Goal: Transaction & Acquisition: Purchase product/service

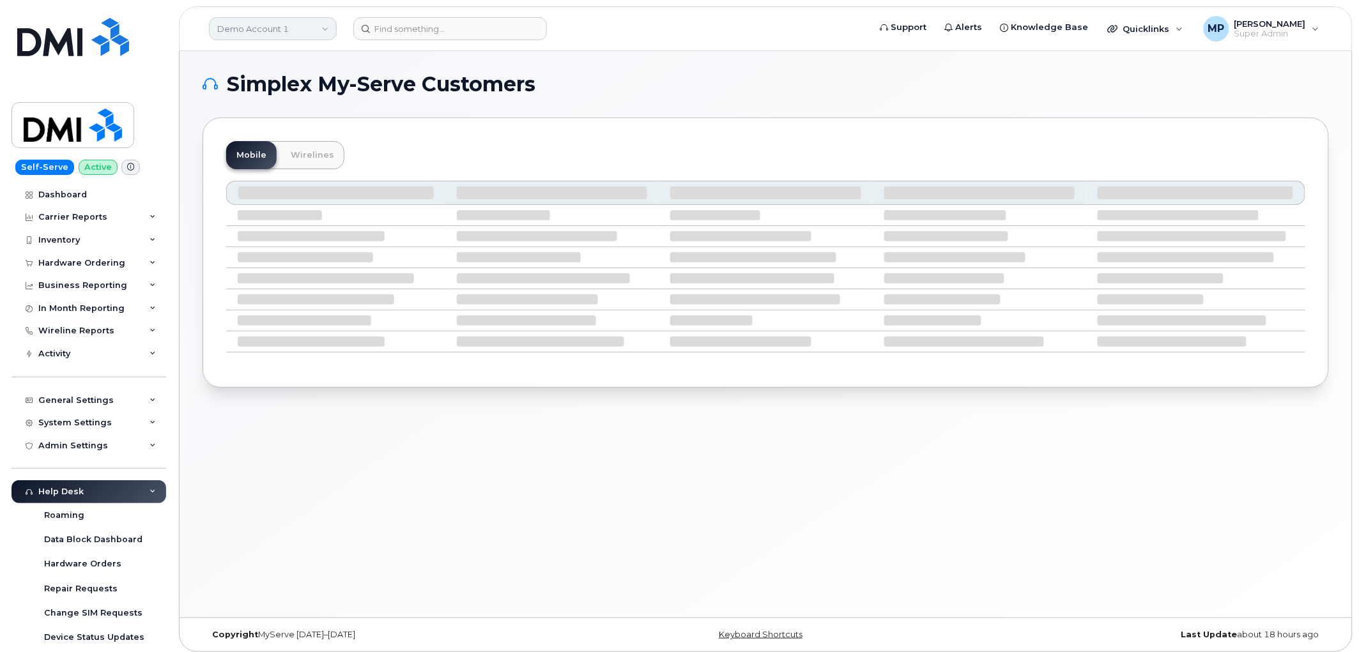
click at [247, 24] on link "Demo Account 1" at bounding box center [273, 28] width 128 height 23
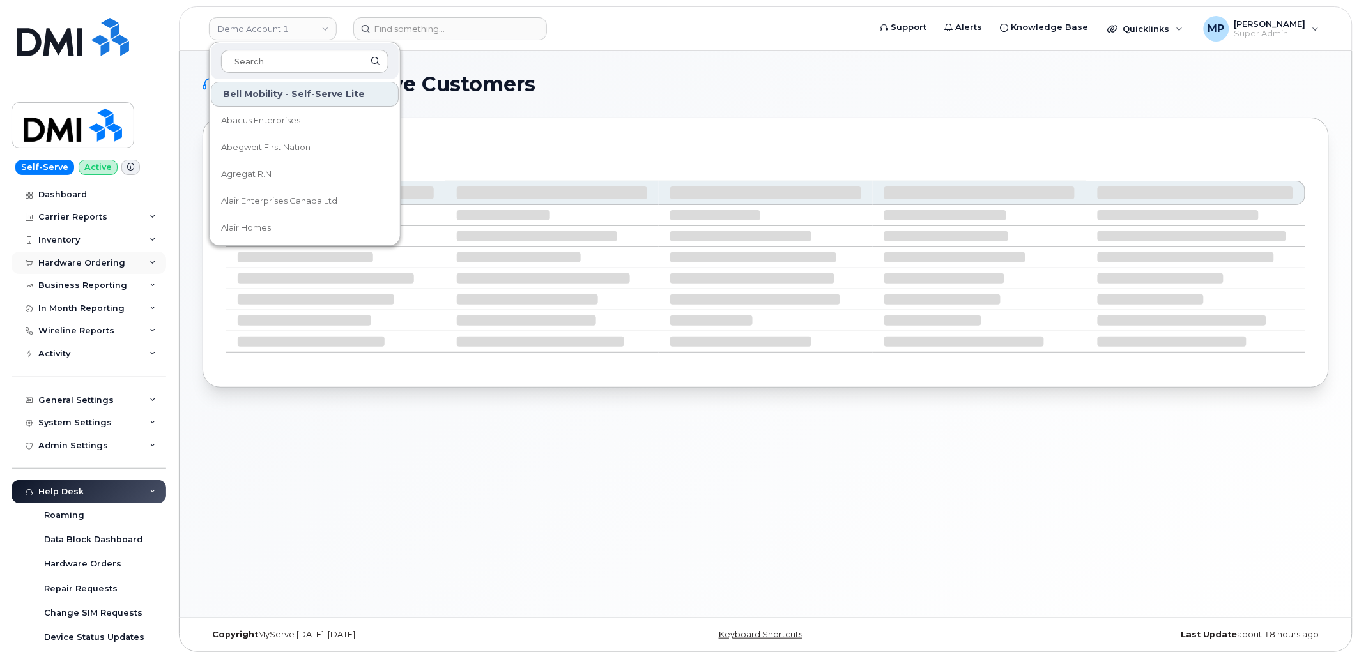
click at [66, 260] on div "Hardware Ordering" at bounding box center [81, 263] width 87 height 10
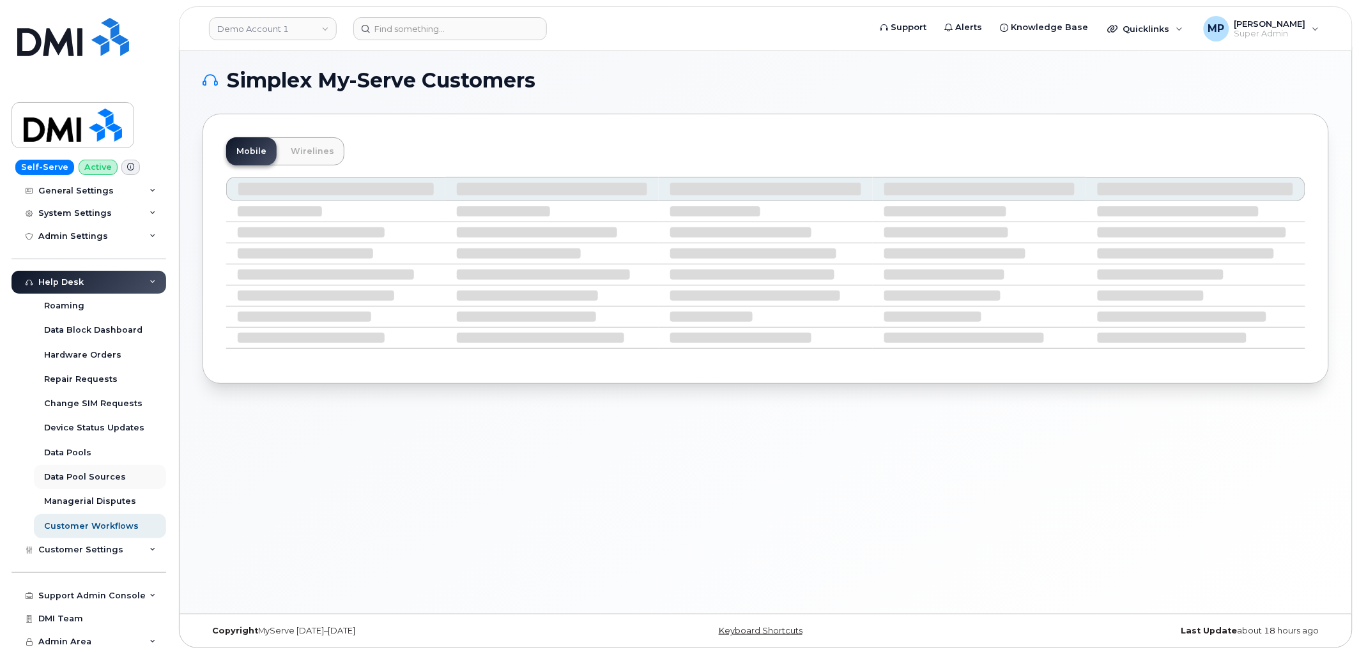
scroll to position [6, 0]
click at [77, 555] on div "Customer Settings" at bounding box center [89, 550] width 155 height 23
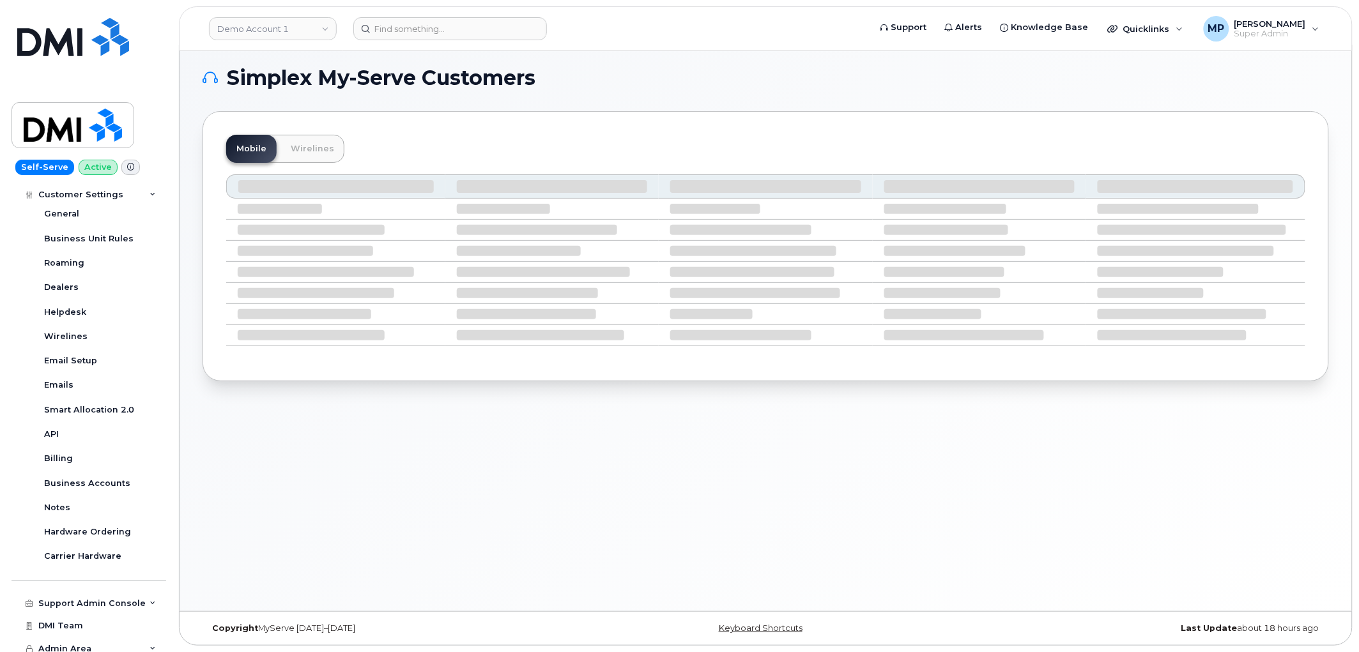
scroll to position [674, 0]
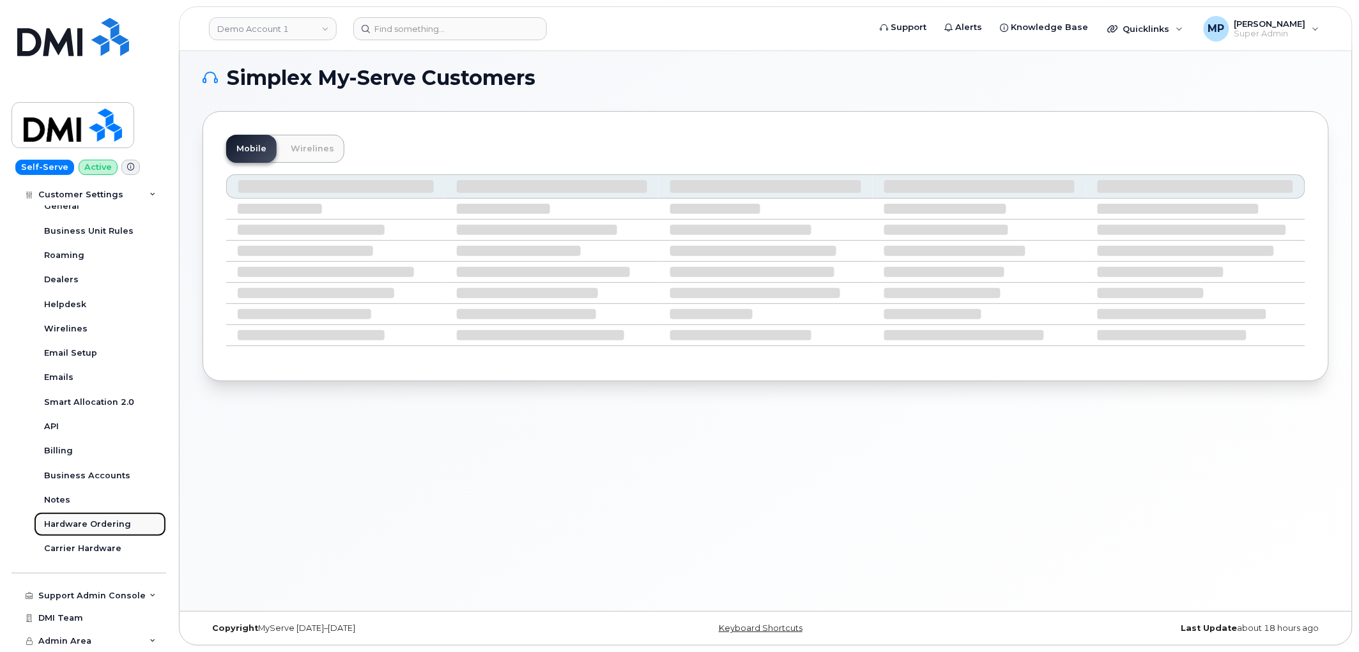
click at [70, 527] on div "Hardware Ordering" at bounding box center [87, 525] width 87 height 12
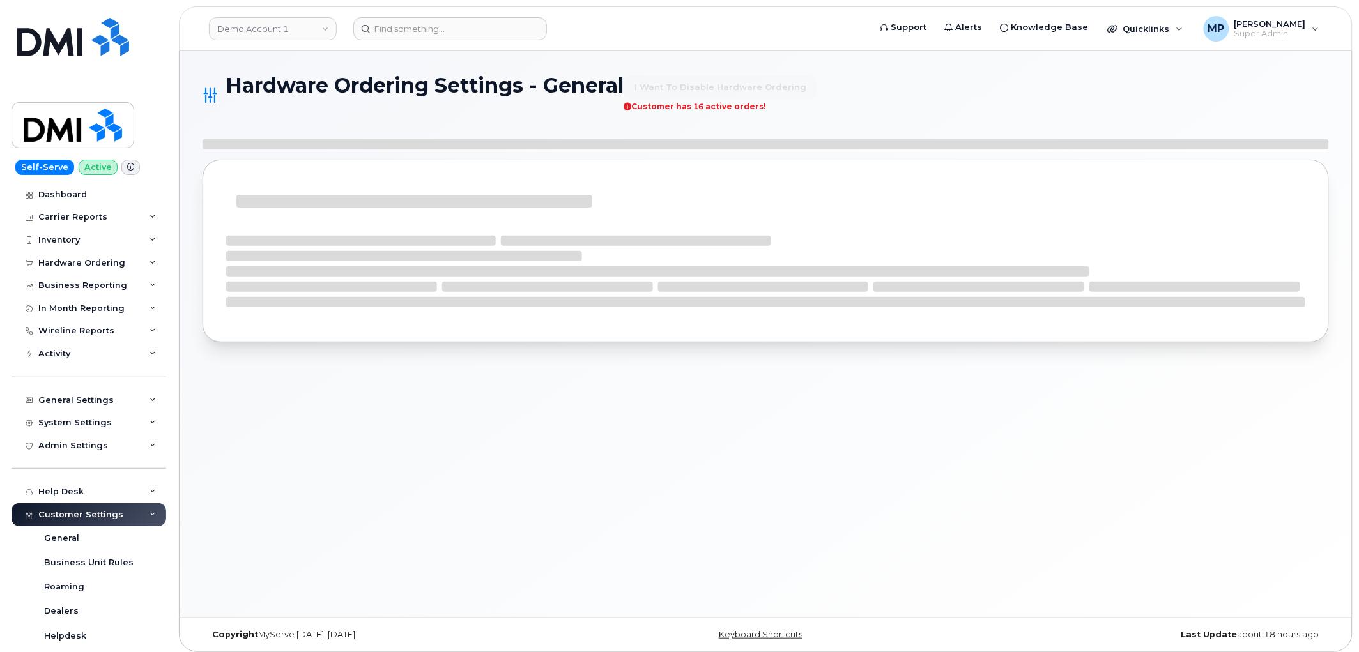
select select "admins"
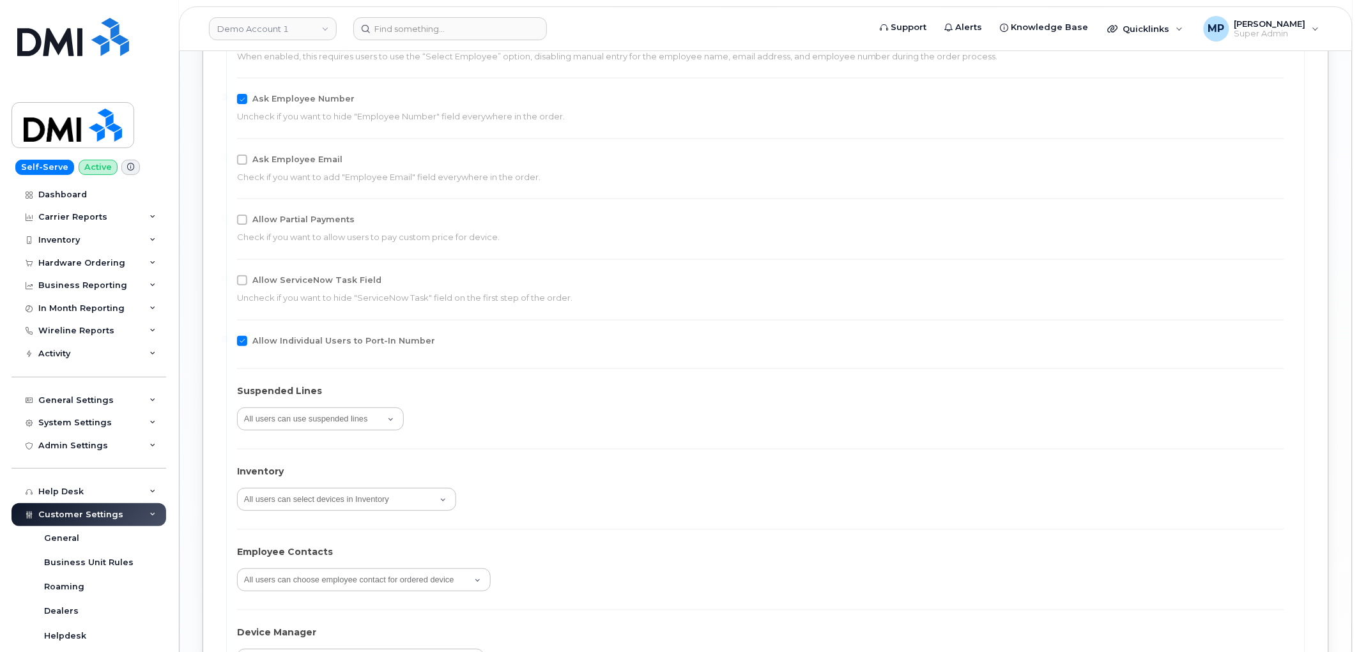
scroll to position [1671, 0]
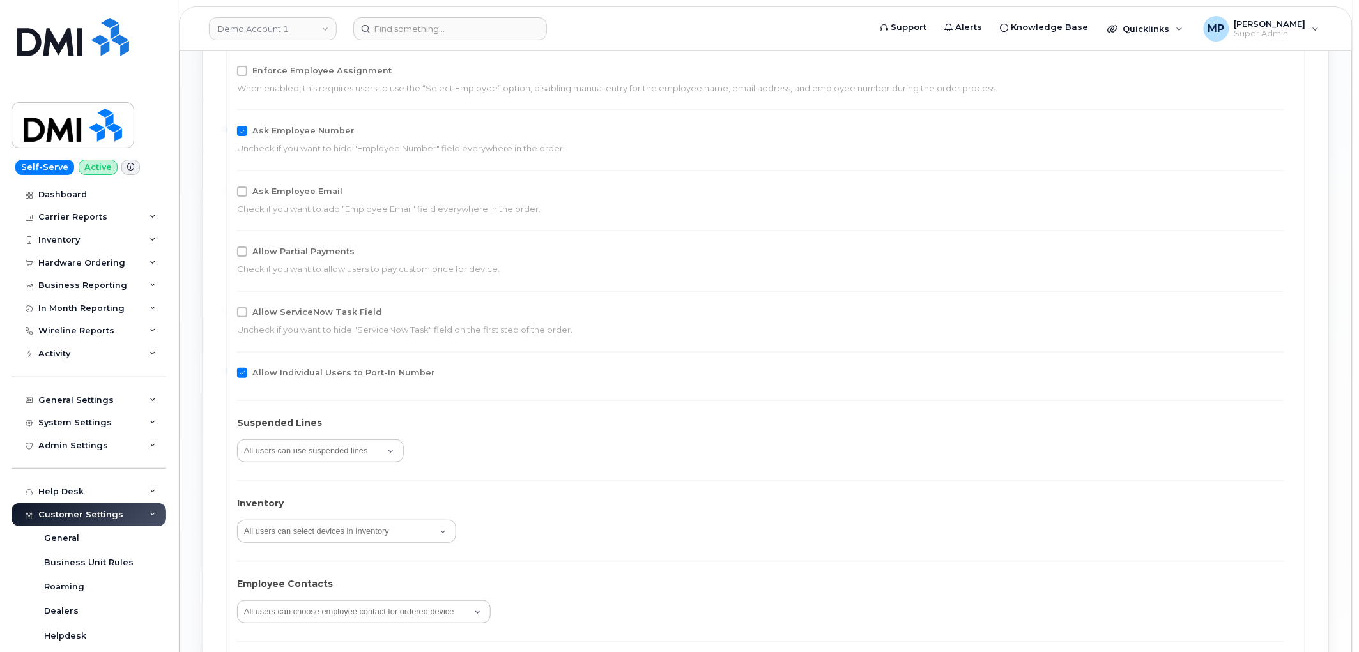
click at [243, 310] on span at bounding box center [242, 312] width 10 height 10
click at [228, 310] on input "Allow ServiceNow Task Field" at bounding box center [225, 310] width 6 height 6
checkbox input "true"
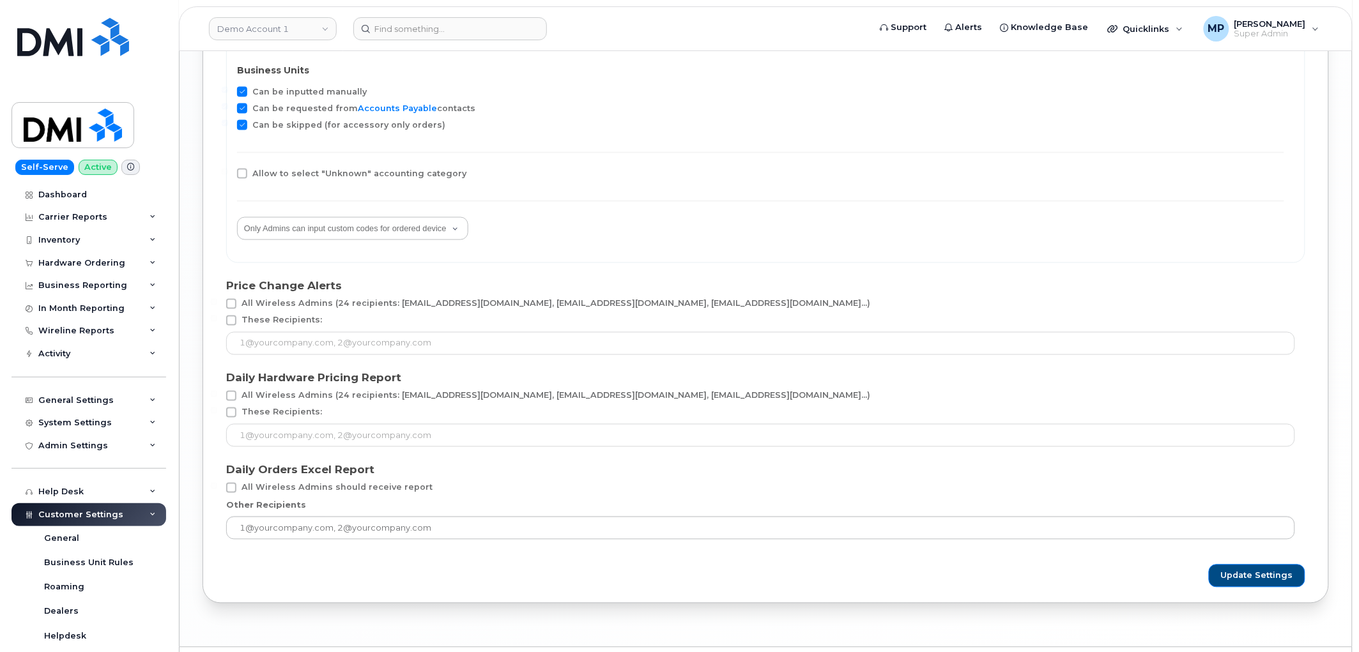
scroll to position [2381, 0]
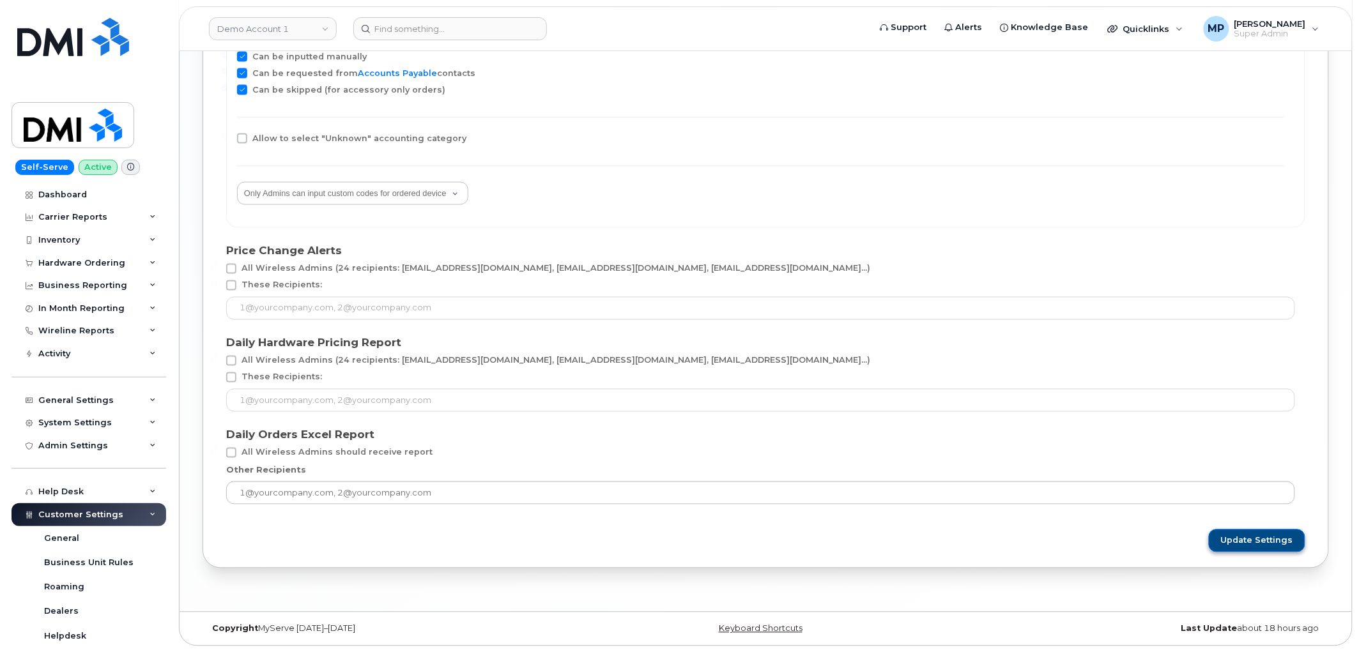
click at [1242, 539] on span "Update Settings" at bounding box center [1257, 542] width 72 height 12
click at [275, 24] on link "Demo Account 1" at bounding box center [273, 28] width 128 height 23
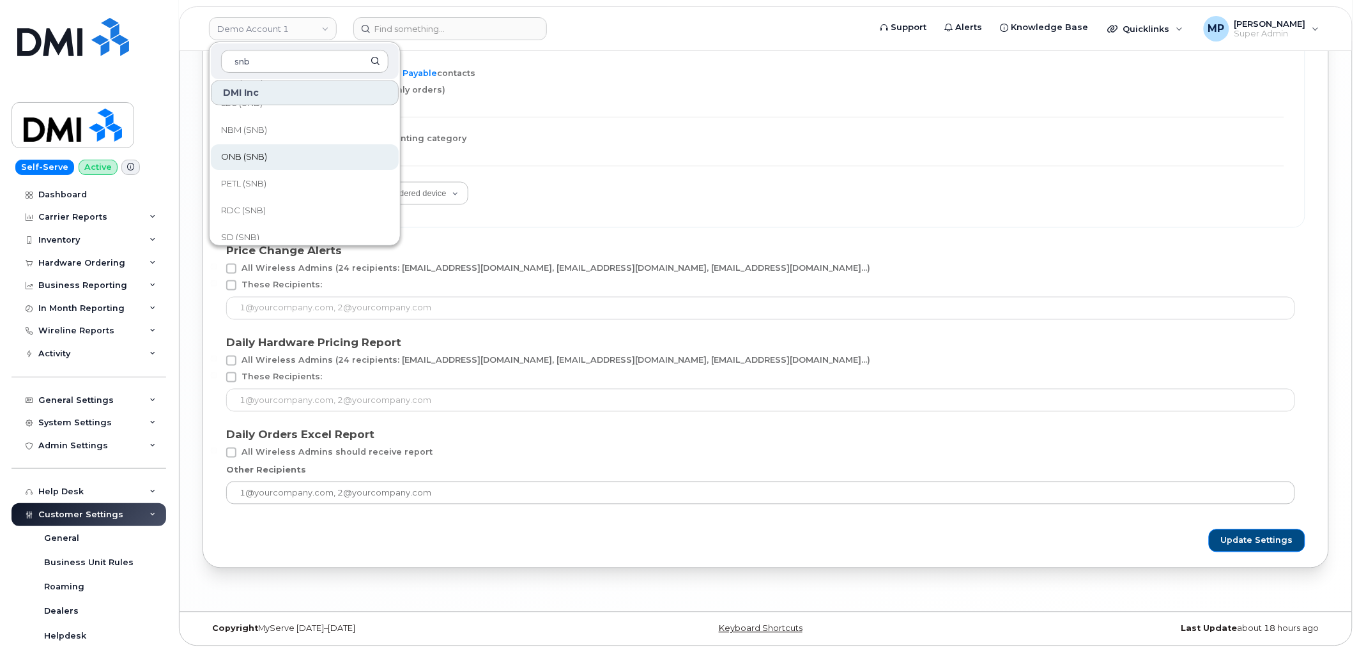
scroll to position [477, 0]
type input "snb"
click at [277, 173] on link "ONB (SNB)" at bounding box center [305, 181] width 188 height 26
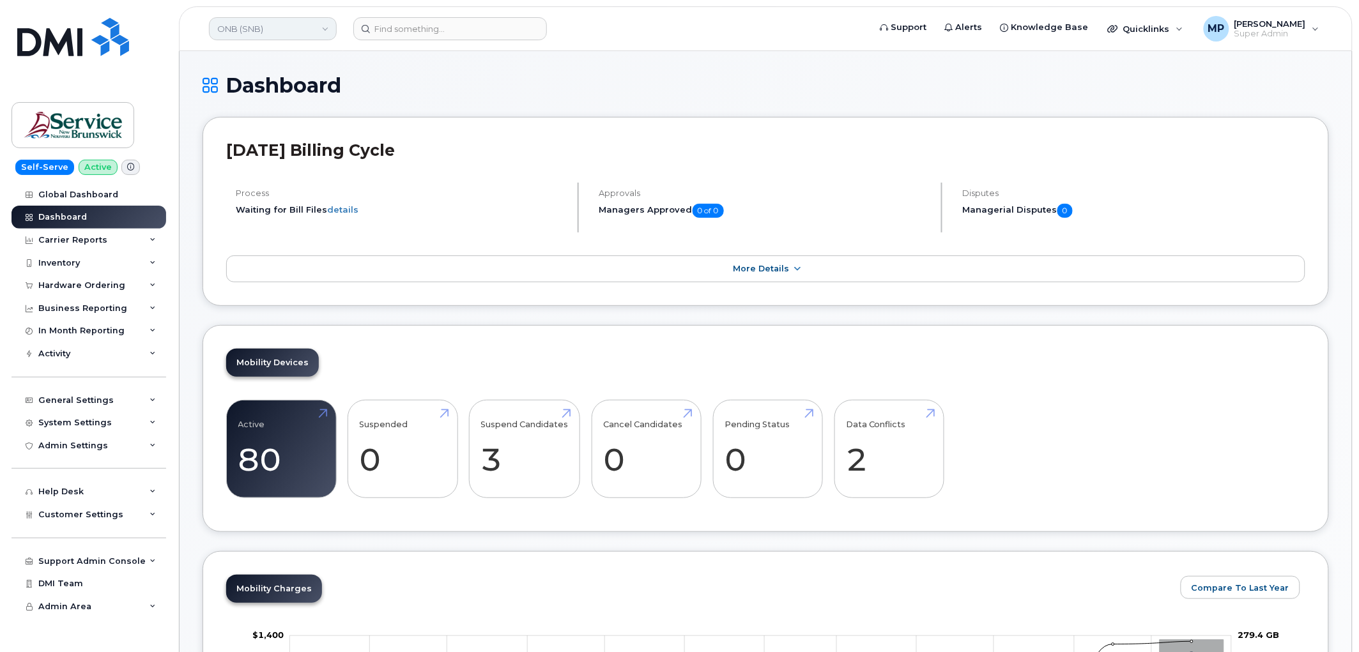
click at [297, 28] on link "ONB (SNB)" at bounding box center [273, 28] width 128 height 23
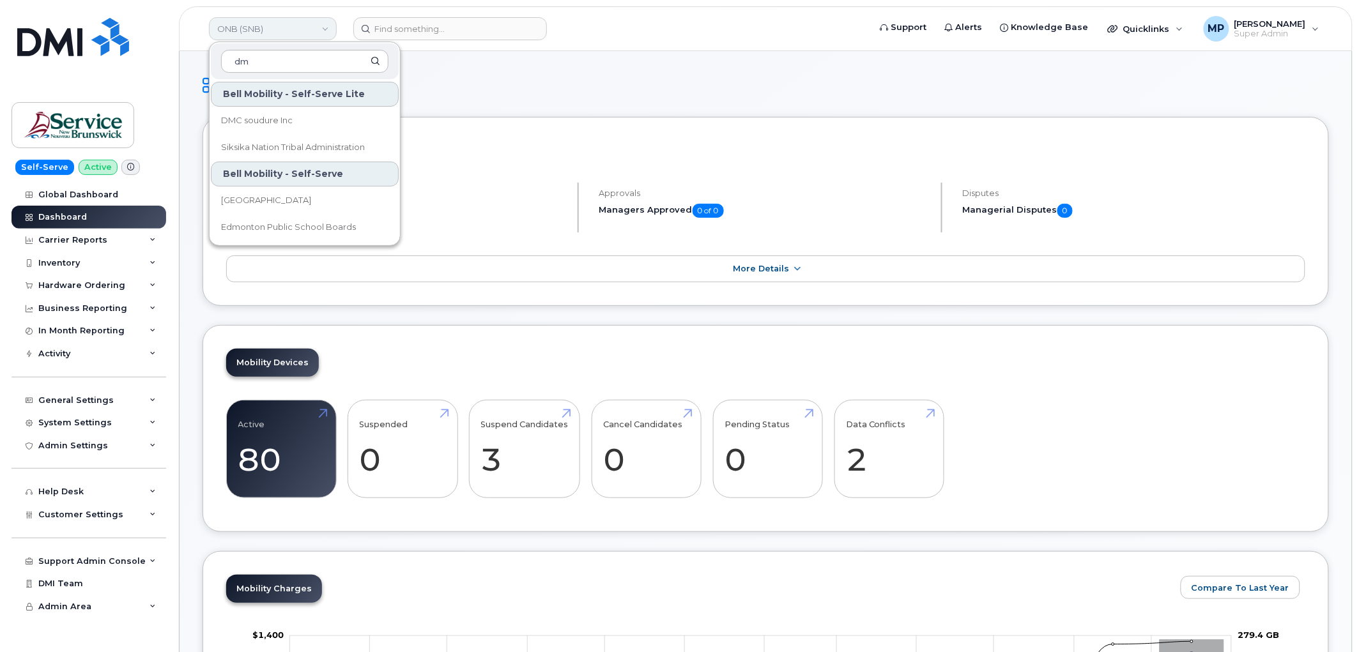
type input "d"
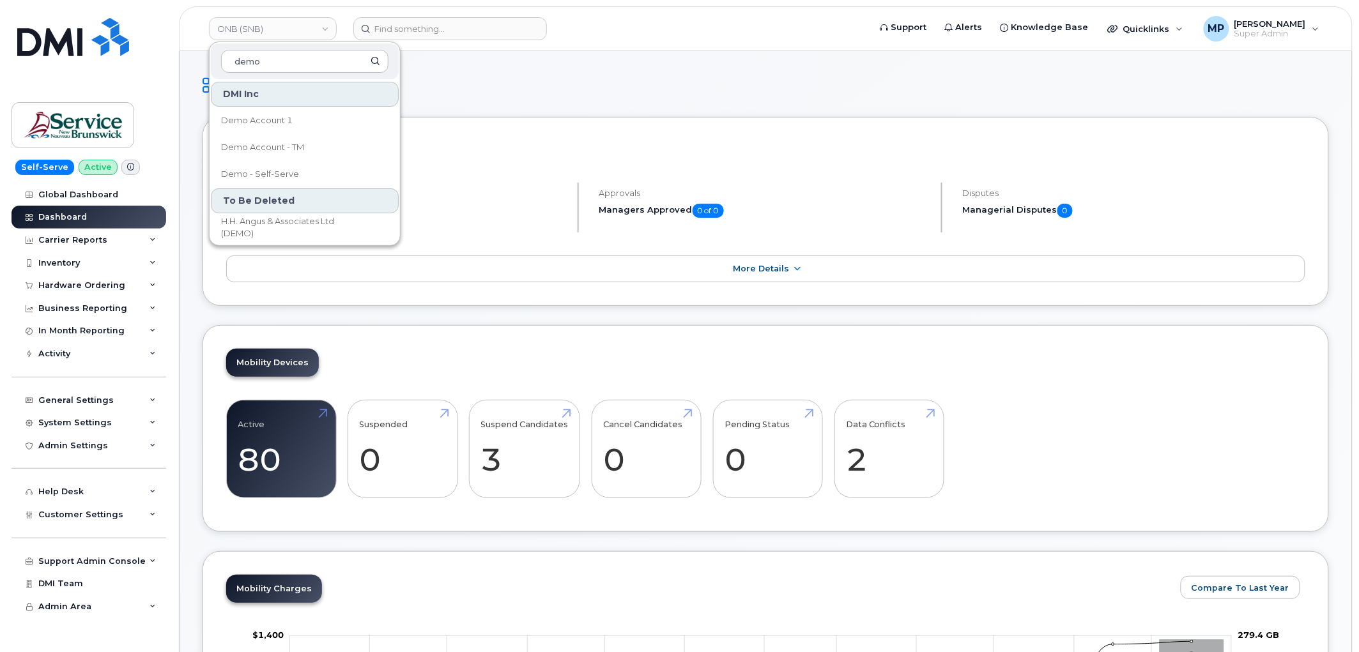
type input "demo"
click at [274, 129] on link "Demo Account 1" at bounding box center [305, 121] width 188 height 26
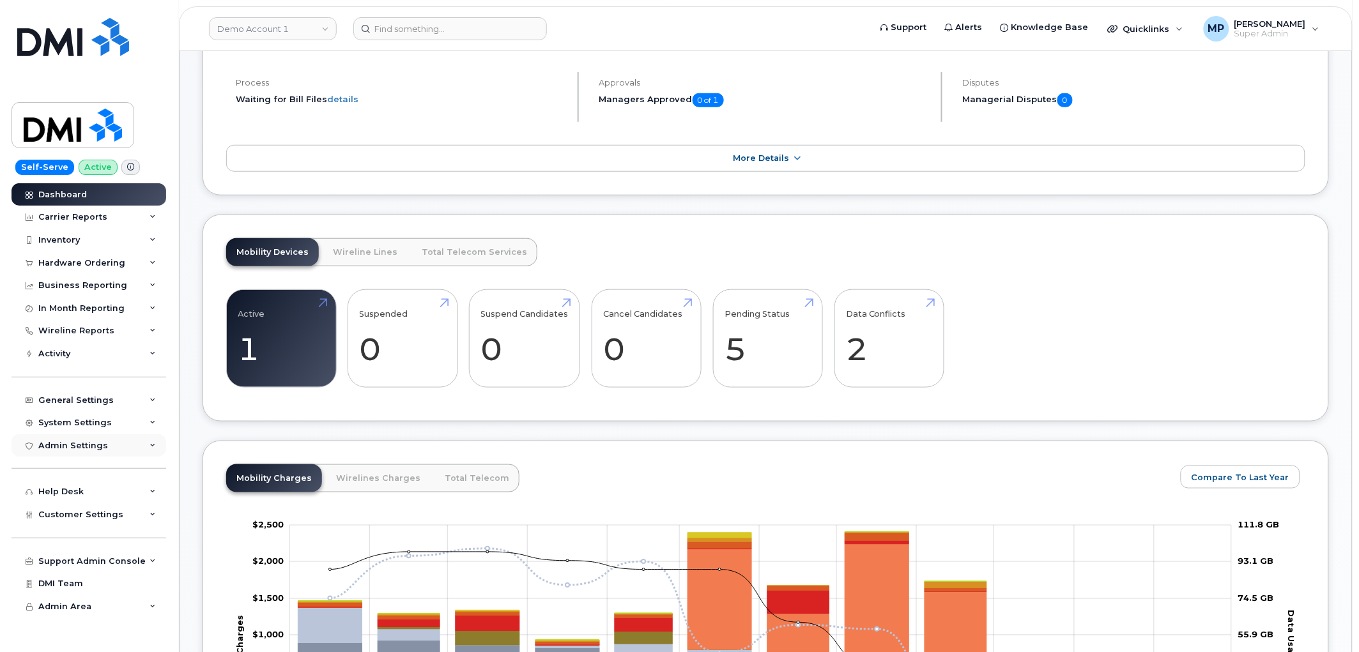
scroll to position [426, 0]
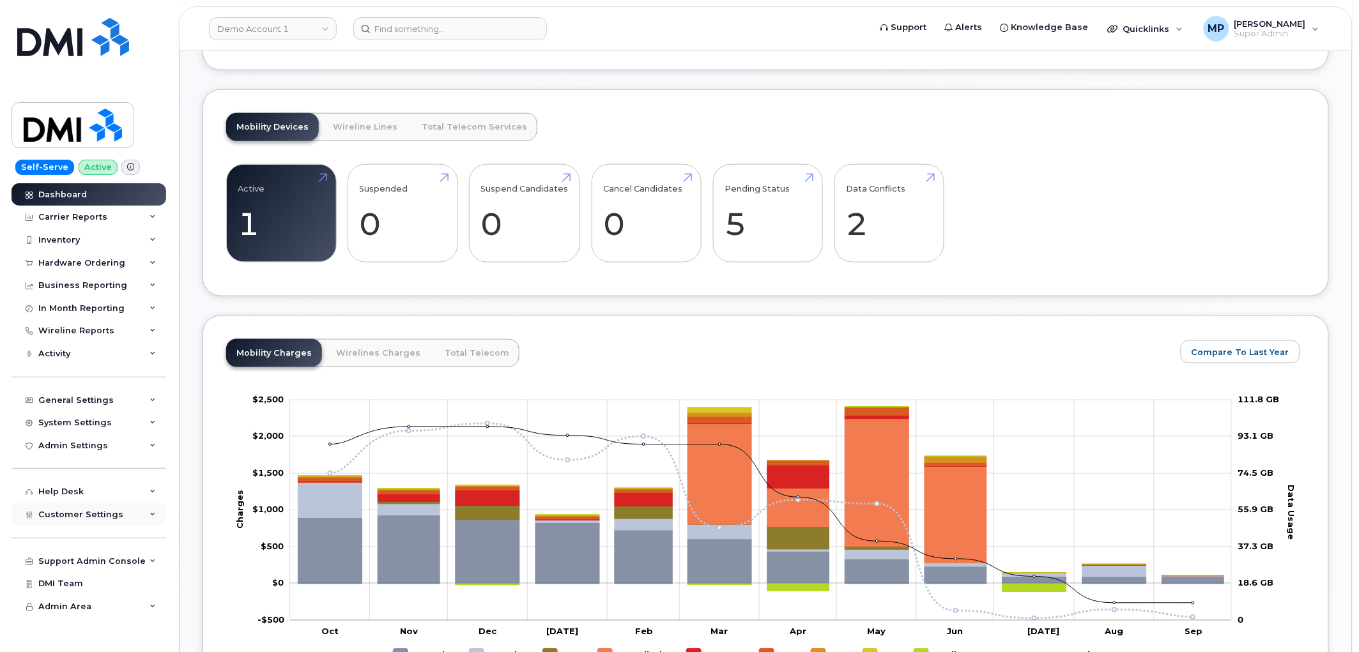
click at [79, 513] on span "Customer Settings" at bounding box center [80, 515] width 85 height 10
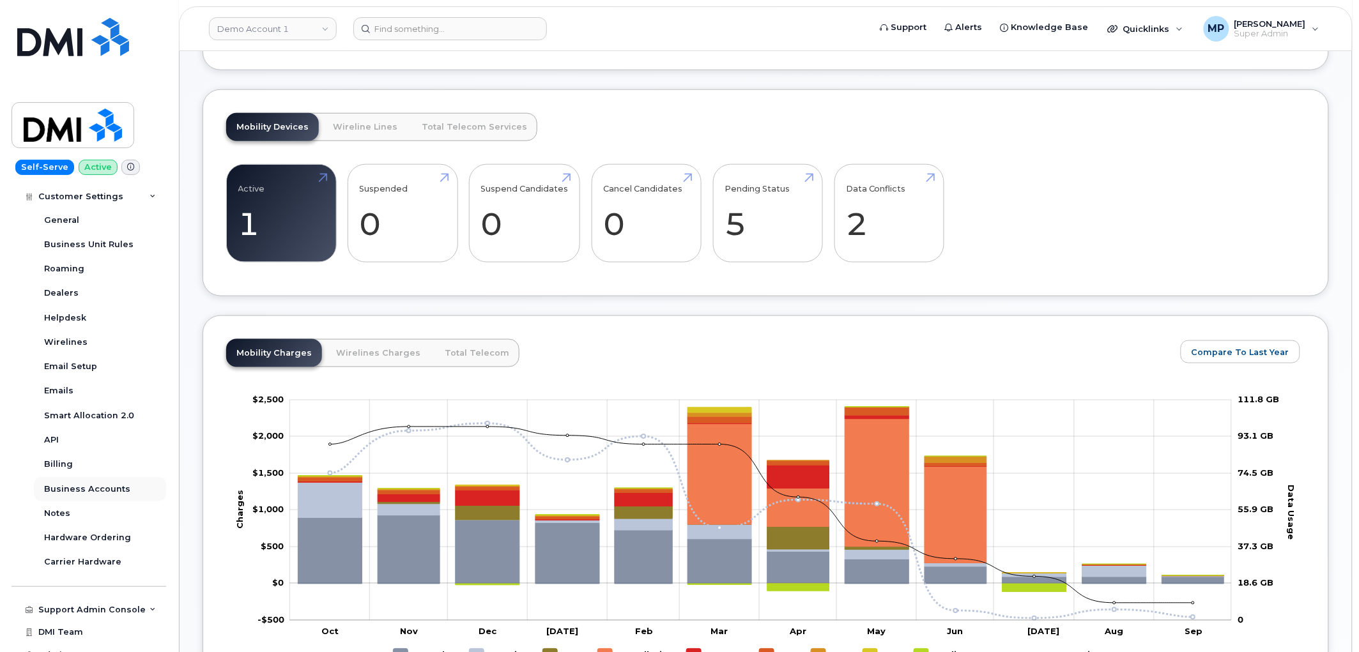
scroll to position [332, 0]
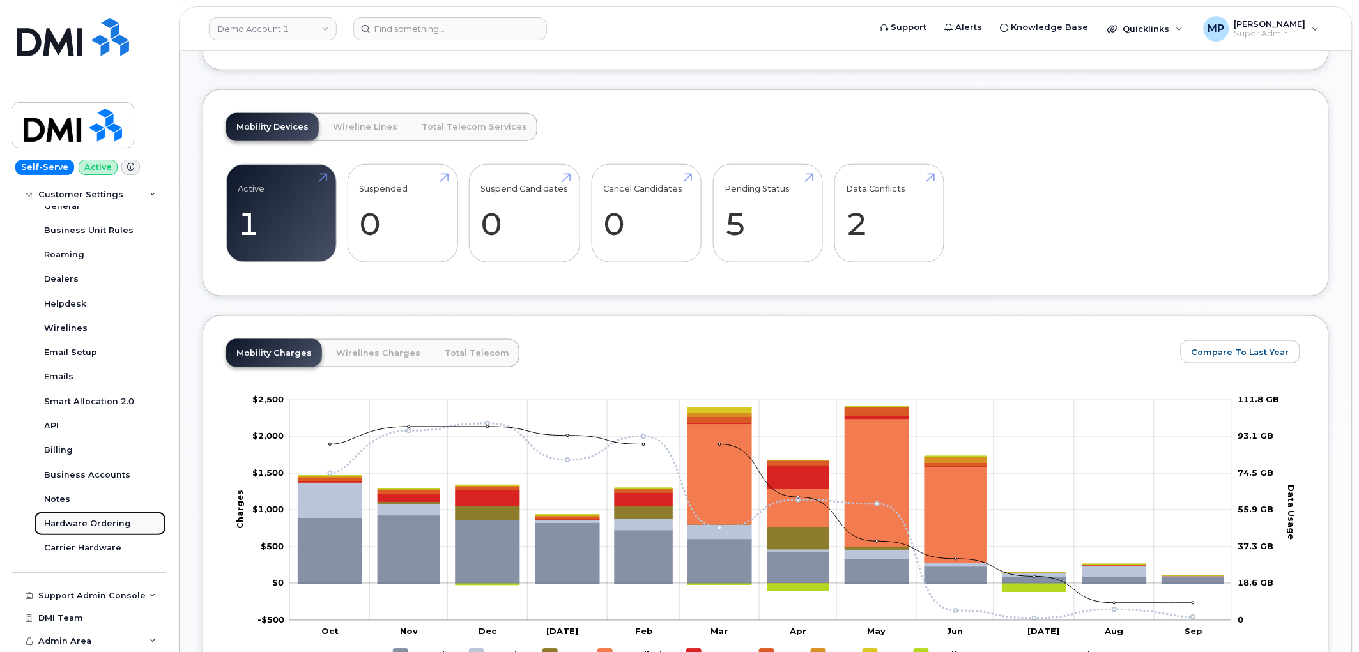
click at [83, 524] on div "Hardware Ordering" at bounding box center [87, 524] width 87 height 12
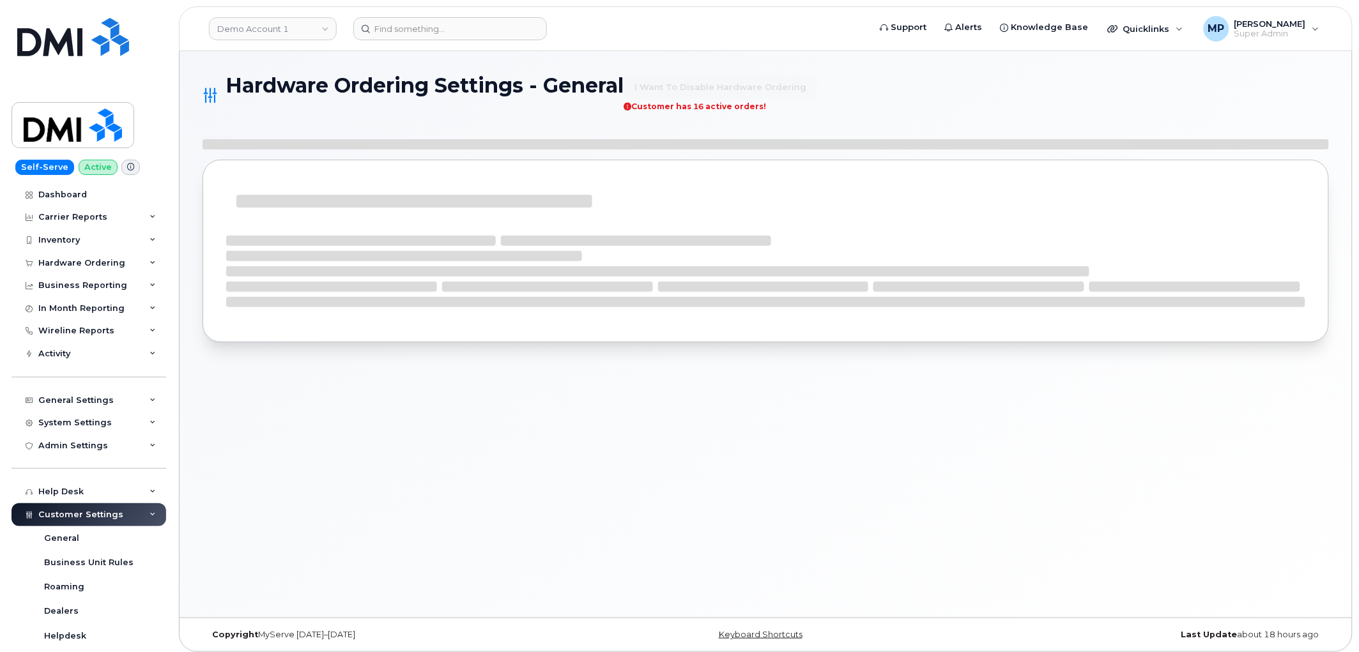
select select "admins"
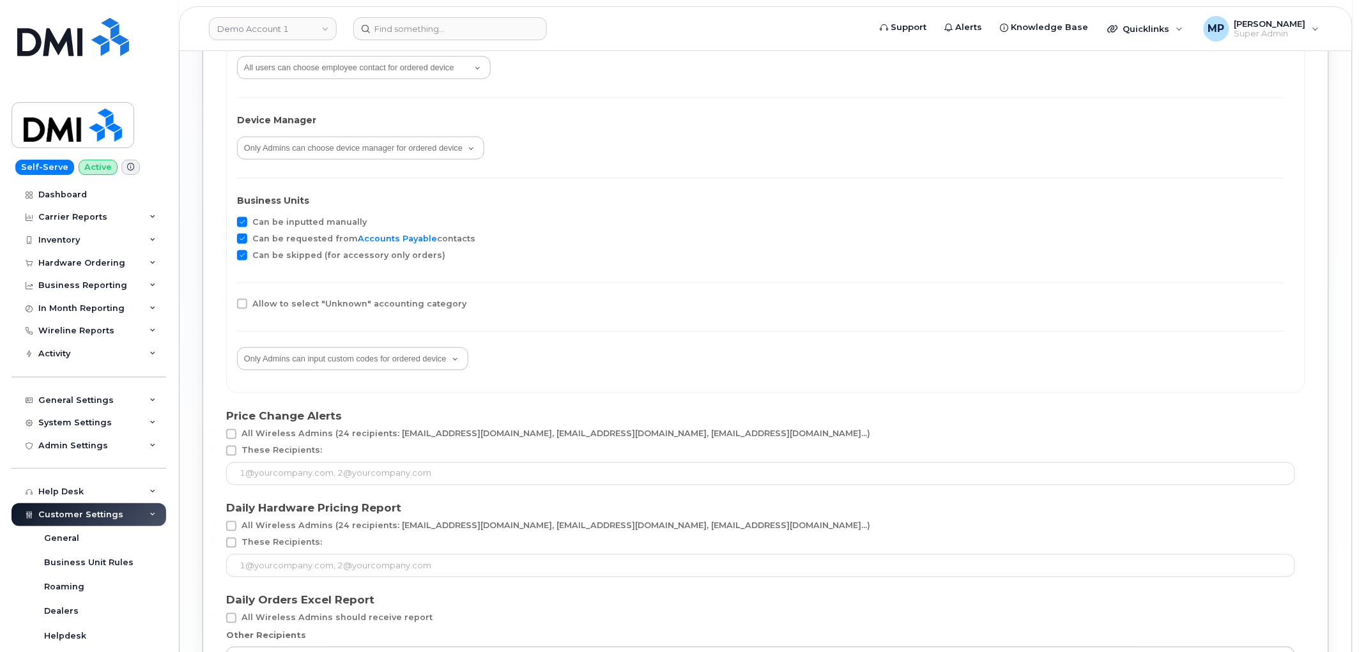
scroll to position [2381, 0]
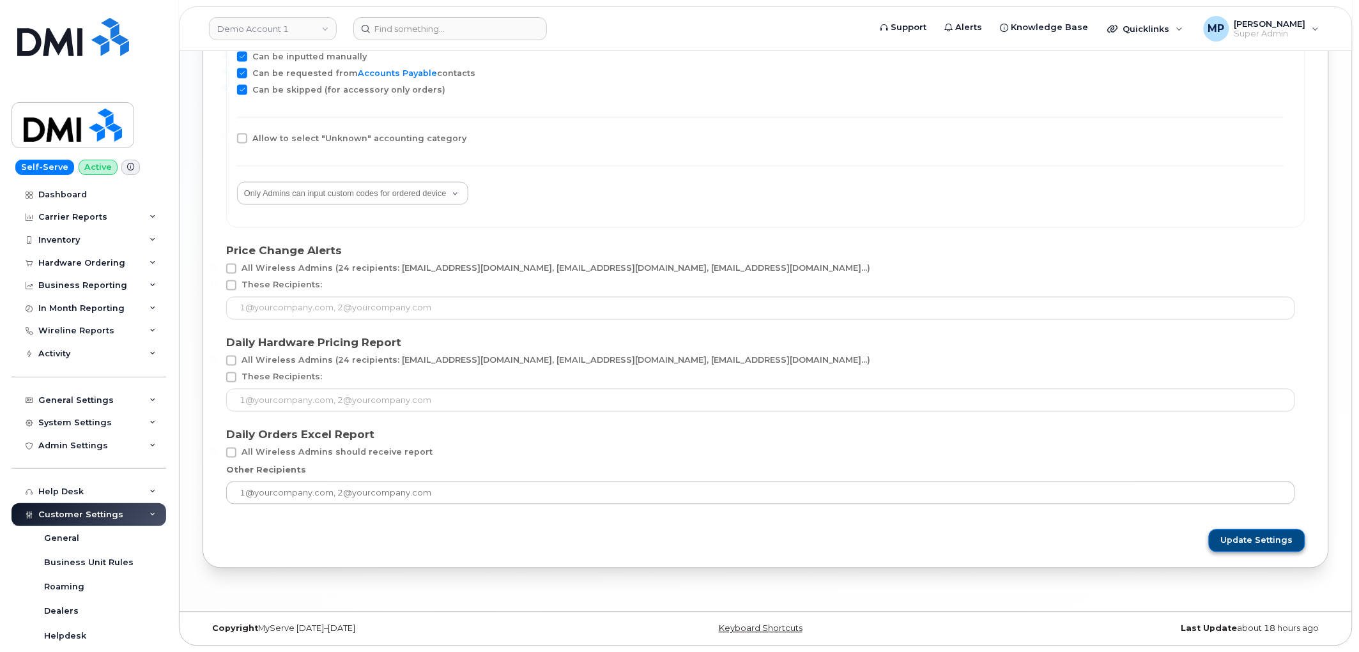
click at [1247, 540] on span "Update Settings" at bounding box center [1257, 542] width 72 height 12
click at [1343, 16] on icon at bounding box center [1341, 20] width 8 height 8
click at [60, 263] on div "Hardware Ordering" at bounding box center [81, 263] width 87 height 10
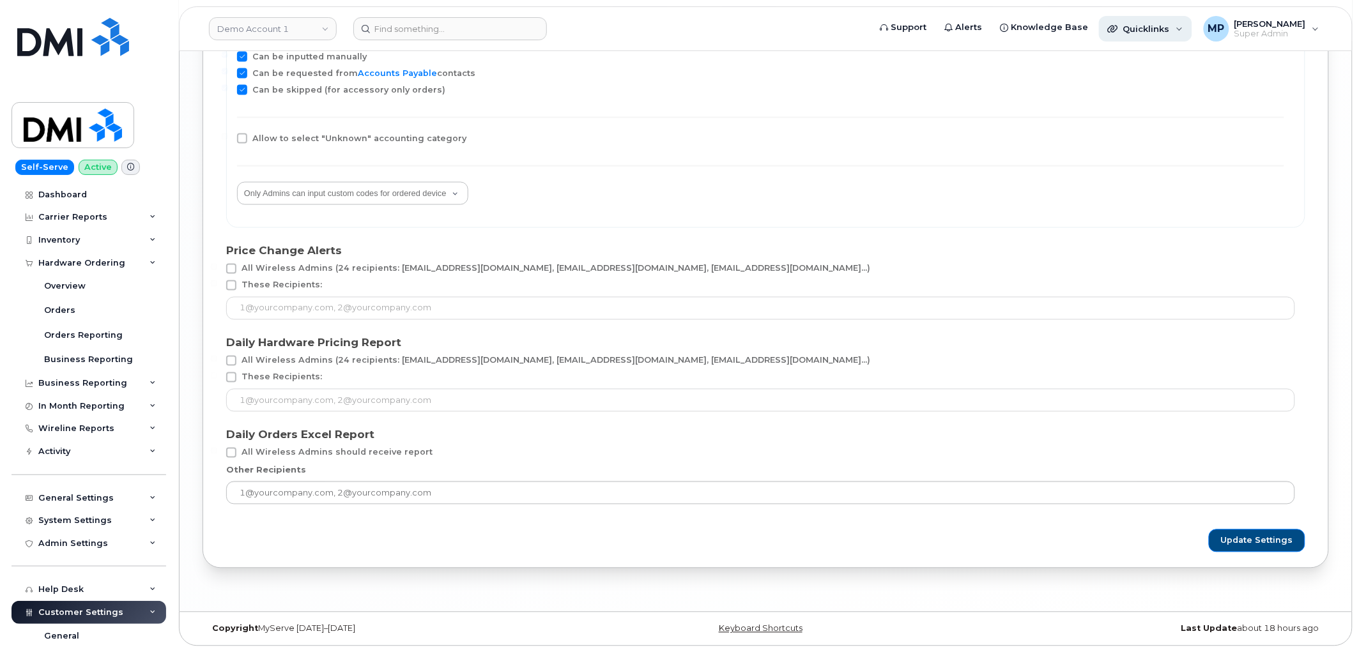
click at [1170, 28] on span "Quicklinks" at bounding box center [1146, 29] width 47 height 10
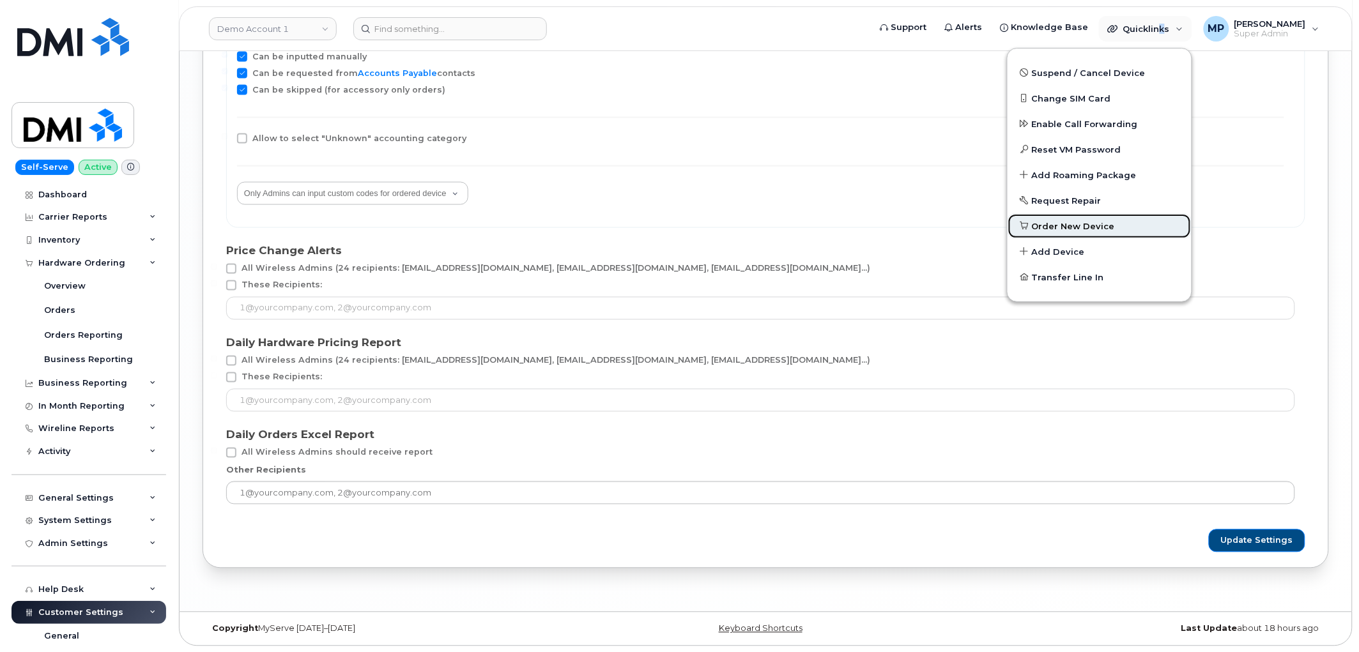
click at [1065, 222] on span "Order New Device" at bounding box center [1073, 226] width 83 height 13
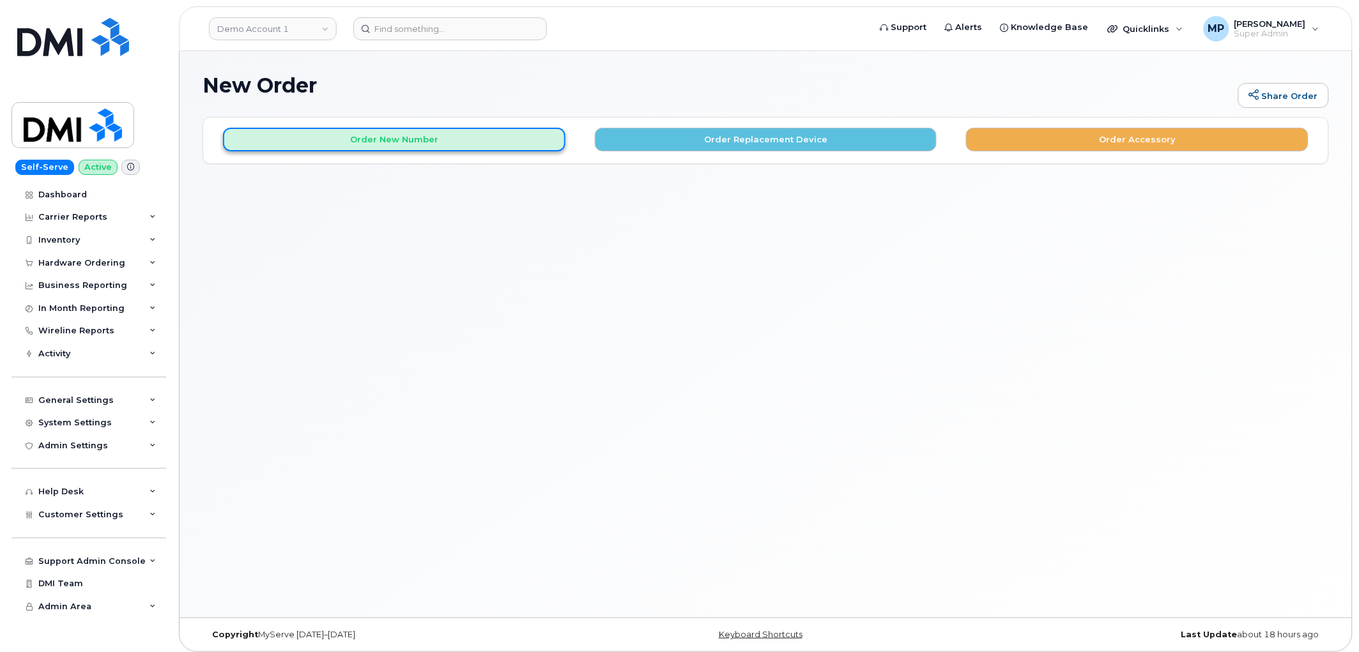
click at [412, 137] on button "Order New Number" at bounding box center [394, 140] width 343 height 24
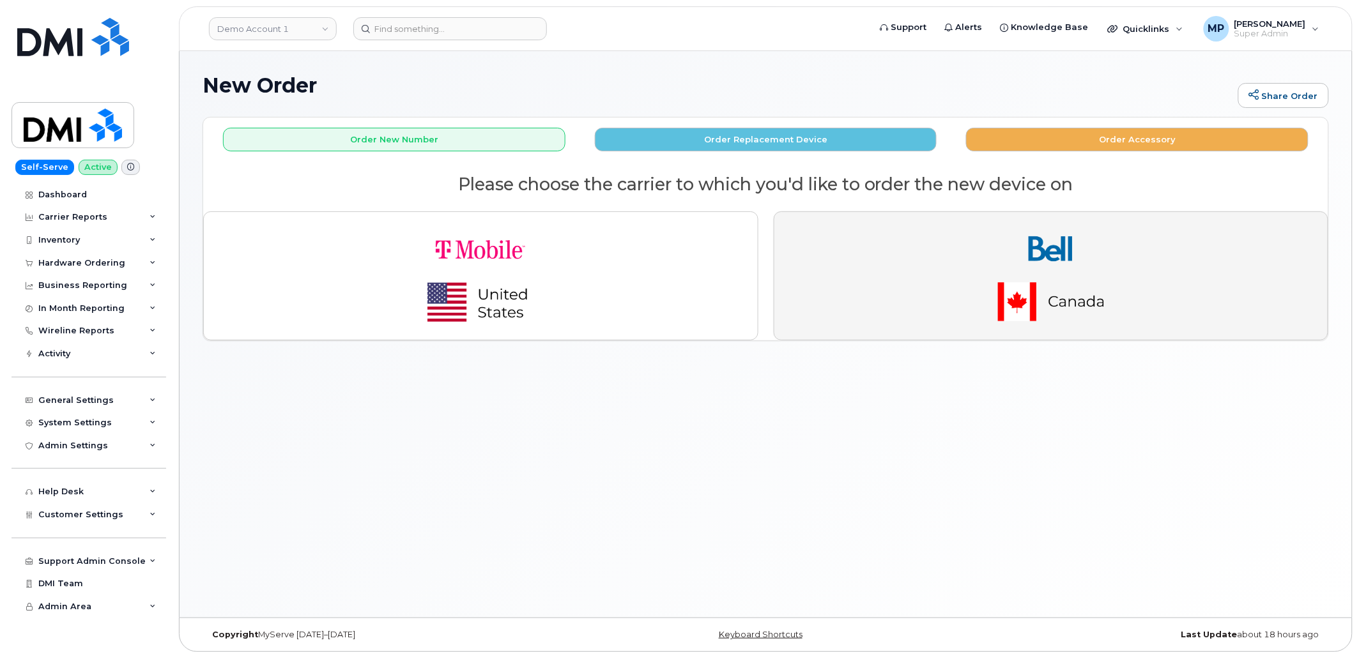
click at [1072, 259] on img "button" at bounding box center [1051, 275] width 179 height 107
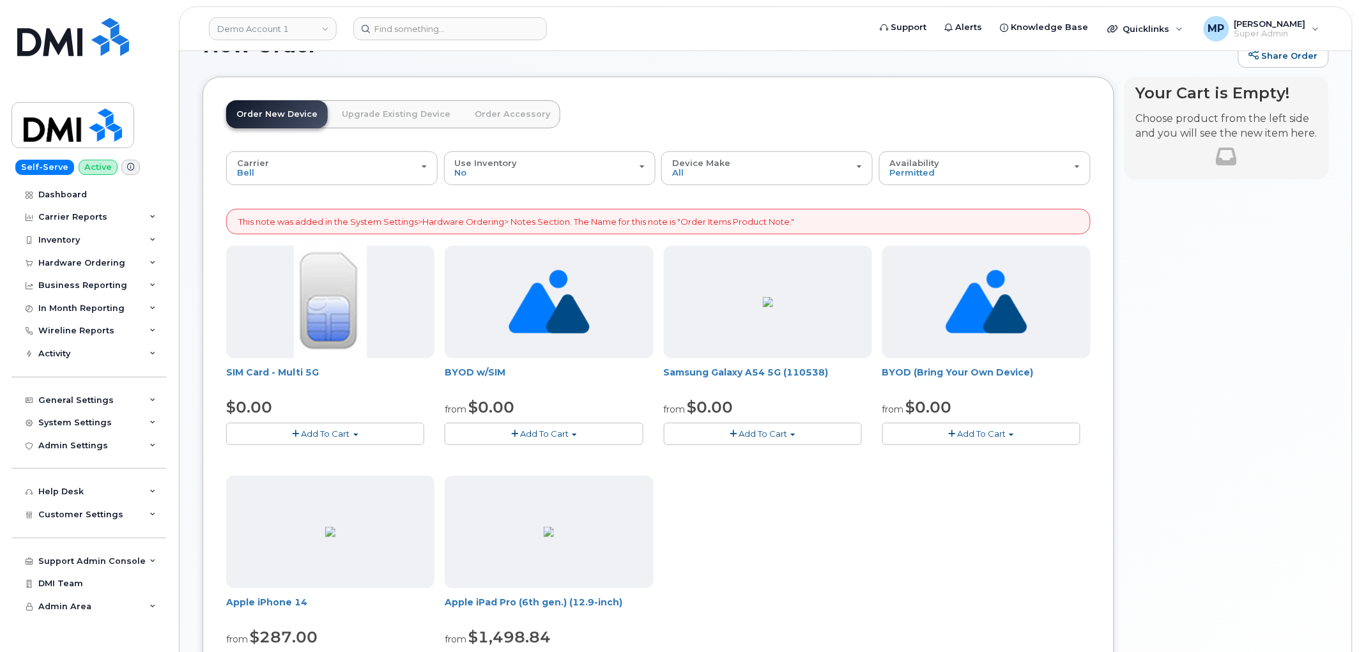
scroll to position [71, 0]
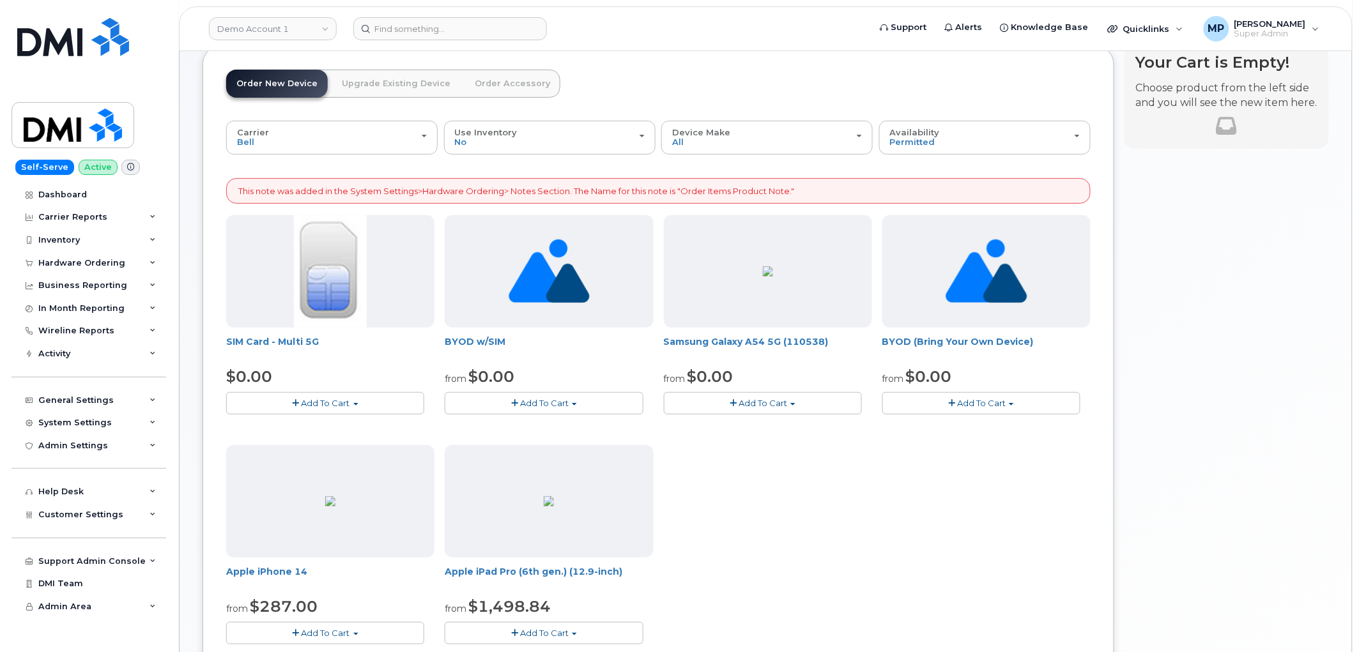
click at [763, 403] on span "Add To Cart" at bounding box center [763, 403] width 49 height 10
click at [750, 429] on link "$0.00 - 3-year activation (128GB model)" at bounding box center [767, 427] width 200 height 16
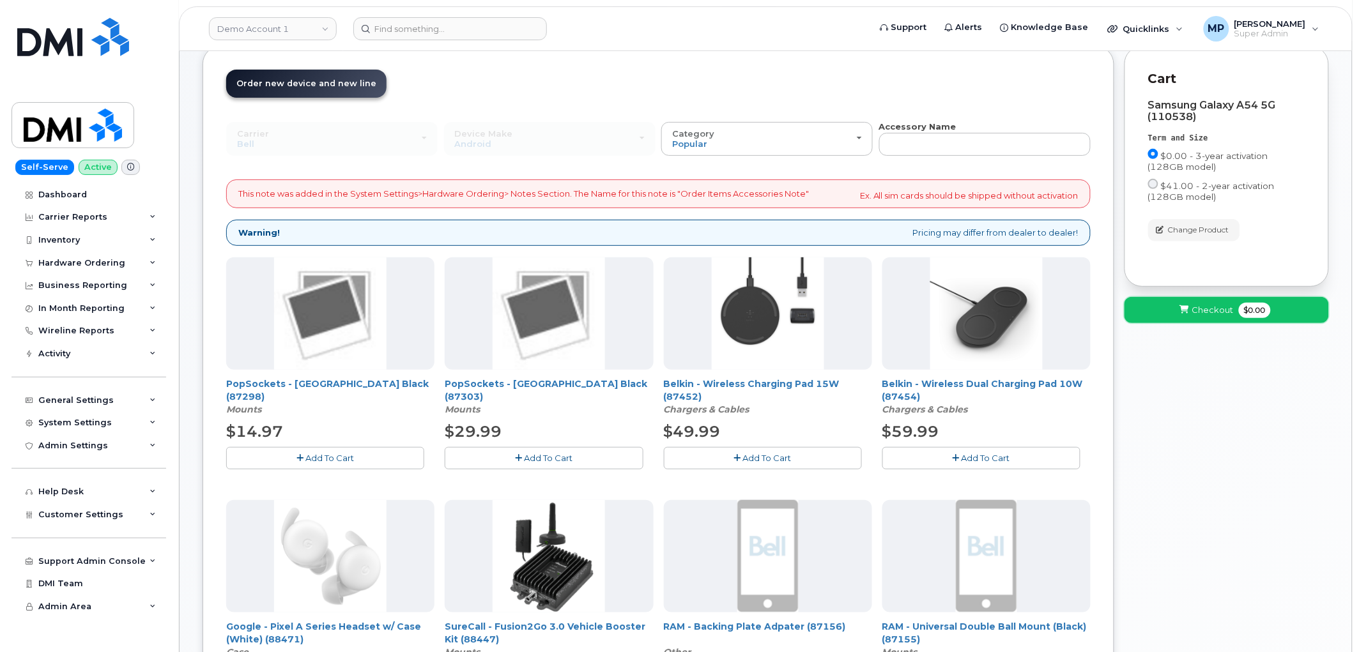
click at [1196, 315] on span "Checkout" at bounding box center [1213, 310] width 42 height 12
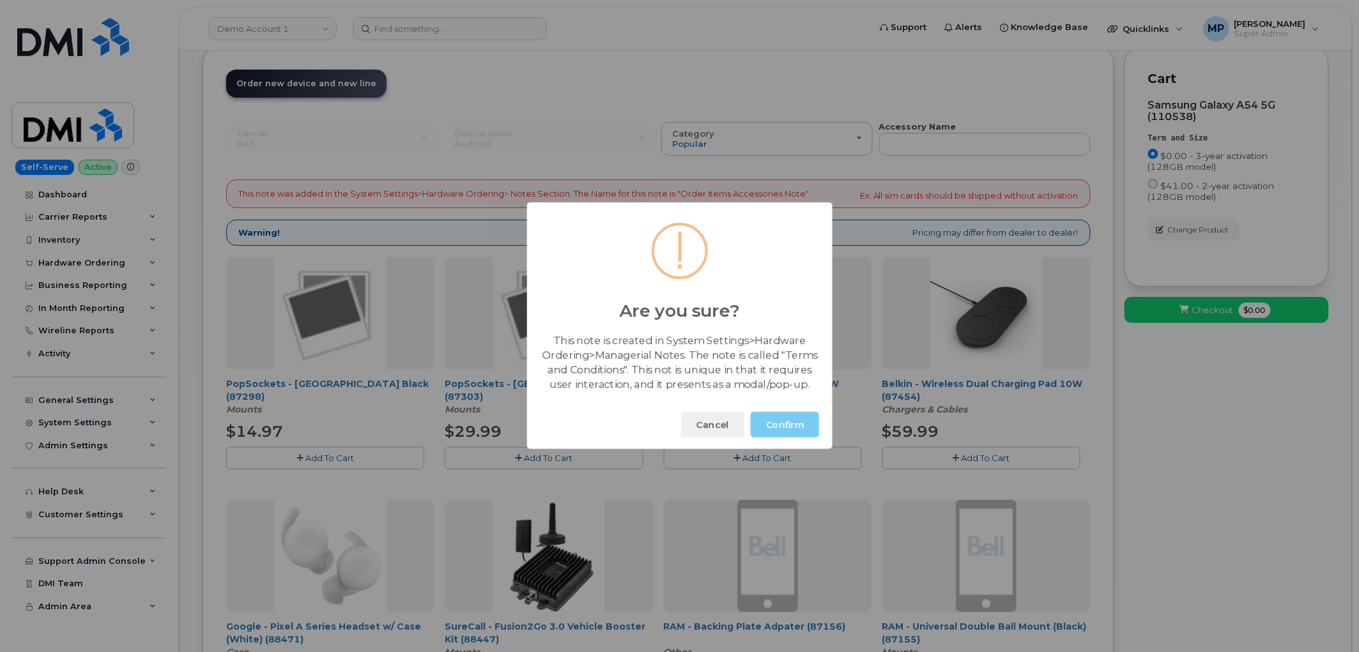
click at [781, 429] on button "Confirm" at bounding box center [785, 426] width 68 height 26
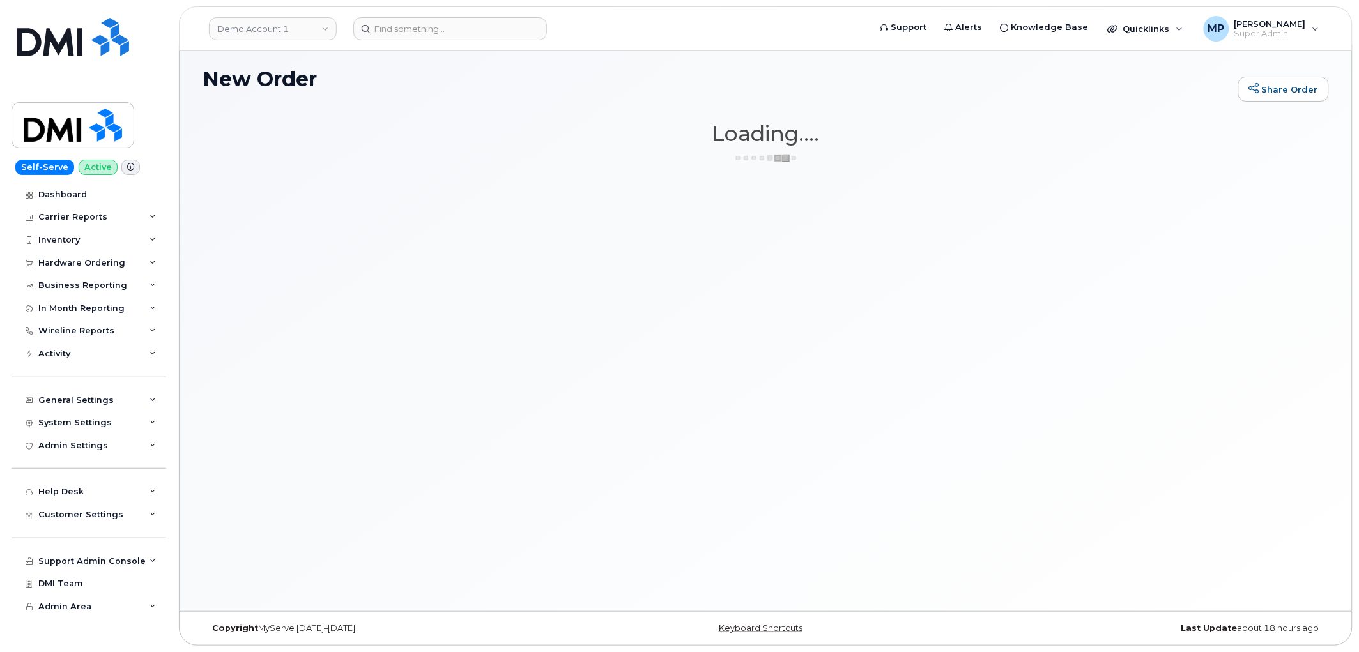
scroll to position [6, 0]
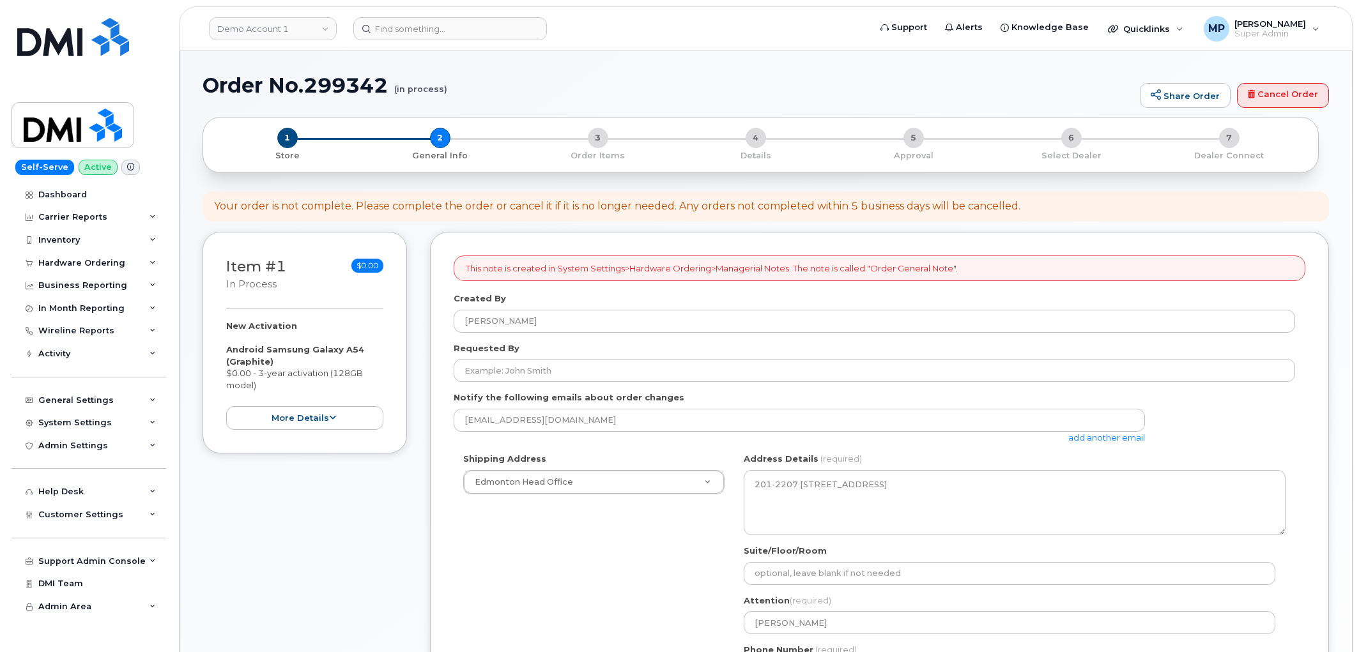
select select
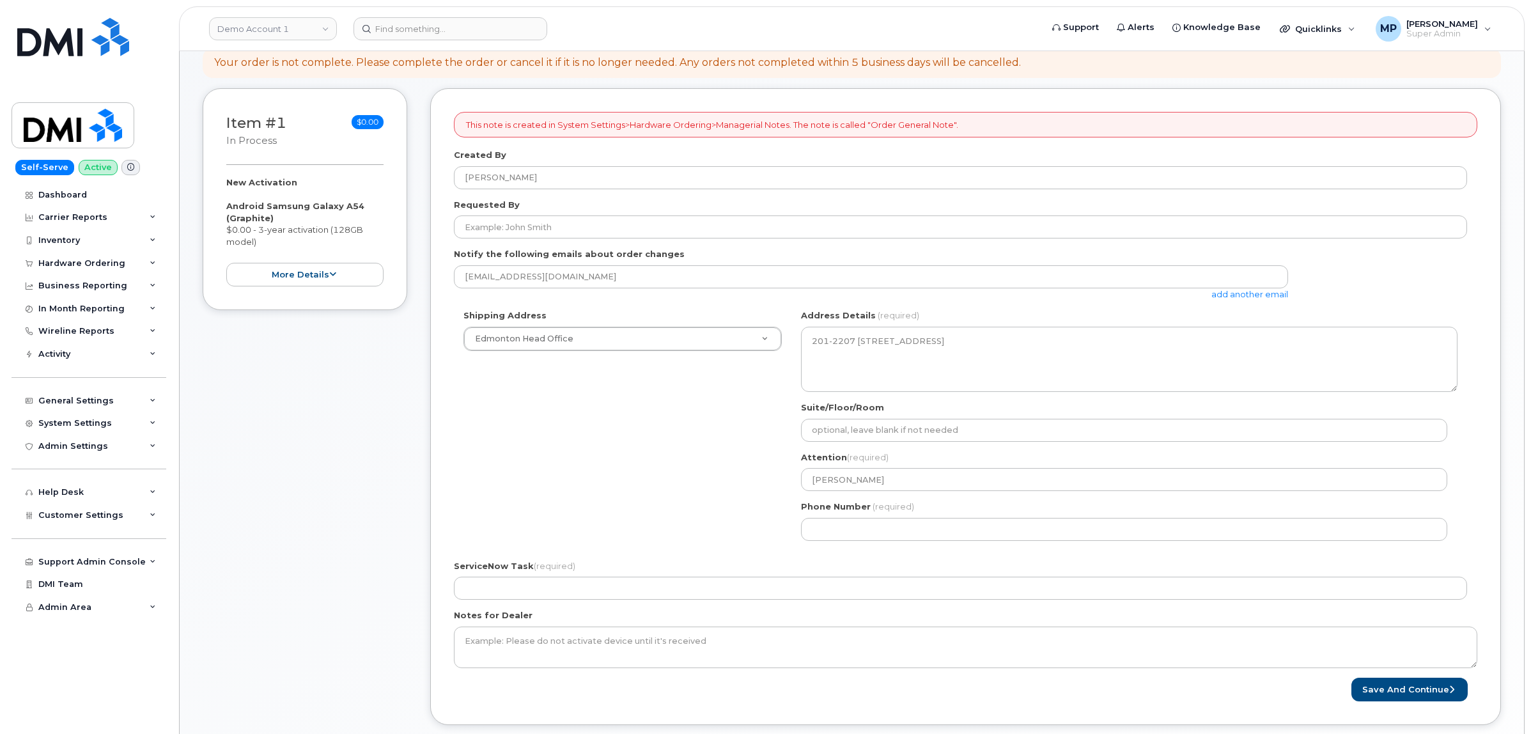
scroll to position [141, 0]
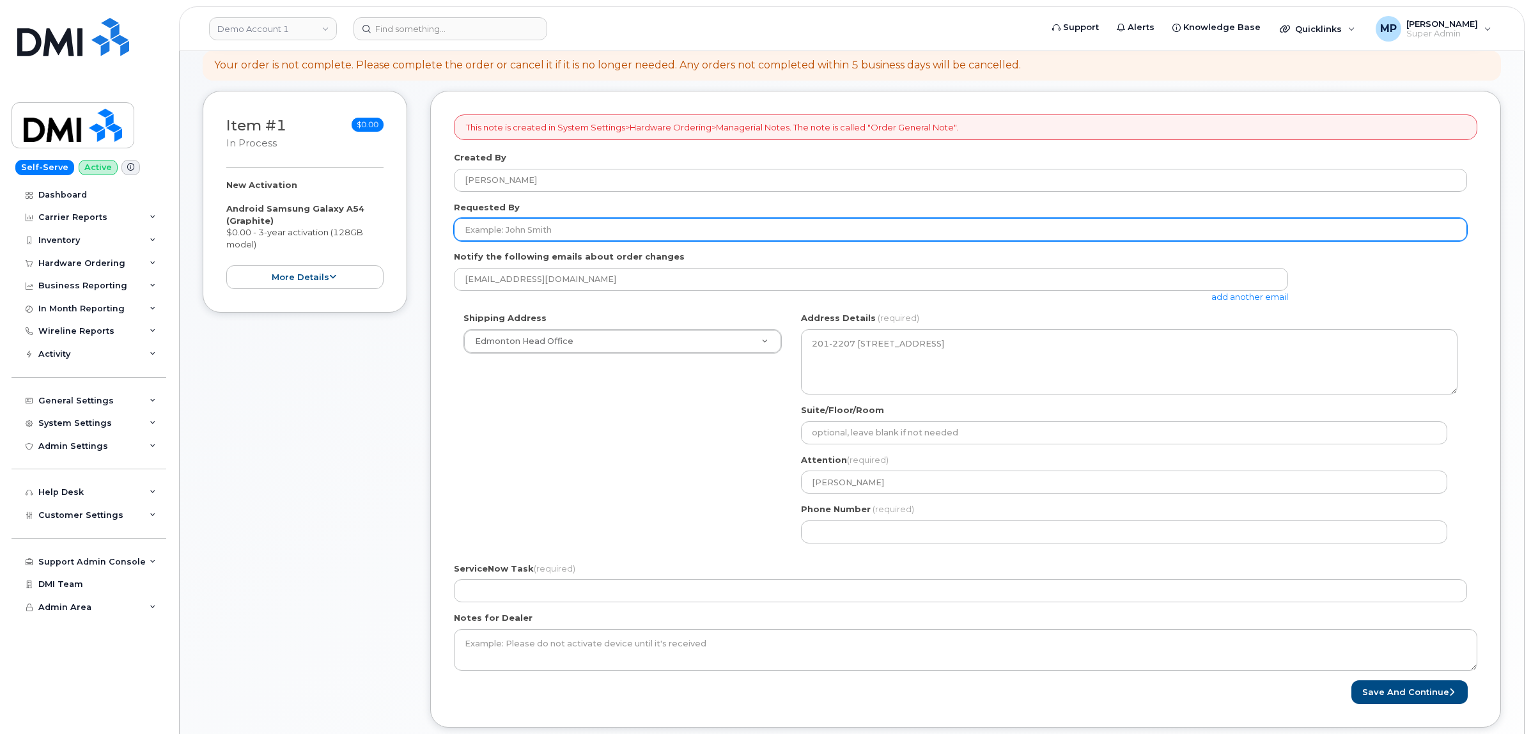
click at [596, 225] on input "Requested By" at bounding box center [960, 229] width 1013 height 23
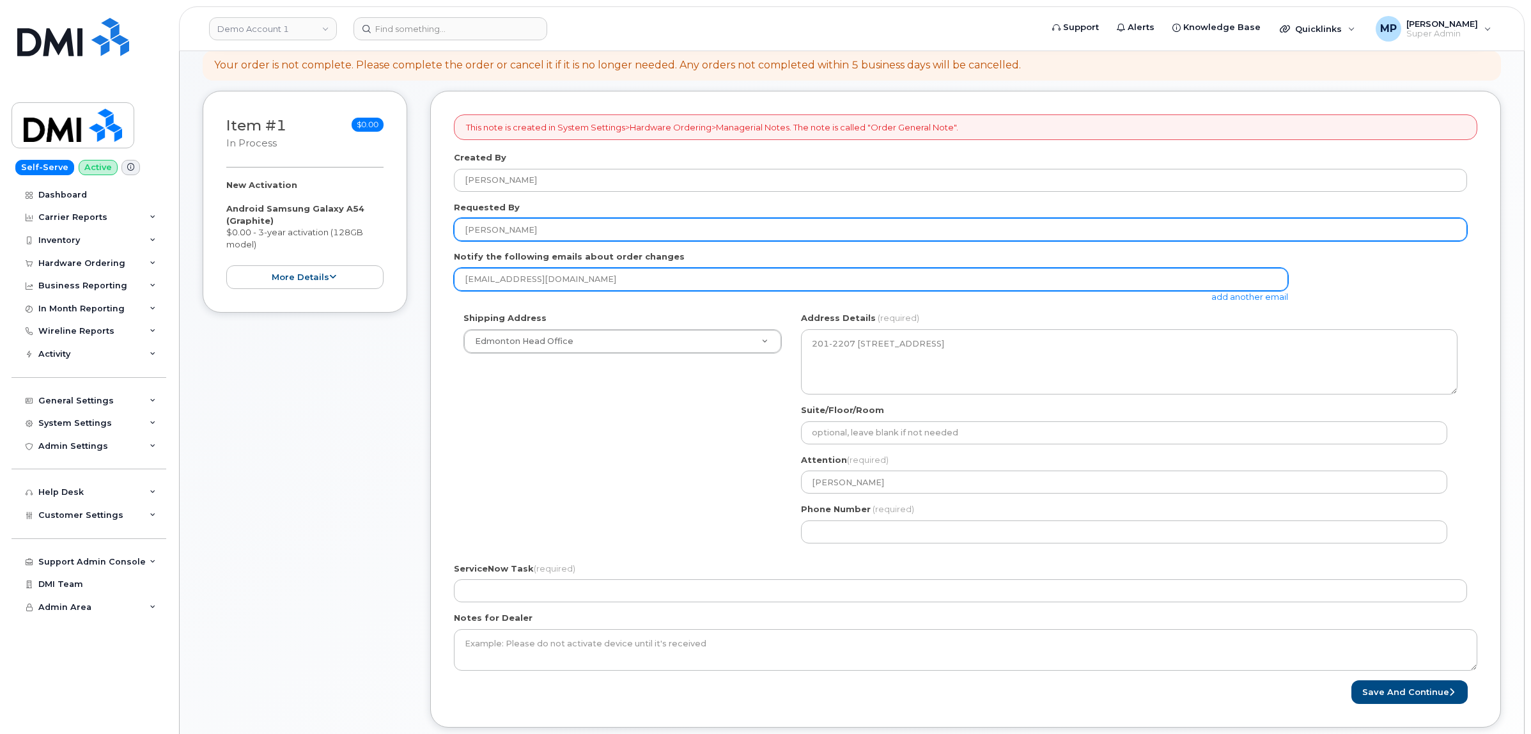
type input "[PERSON_NAME]"
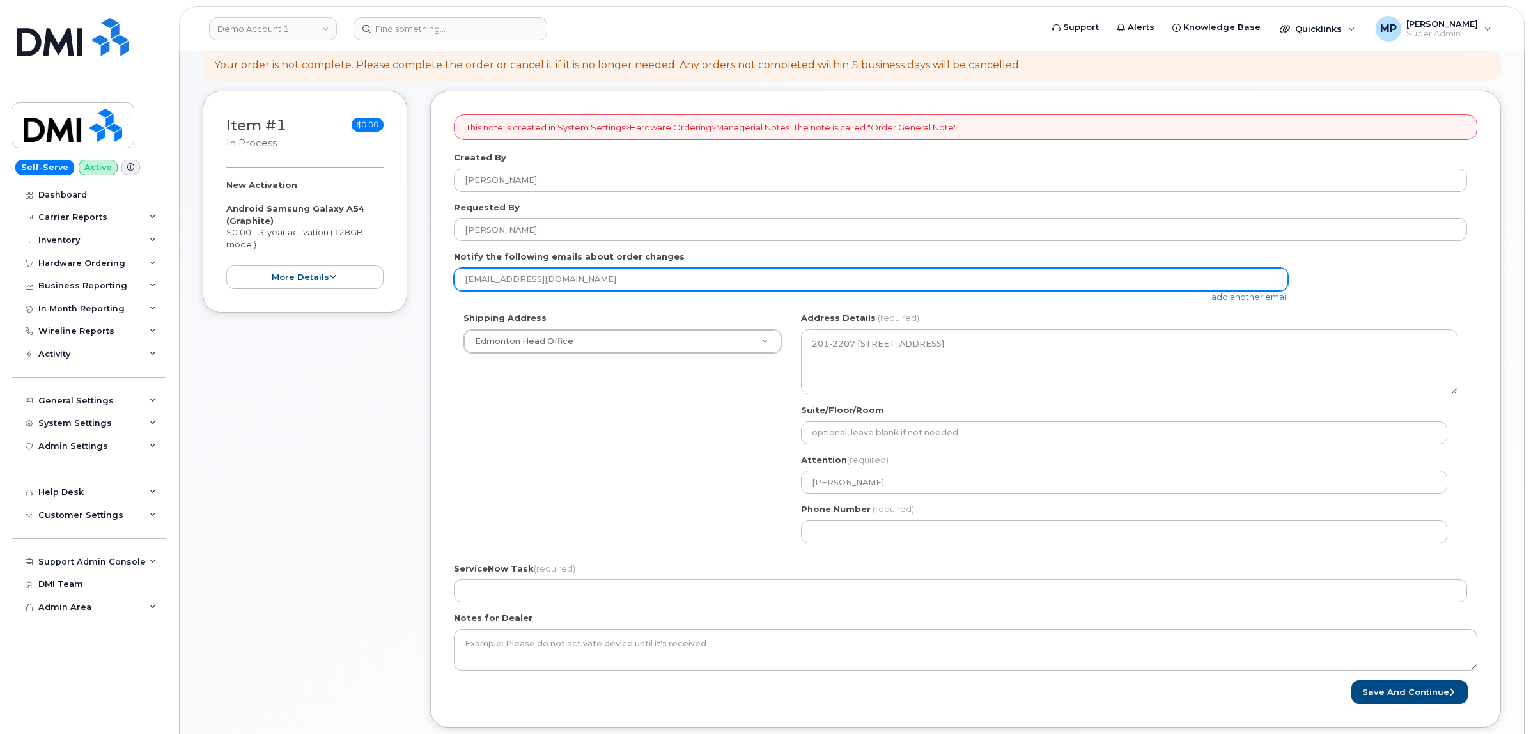
click at [624, 270] on input "[EMAIL_ADDRESS][DOMAIN_NAME]" at bounding box center [871, 279] width 834 height 23
drag, startPoint x: 605, startPoint y: 282, endPoint x: 518, endPoint y: 295, distance: 87.8
click at [514, 294] on div "[EMAIL_ADDRESS][DOMAIN_NAME] add another email" at bounding box center [876, 285] width 844 height 35
type input "[EMAIL_ADDRESS][DOMAIN_NAME]"
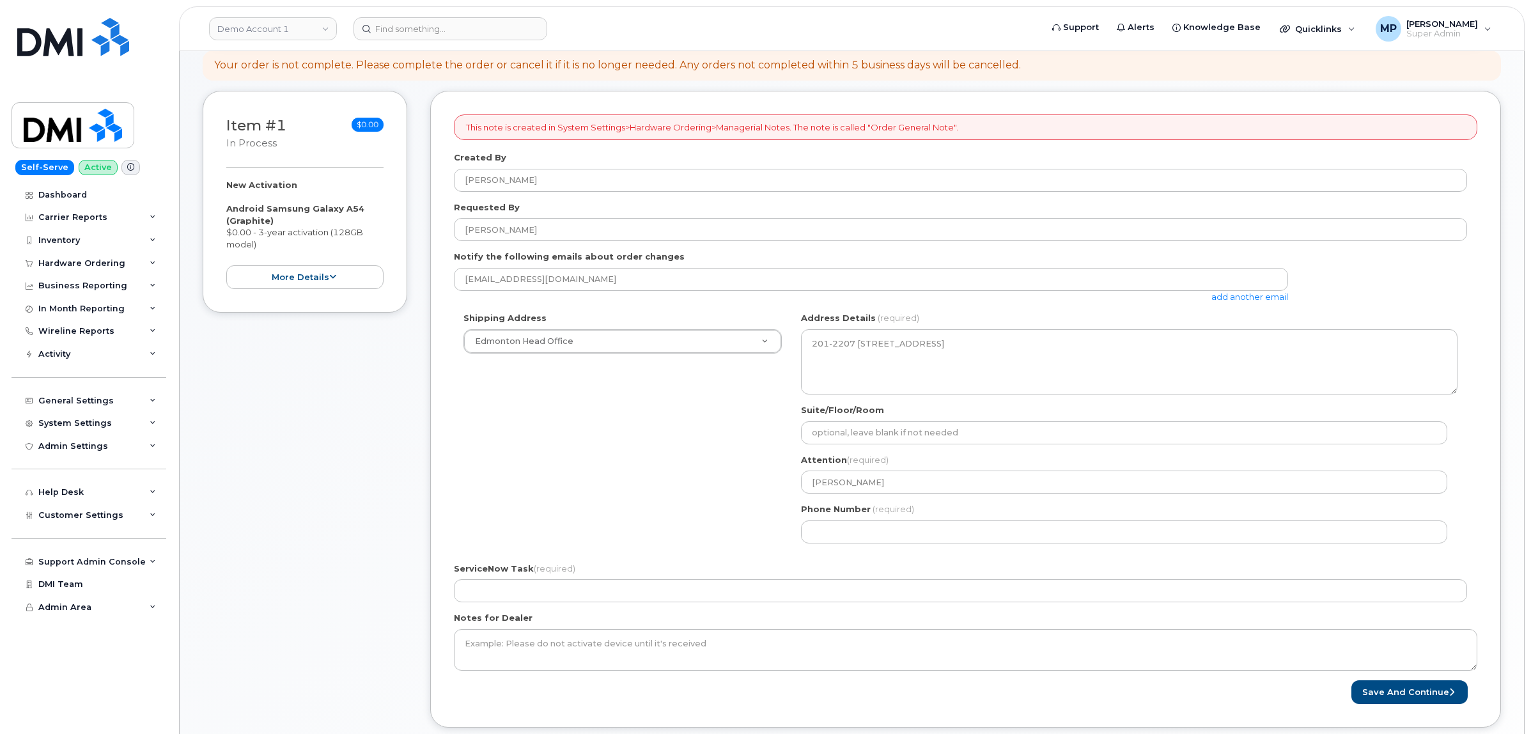
drag, startPoint x: 481, startPoint y: 443, endPoint x: 493, endPoint y: 435, distance: 14.9
click at [489, 438] on div "Shipping Address Edmonton Head Office New Address [GEOGRAPHIC_DATA] [GEOGRAPHIC…" at bounding box center [960, 432] width 1013 height 240
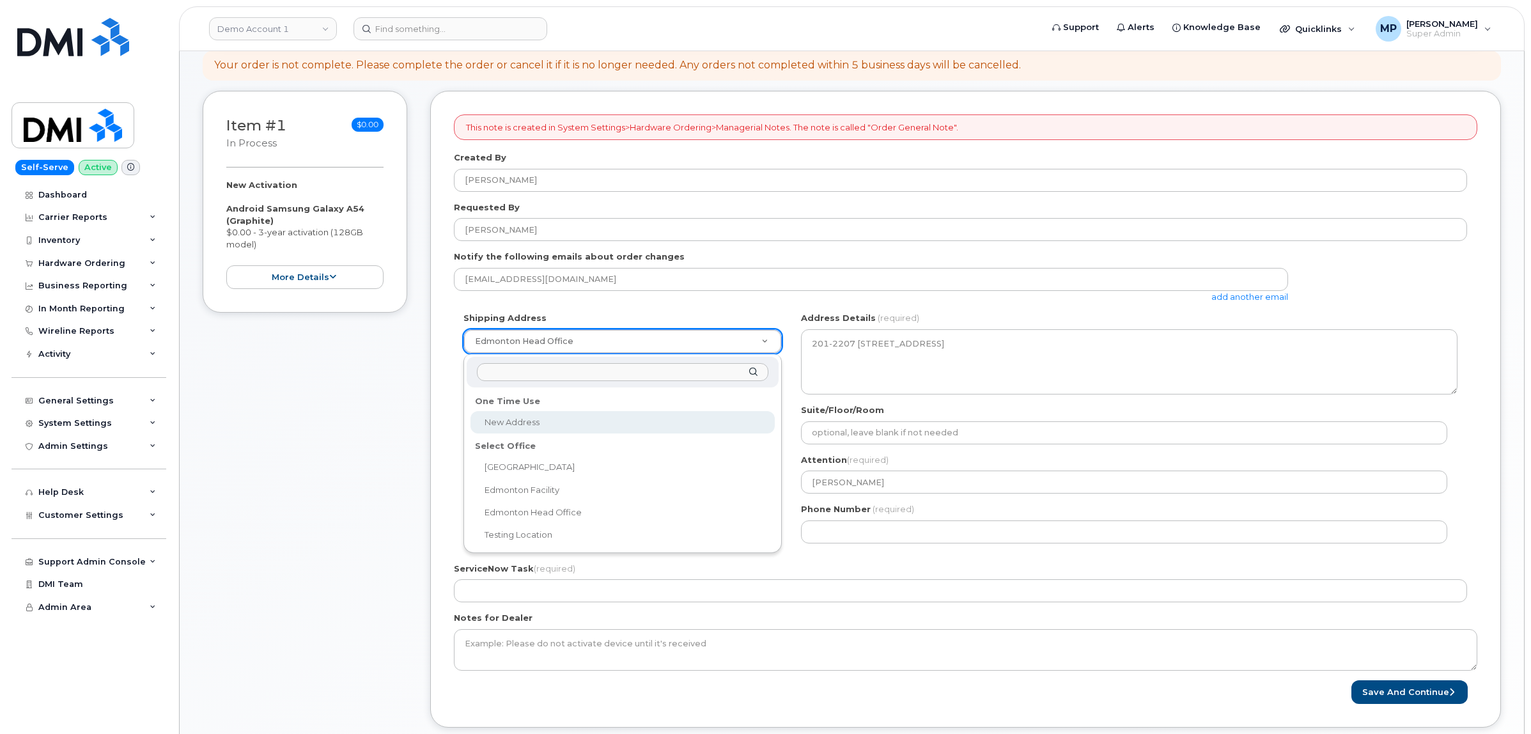
select select
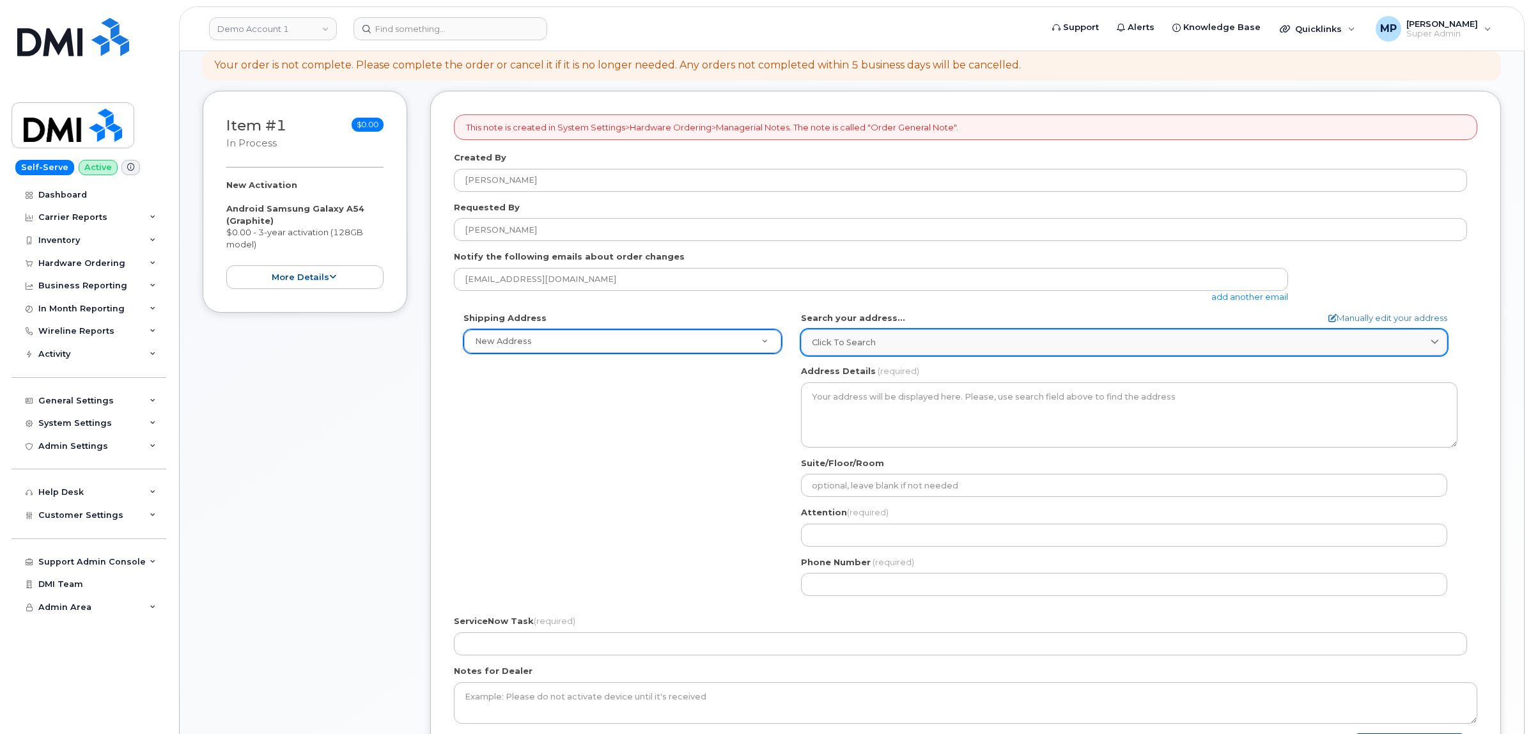
click at [939, 339] on div "Click to search" at bounding box center [1124, 342] width 624 height 12
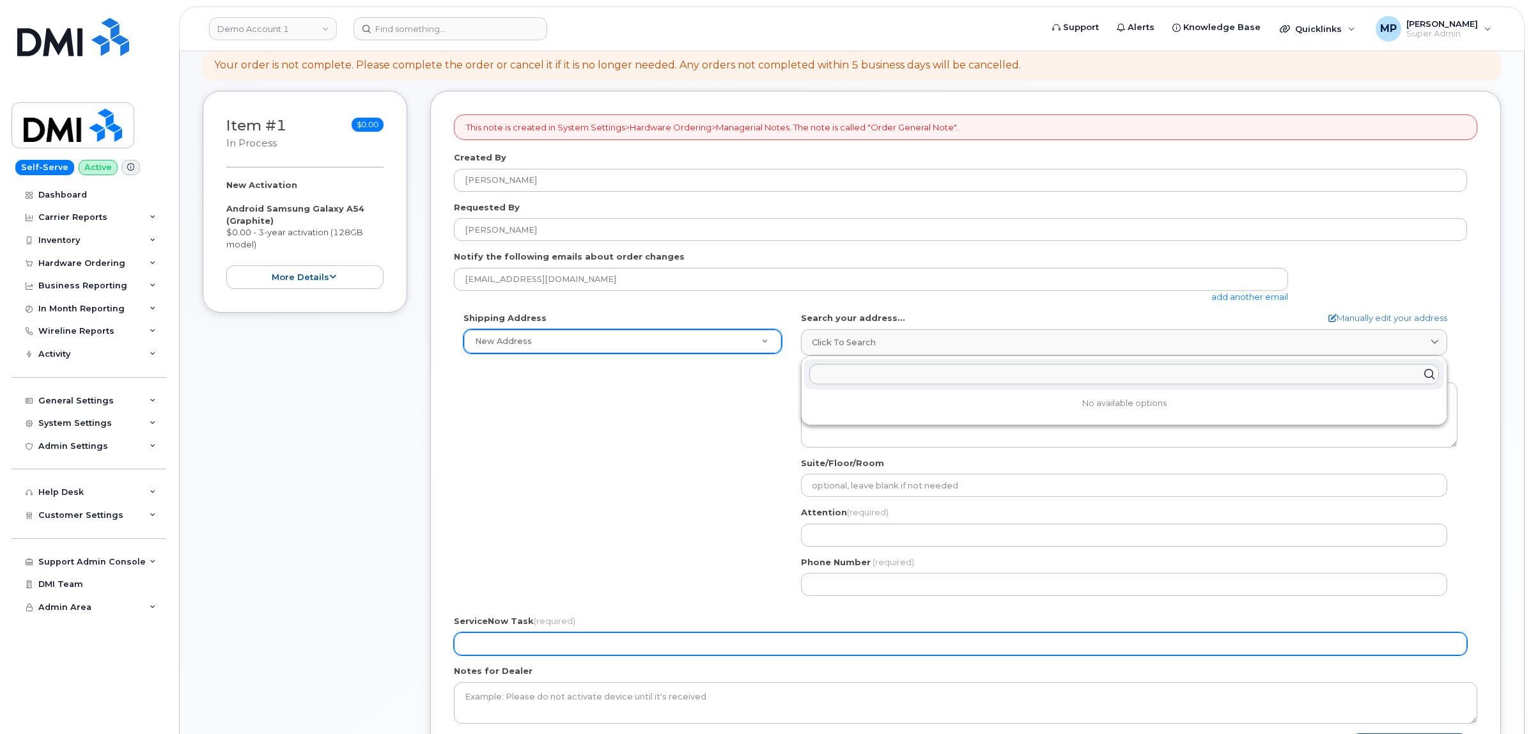
click at [532, 644] on input "ServiceNow Task (required)" at bounding box center [960, 643] width 1013 height 23
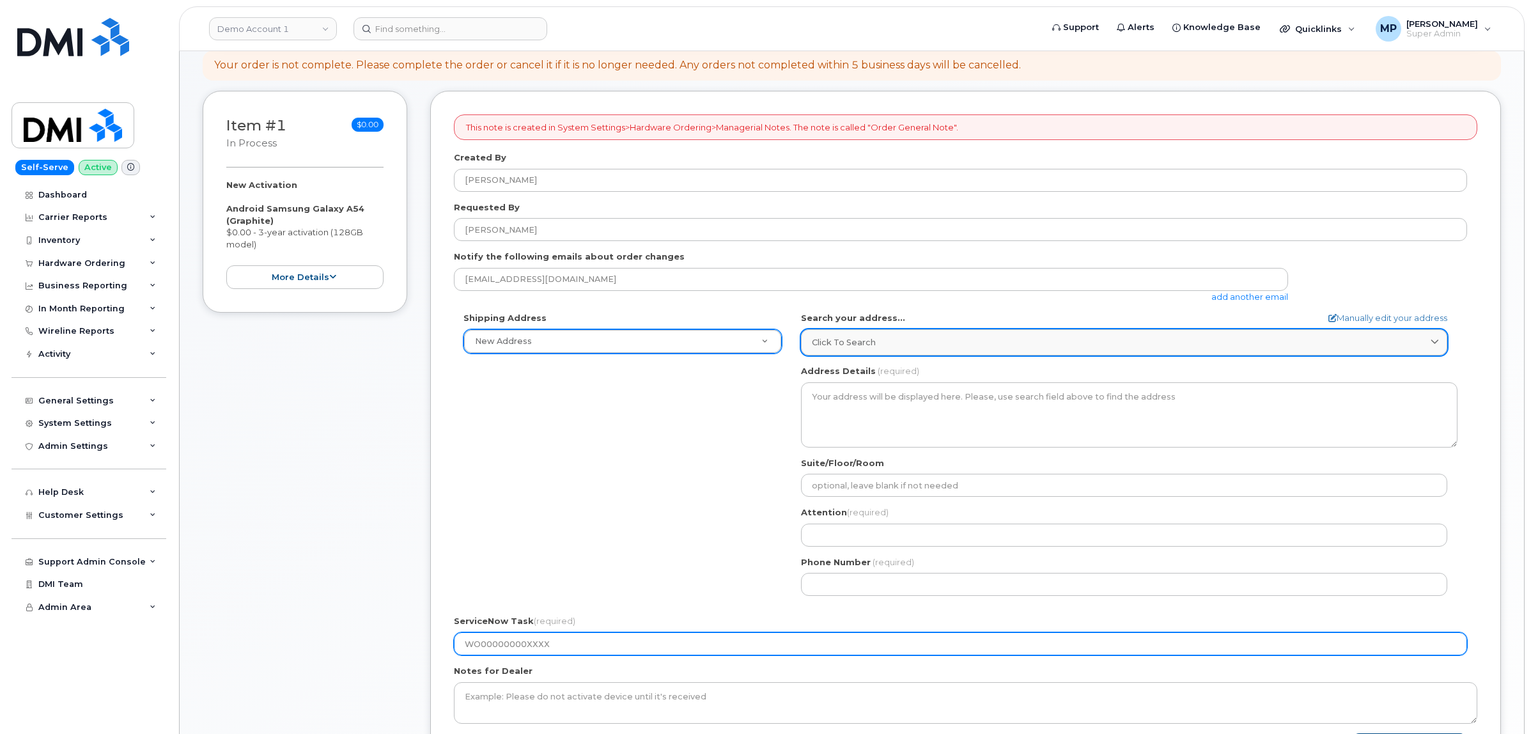
type input "WO00000000XXXX"
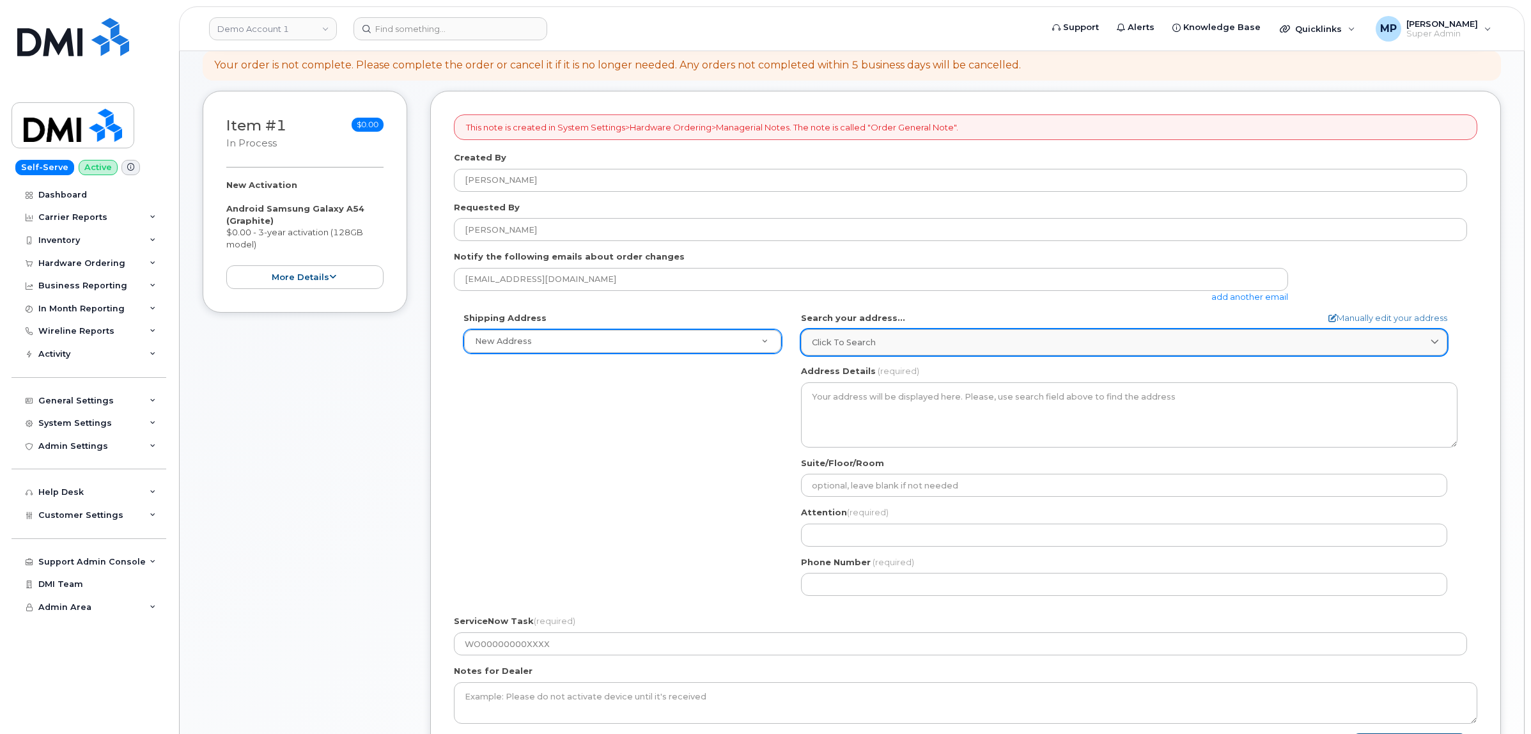
click at [929, 339] on div "Click to search" at bounding box center [1124, 342] width 624 height 12
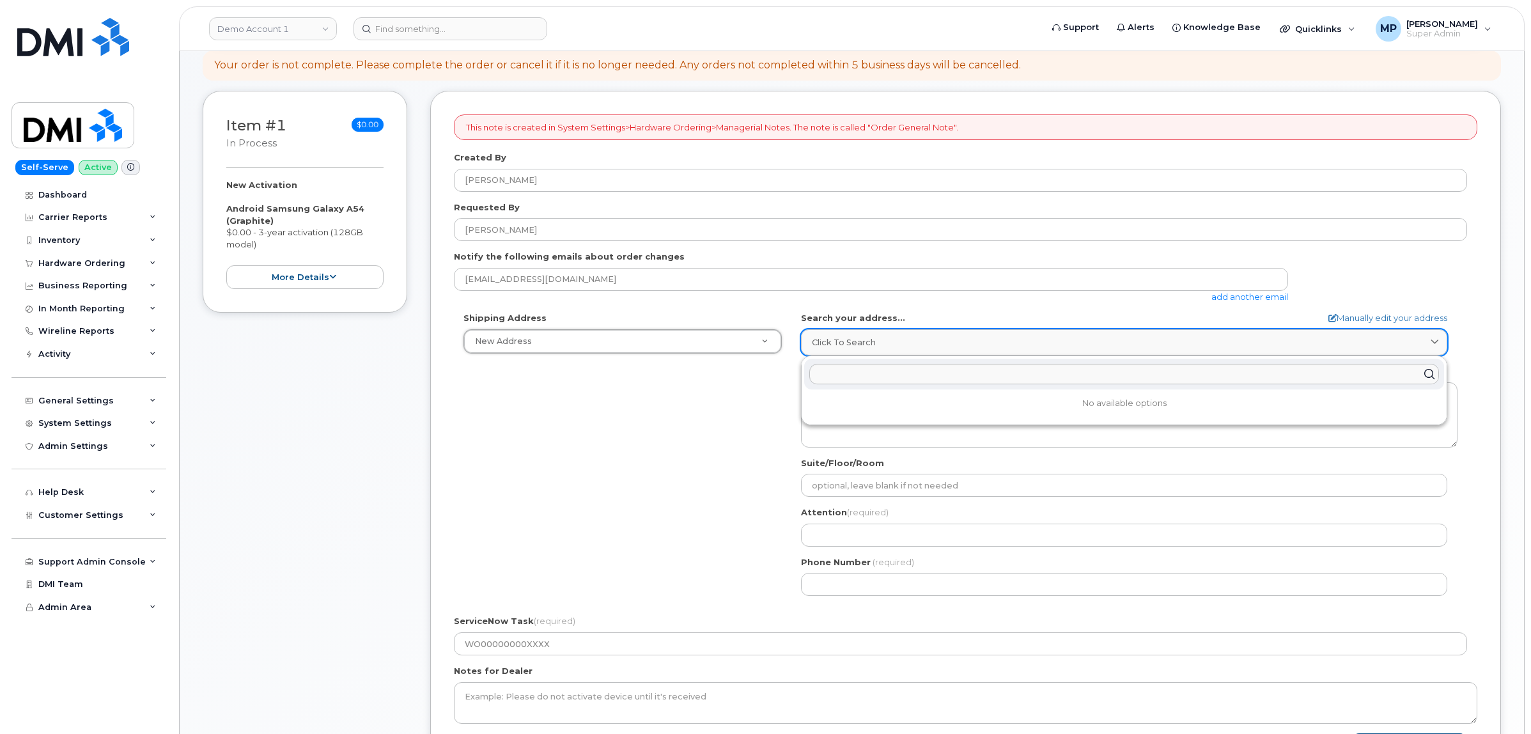
click at [904, 337] on div "Click to search" at bounding box center [1124, 342] width 624 height 12
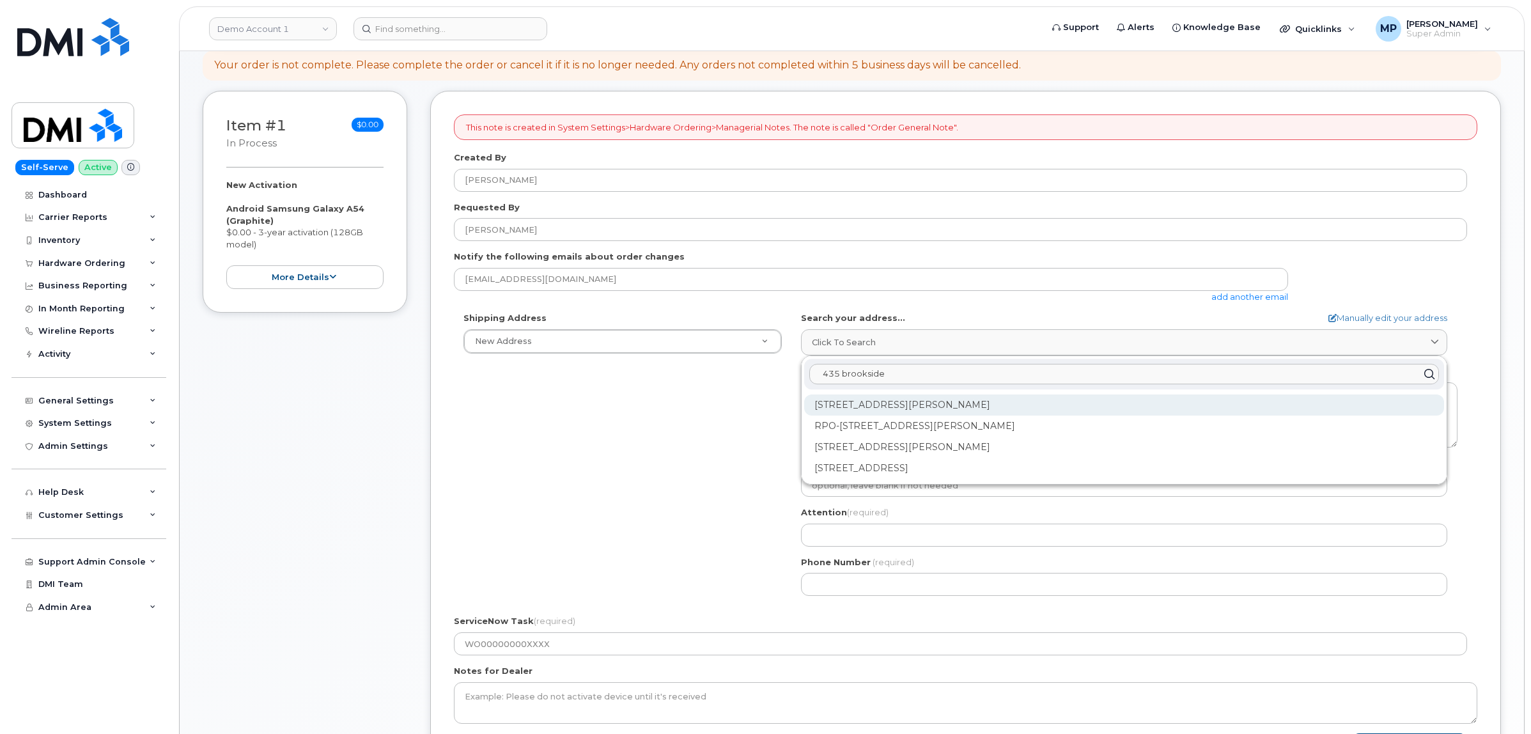
type input "435 brookside"
click at [897, 436] on div "435 Brookside Dr Fredericton NB E3A 8V4" at bounding box center [1124, 446] width 640 height 21
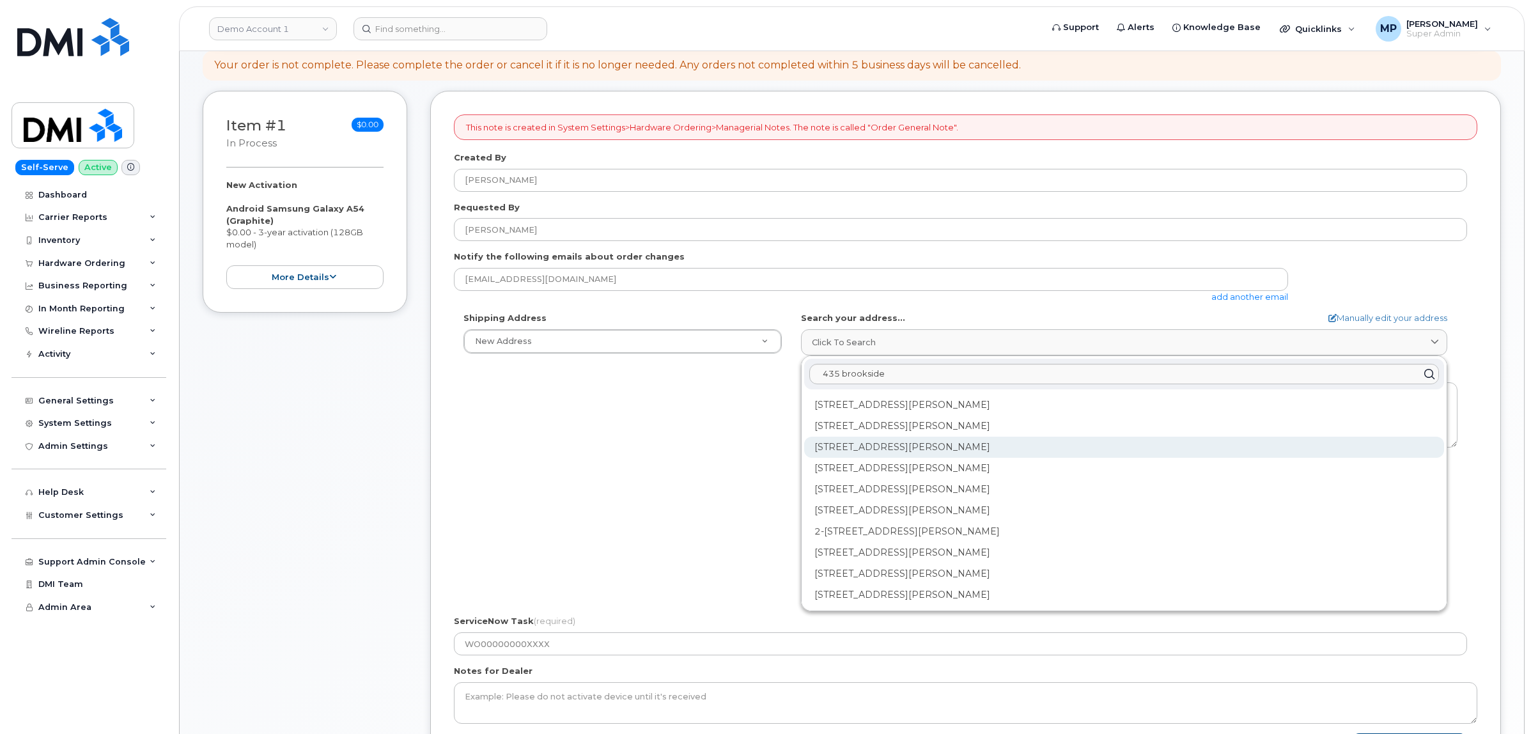
click at [921, 479] on div "100-435 Brookside Dr Fredericton NB E3A 8V4" at bounding box center [1124, 489] width 640 height 21
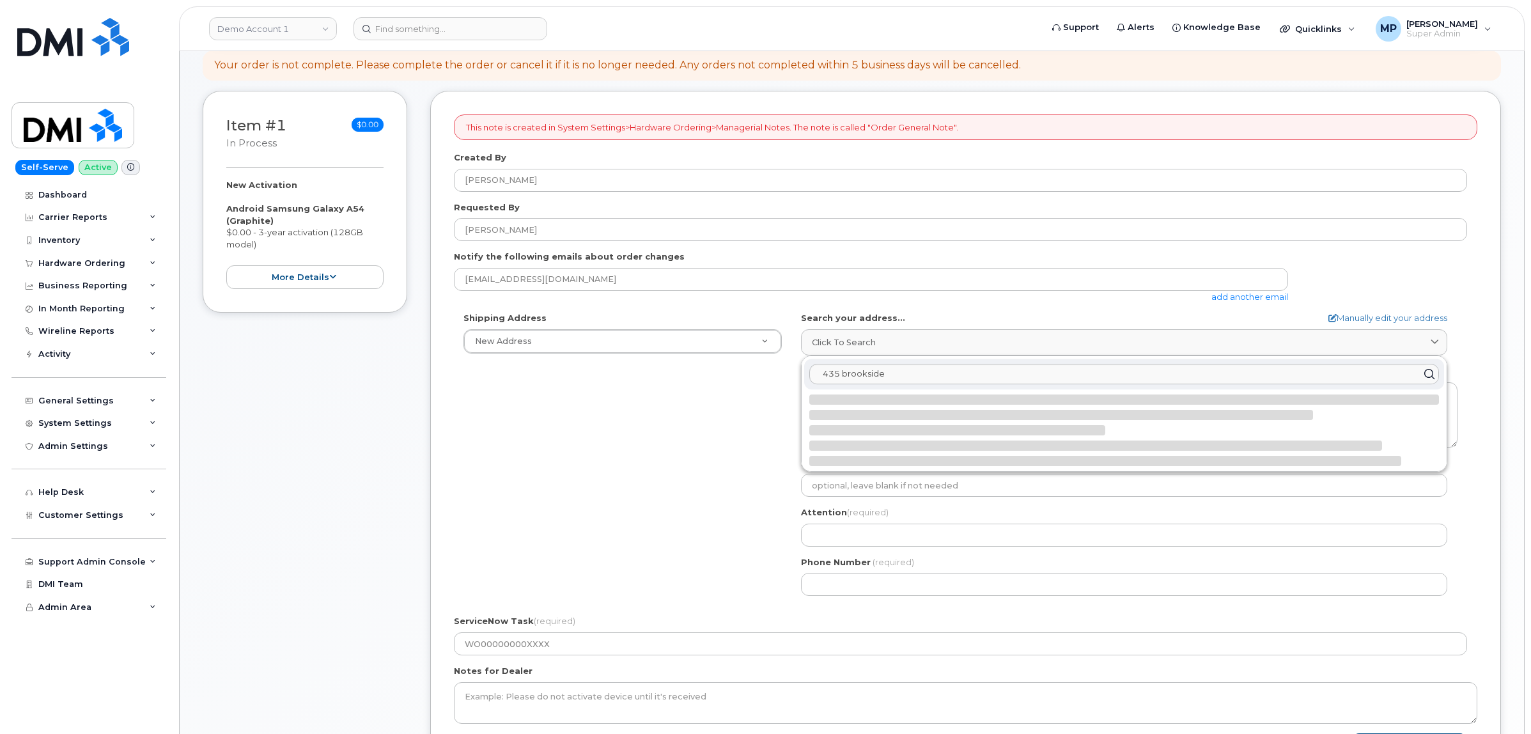
select select
type textarea "100-435 Brookside Dr FREDERICTON NB E3A 8V4 CANADA"
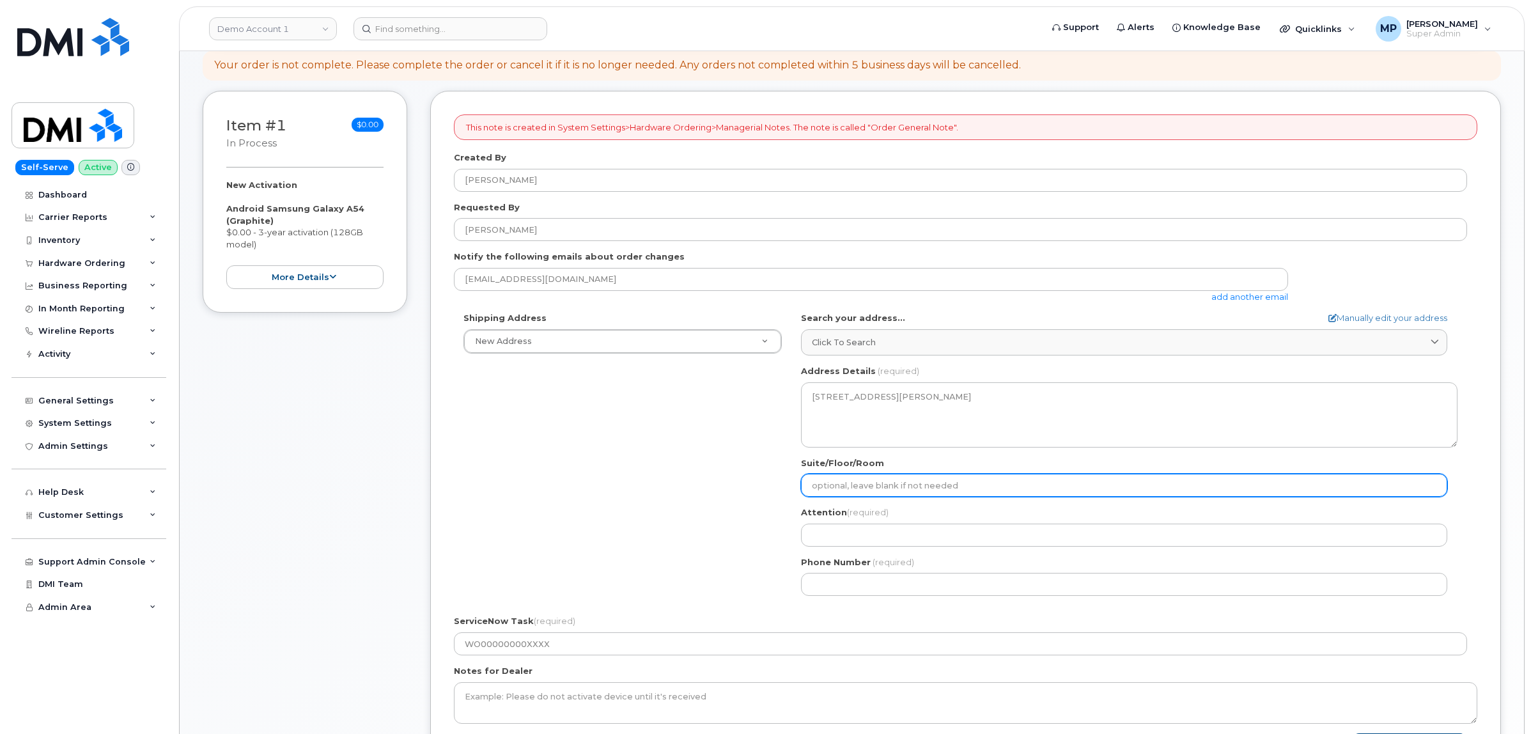
click at [976, 488] on input "Suite/Floor/Room" at bounding box center [1124, 485] width 646 height 23
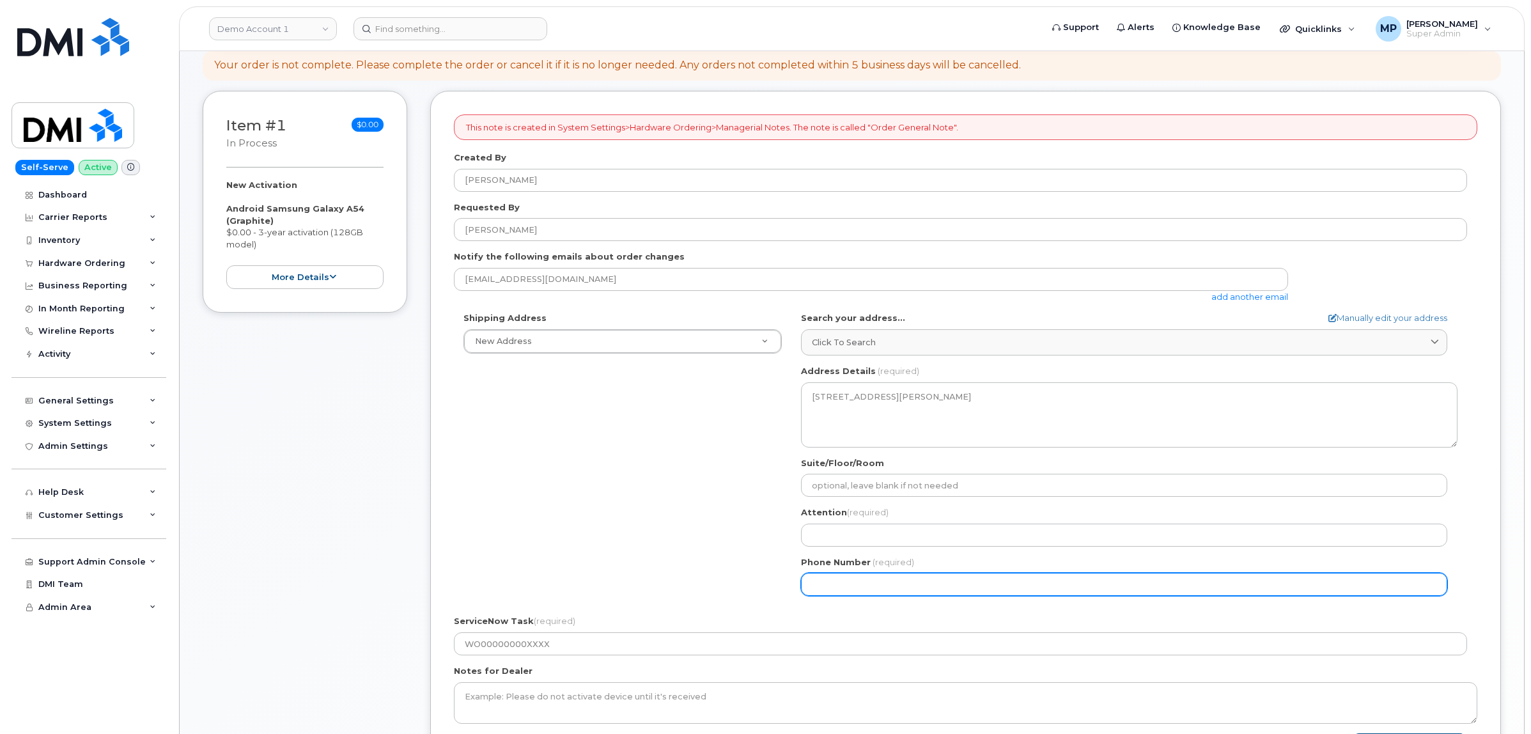
click at [963, 583] on input "Phone Number" at bounding box center [1124, 584] width 646 height 23
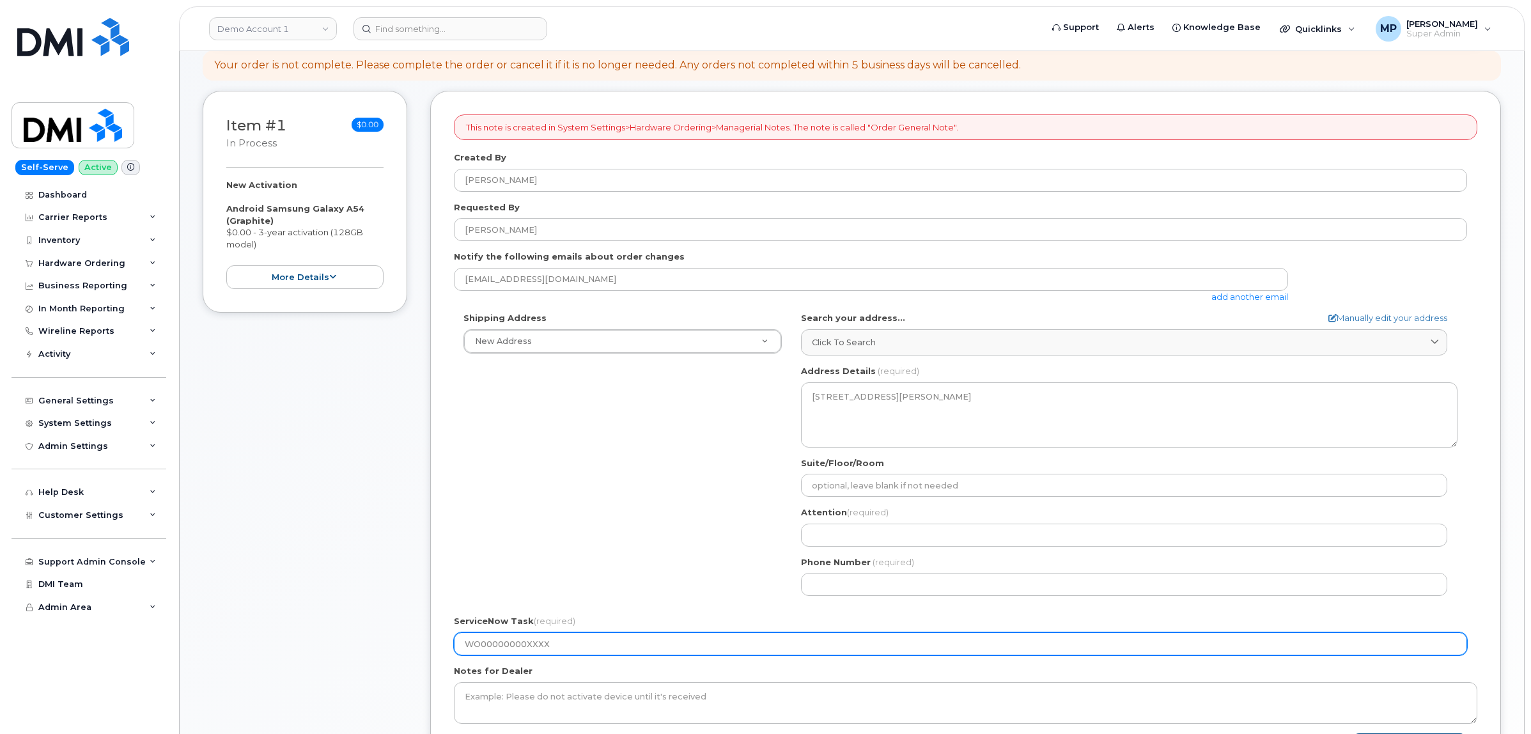
click at [502, 646] on input "WO00000000XXXX" at bounding box center [960, 643] width 1013 height 23
drag, startPoint x: 480, startPoint y: 644, endPoint x: 493, endPoint y: 653, distance: 16.1
click at [486, 649] on input "WO00000000XXXX" at bounding box center [960, 643] width 1013 height 23
click at [562, 642] on input "WO0000000XXXX" at bounding box center [960, 643] width 1013 height 23
click at [572, 637] on input "WO0000000XXXX" at bounding box center [960, 643] width 1013 height 23
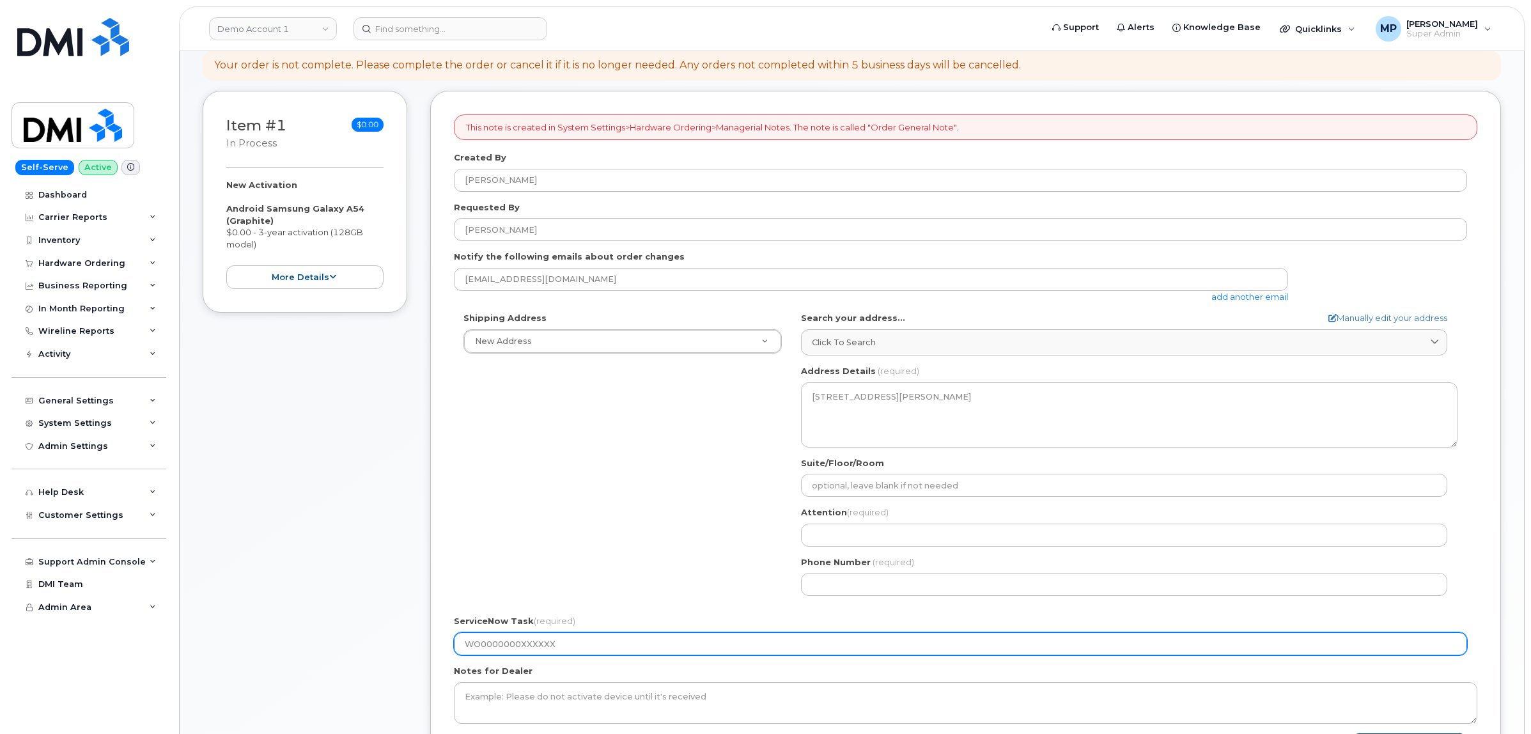
type input "WO0000000XXXXXX"
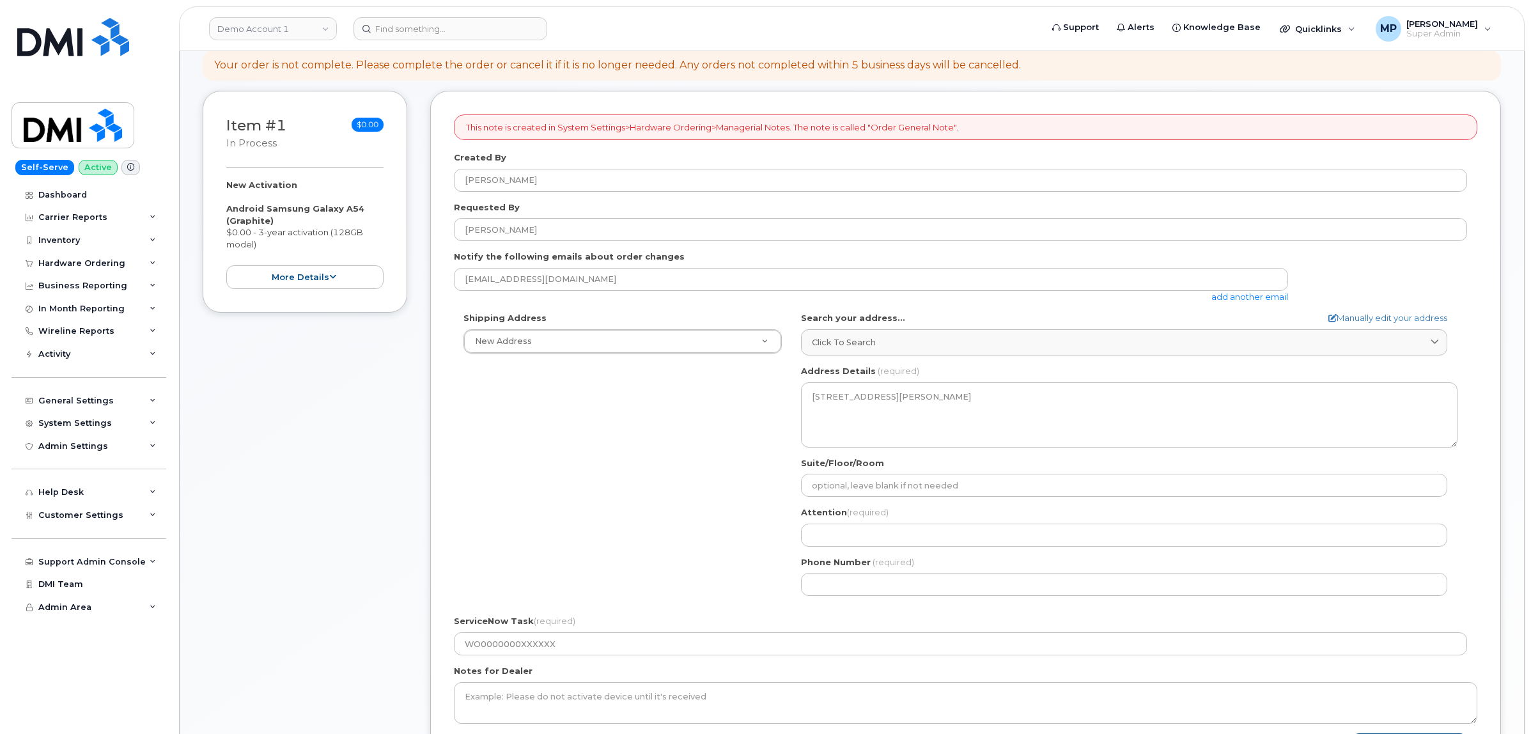
click at [6, 10] on div "Self-Serve Active Dashboard Carrier Reports Monthly Billing Data Daily Data Poo…" at bounding box center [86, 367] width 173 height 734
click at [1359, 520] on div "Order No.299342 (in process) Share Order Cancel Order × Share This Order If you…" at bounding box center [852, 513] width 1344 height 1207
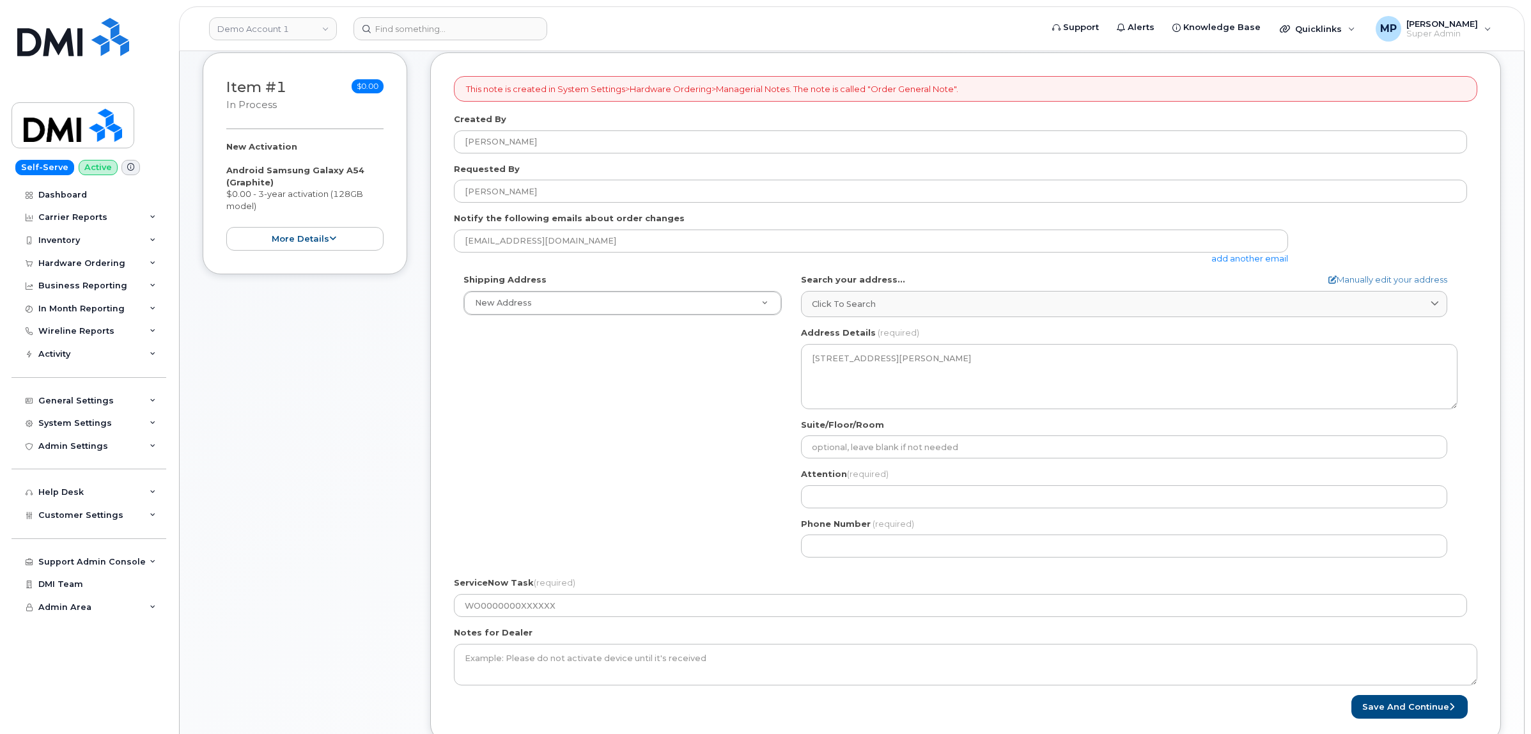
scroll to position [182, 0]
drag, startPoint x: 257, startPoint y: 24, endPoint x: 247, endPoint y: 35, distance: 15.0
click at [257, 24] on link "Demo Account 1" at bounding box center [273, 28] width 128 height 23
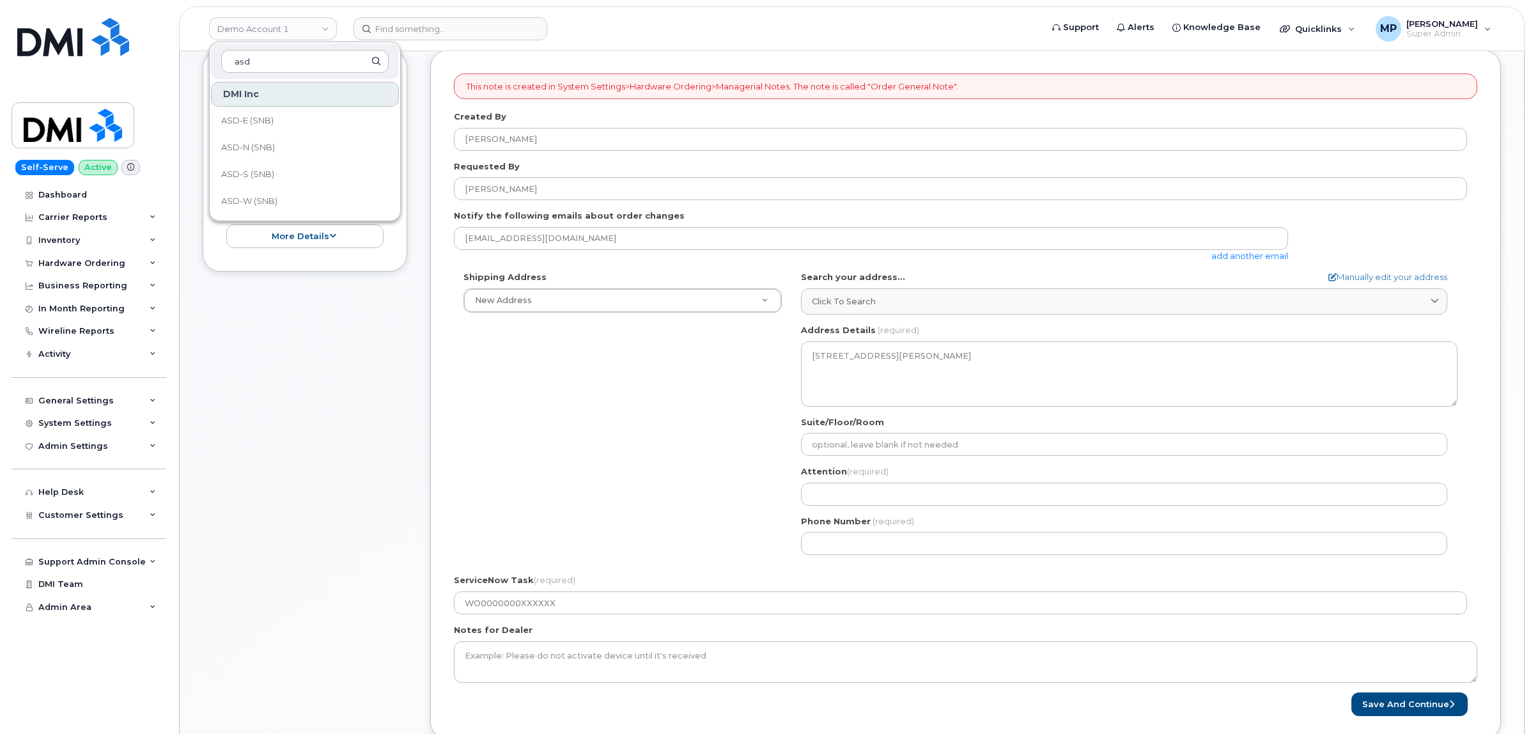
type input "asd"
drag, startPoint x: 241, startPoint y: 496, endPoint x: 242, endPoint y: 488, distance: 8.3
click at [241, 495] on div "Item #1 in process $0.00 New Activation Android Samsung Galaxy A54 (Graphite) $…" at bounding box center [305, 404] width 204 height 709
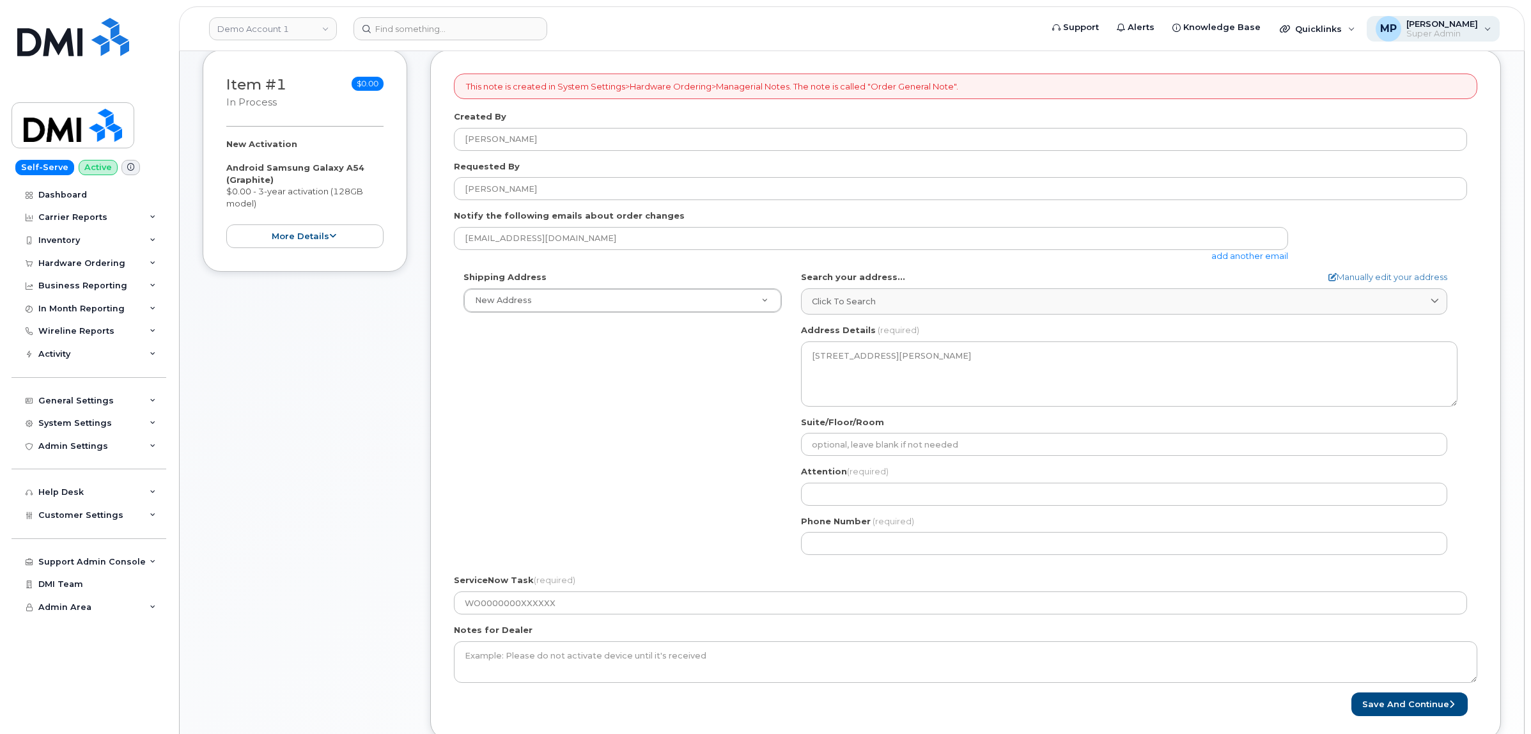
click at [1359, 23] on span "[PERSON_NAME]" at bounding box center [1442, 24] width 72 height 10
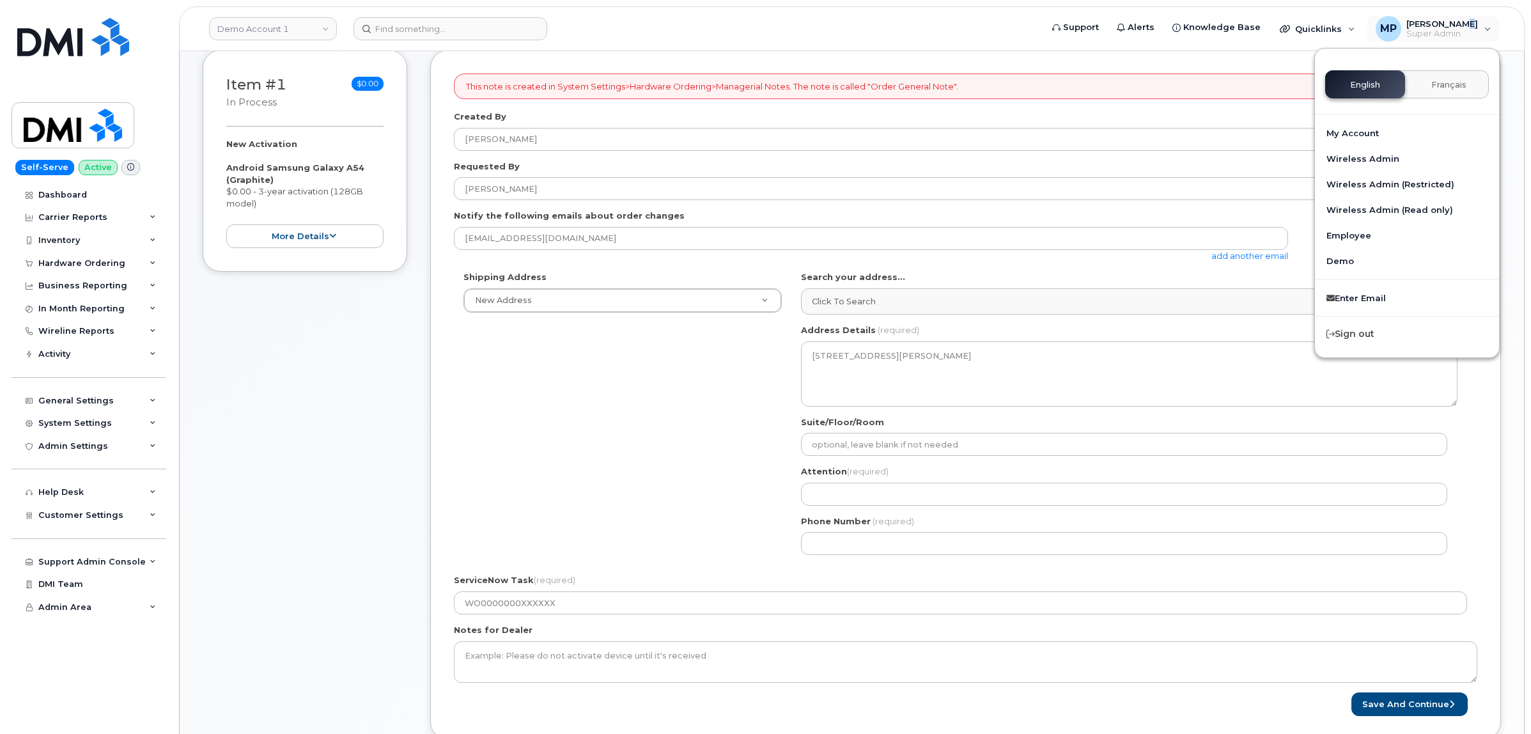
click at [1359, 86] on span "Français" at bounding box center [1448, 85] width 35 height 10
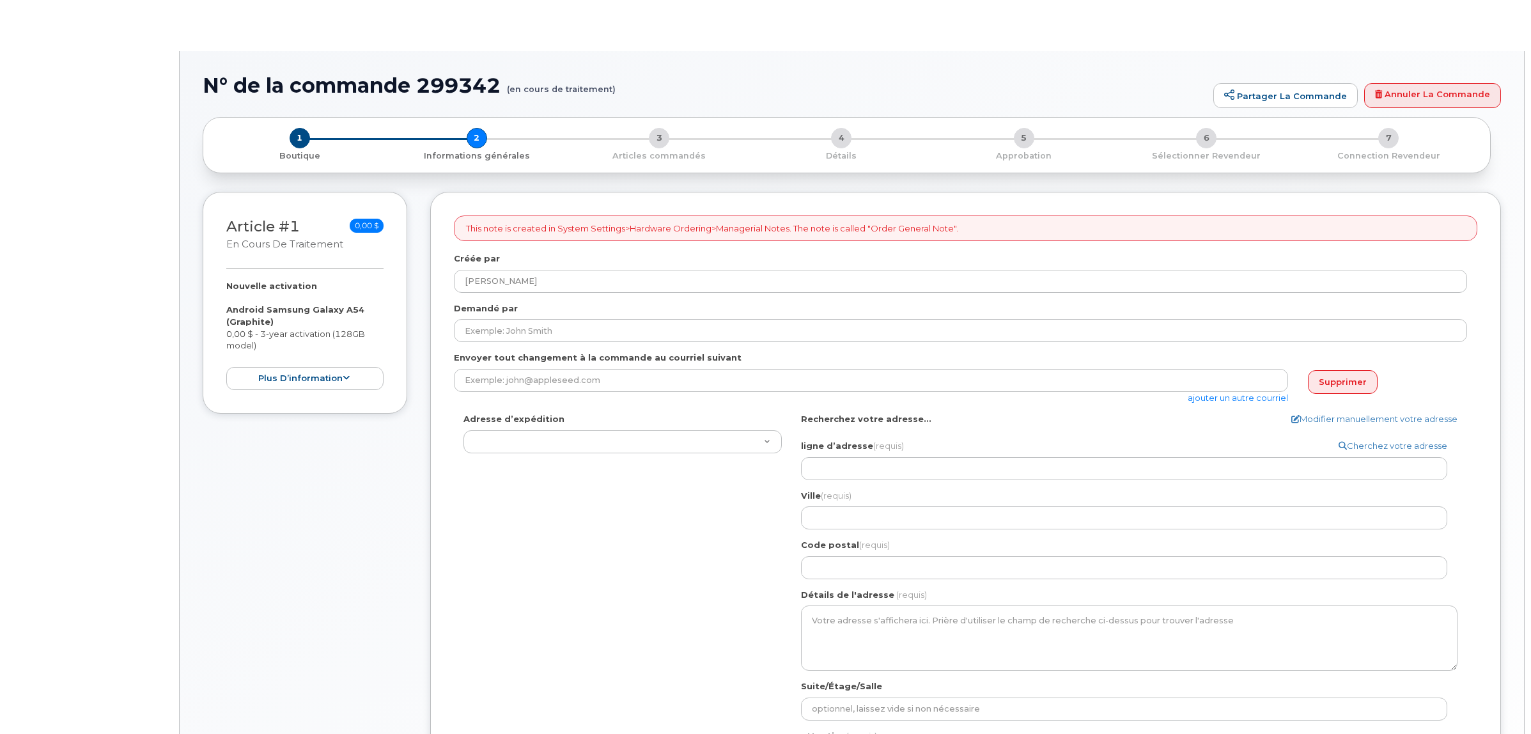
type textarea "201-2207 [STREET_ADDRESS]"
type input "[PERSON_NAME]"
select select
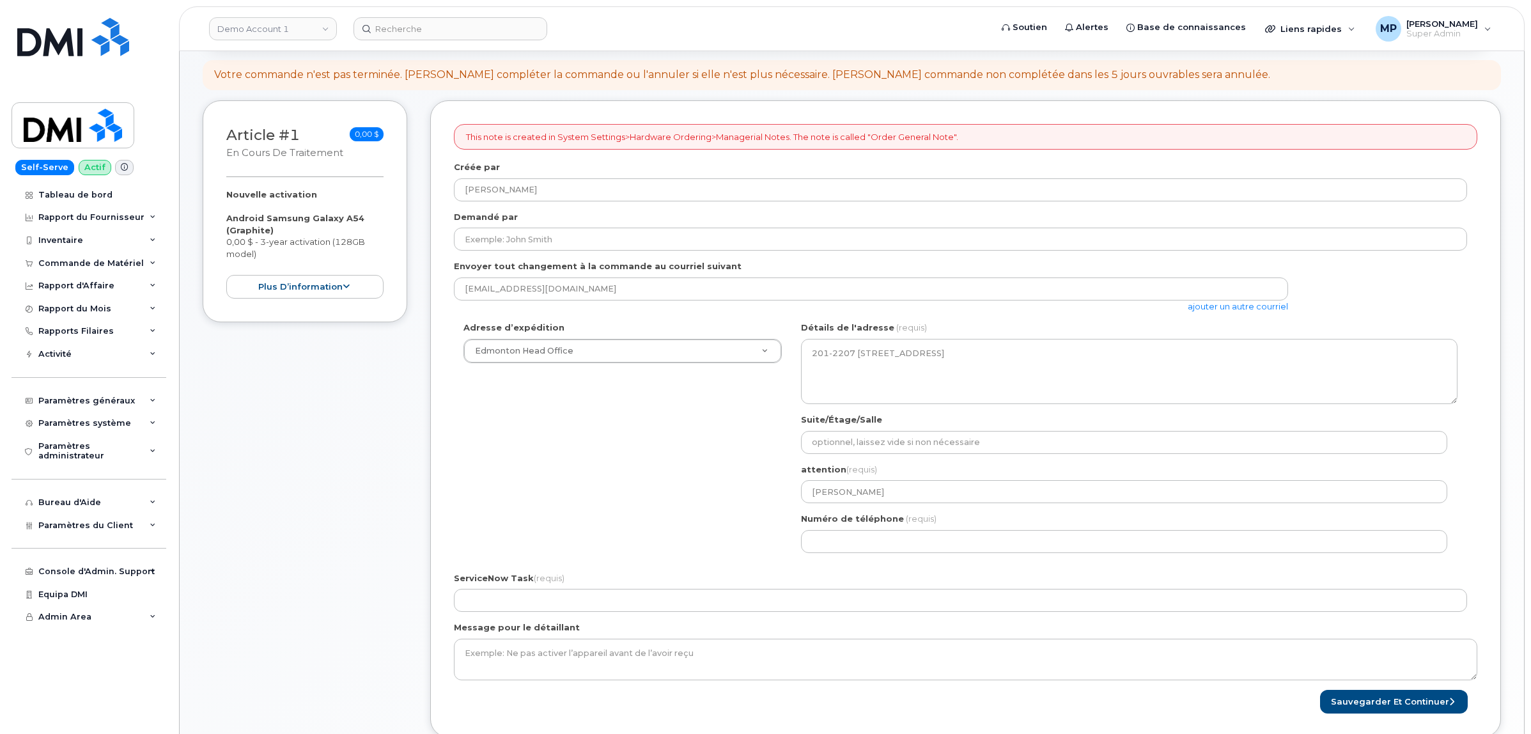
scroll to position [160, 0]
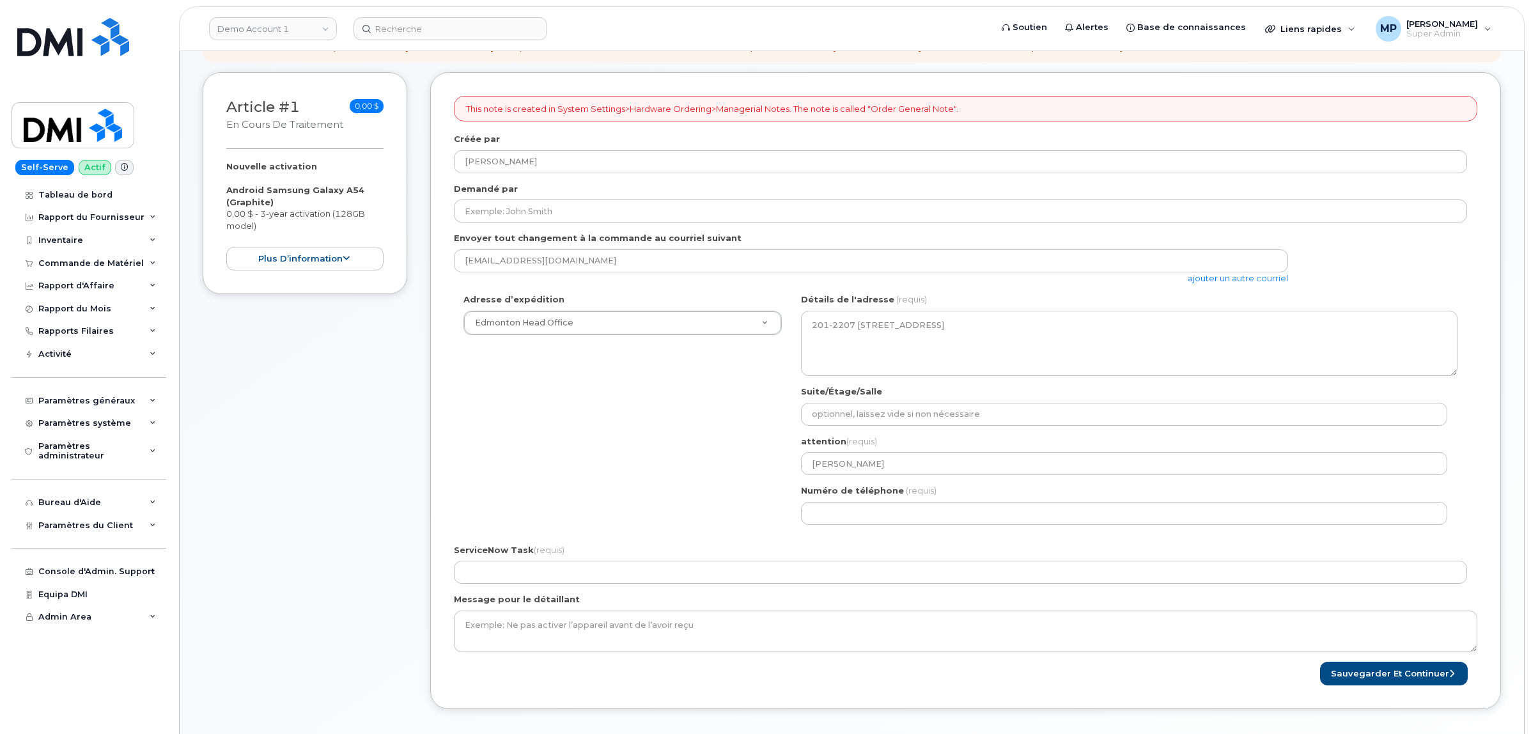
click at [656, 461] on div "Adresse d’expédition Edmonton Head Office Nouvelle adresse [GEOGRAPHIC_DATA] [G…" at bounding box center [960, 413] width 1013 height 240
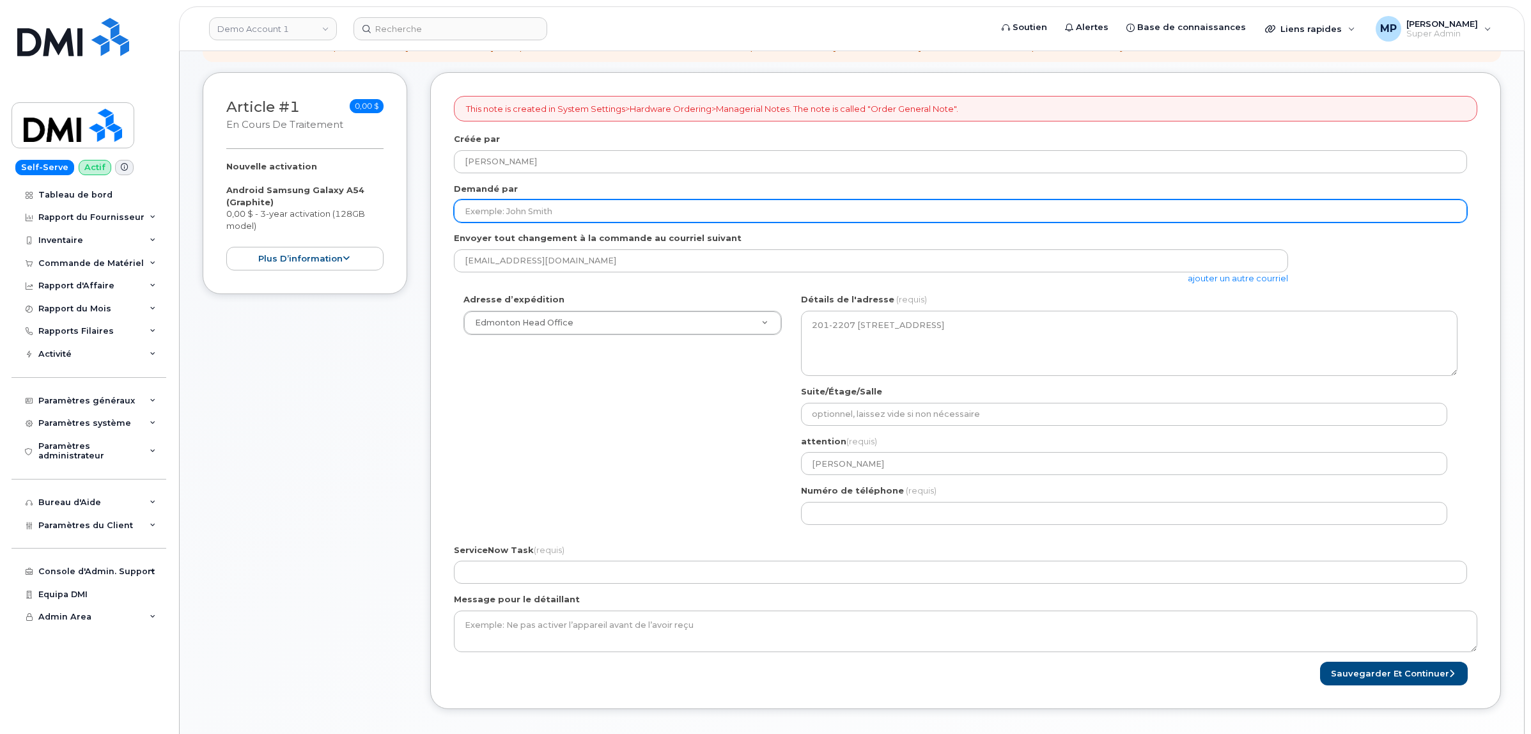
click at [585, 212] on input "Demandé par" at bounding box center [960, 210] width 1013 height 23
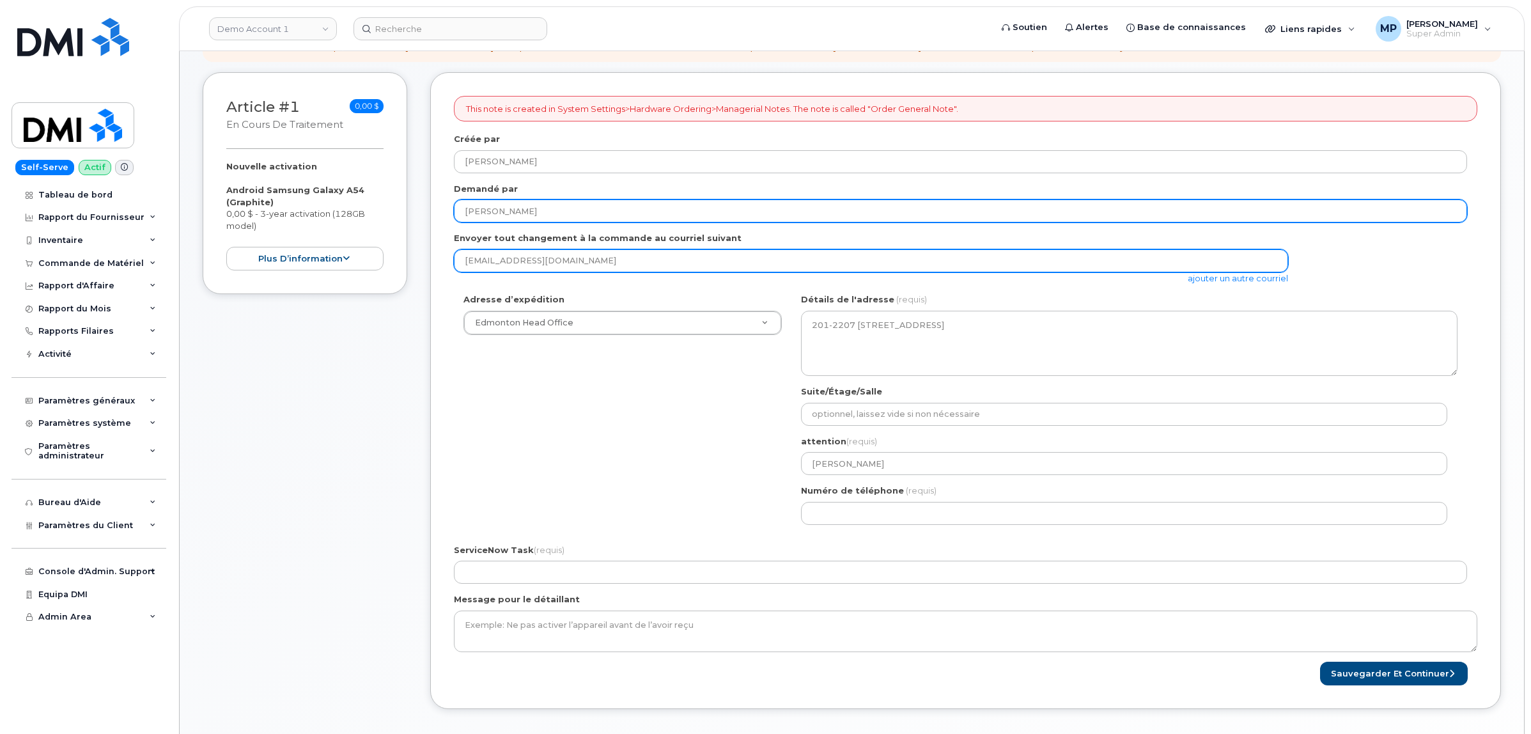
type input "John Smith"
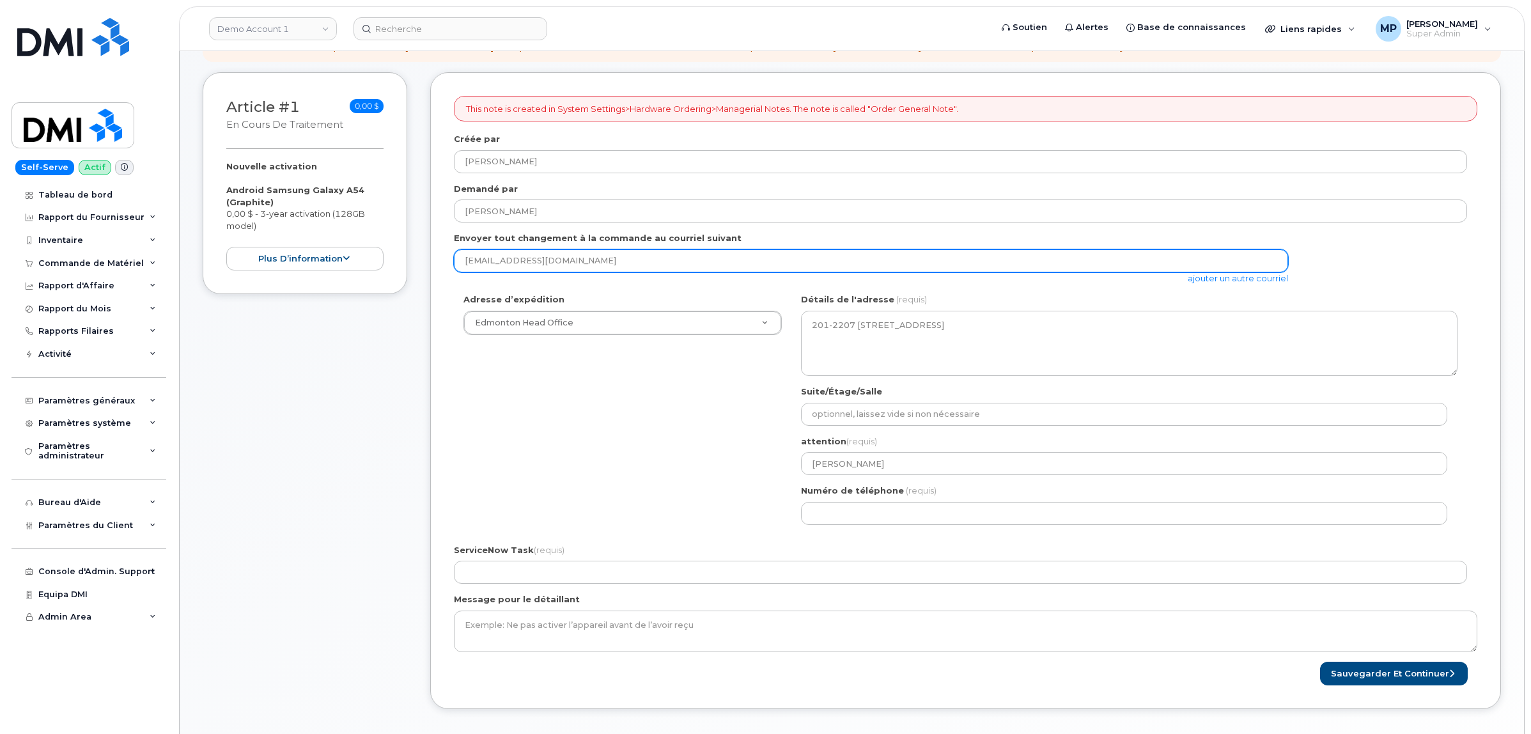
drag, startPoint x: 579, startPoint y: 264, endPoint x: 513, endPoint y: 266, distance: 65.8
click at [513, 266] on input "mpartack@dminc.com" at bounding box center [871, 260] width 834 height 23
type input "mpartack@snb.ca"
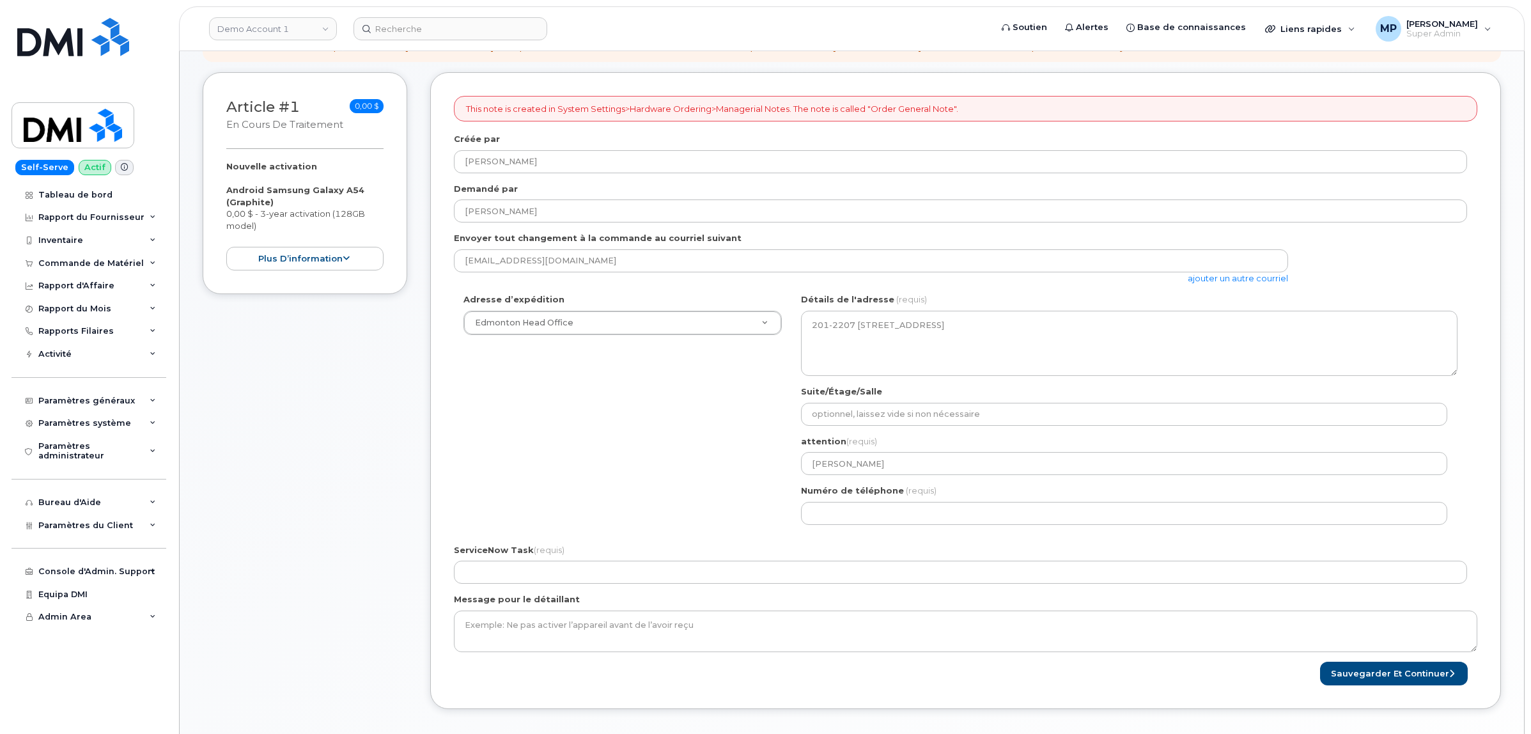
drag, startPoint x: 522, startPoint y: 422, endPoint x: 637, endPoint y: 355, distance: 133.2
click at [541, 416] on div "Adresse d’expédition Edmonton Head Office Nouvelle adresse British Columbia War…" at bounding box center [960, 413] width 1013 height 240
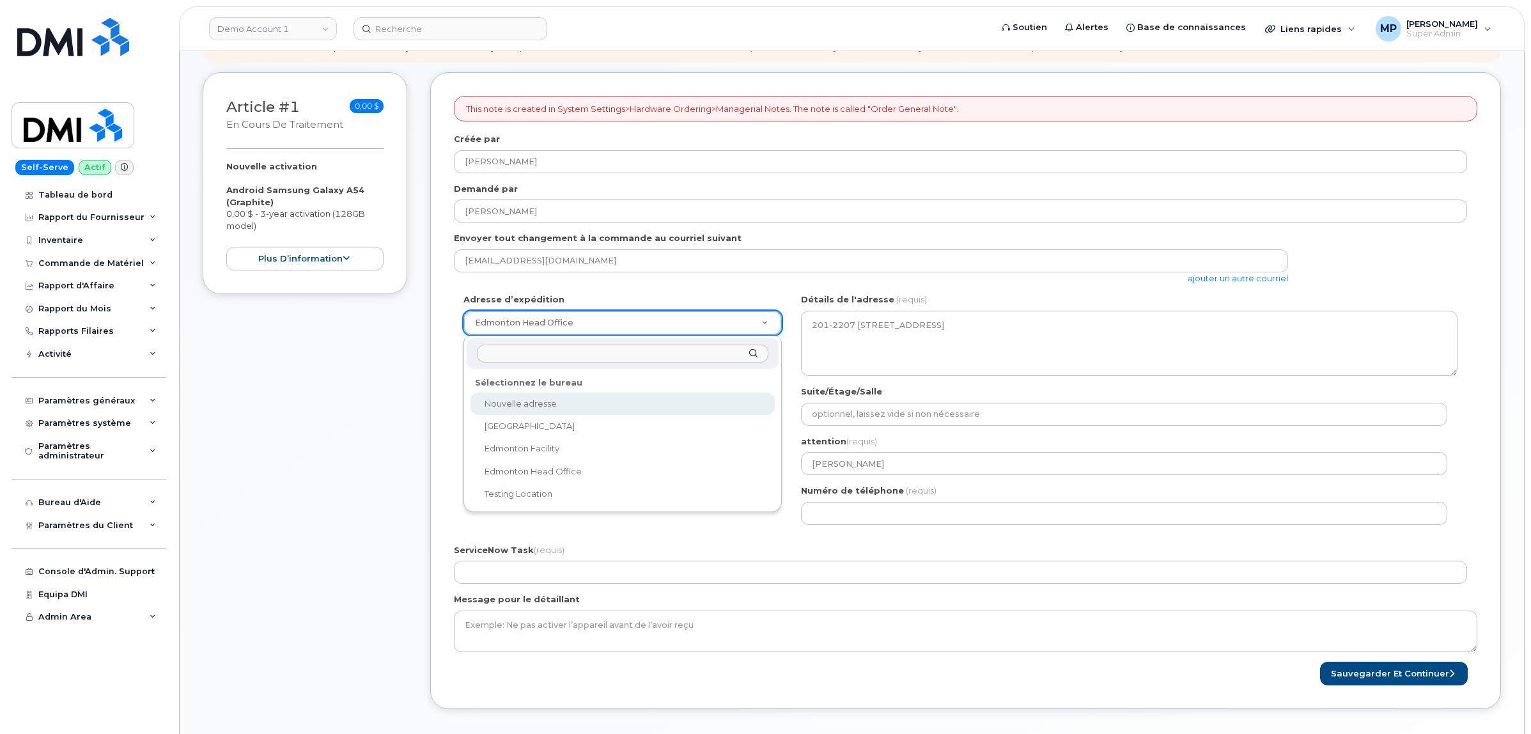
drag, startPoint x: 707, startPoint y: 318, endPoint x: 701, endPoint y: 321, distance: 6.9
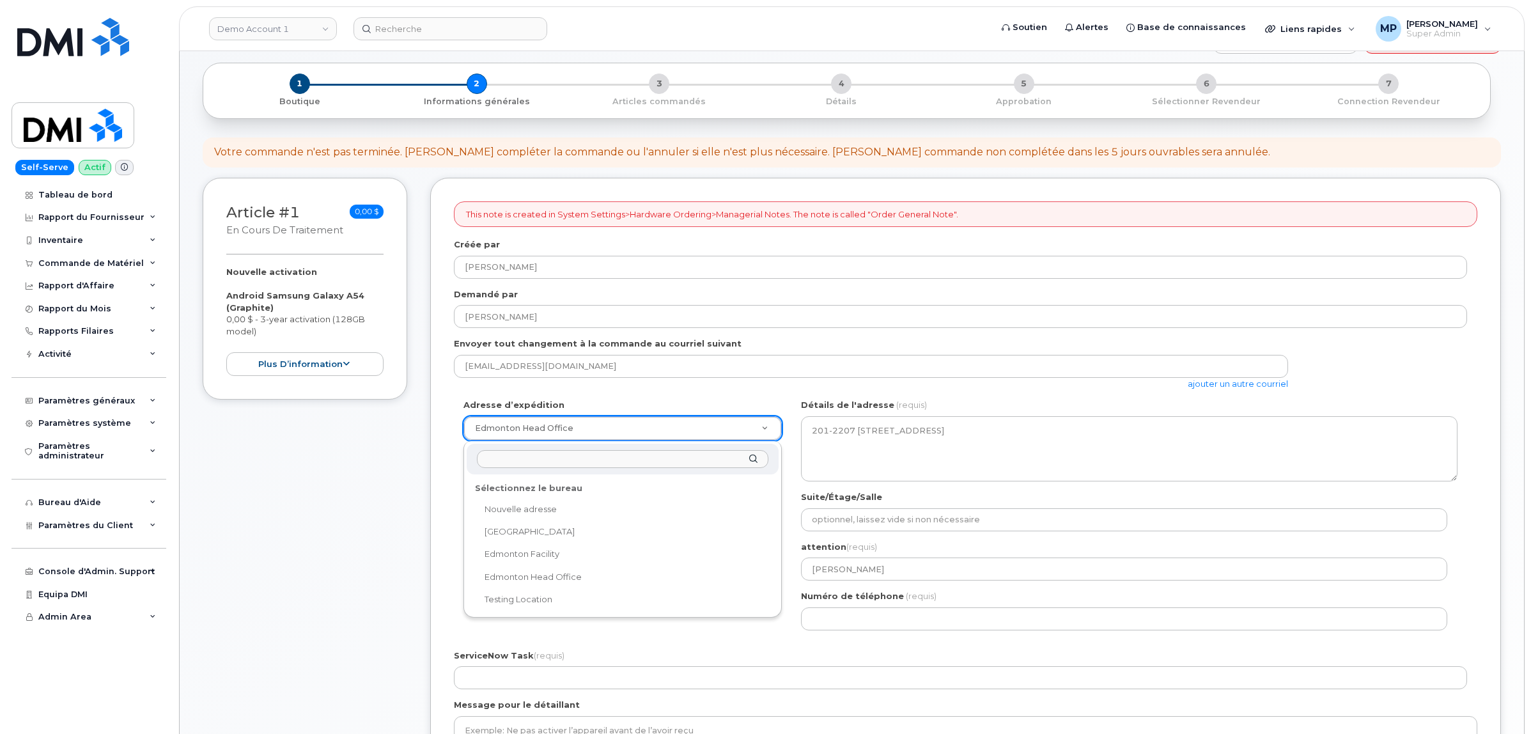
scroll to position [80, 0]
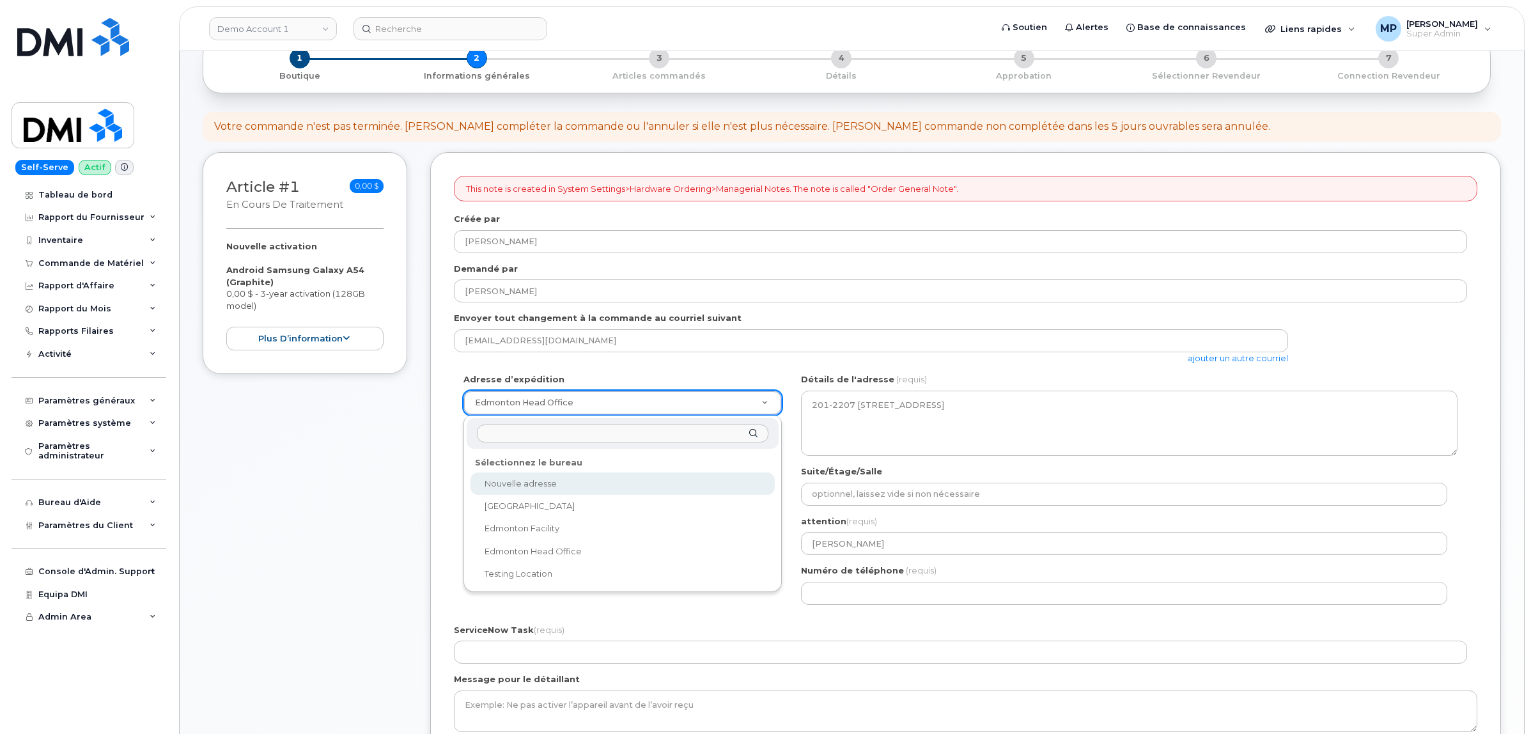
select select
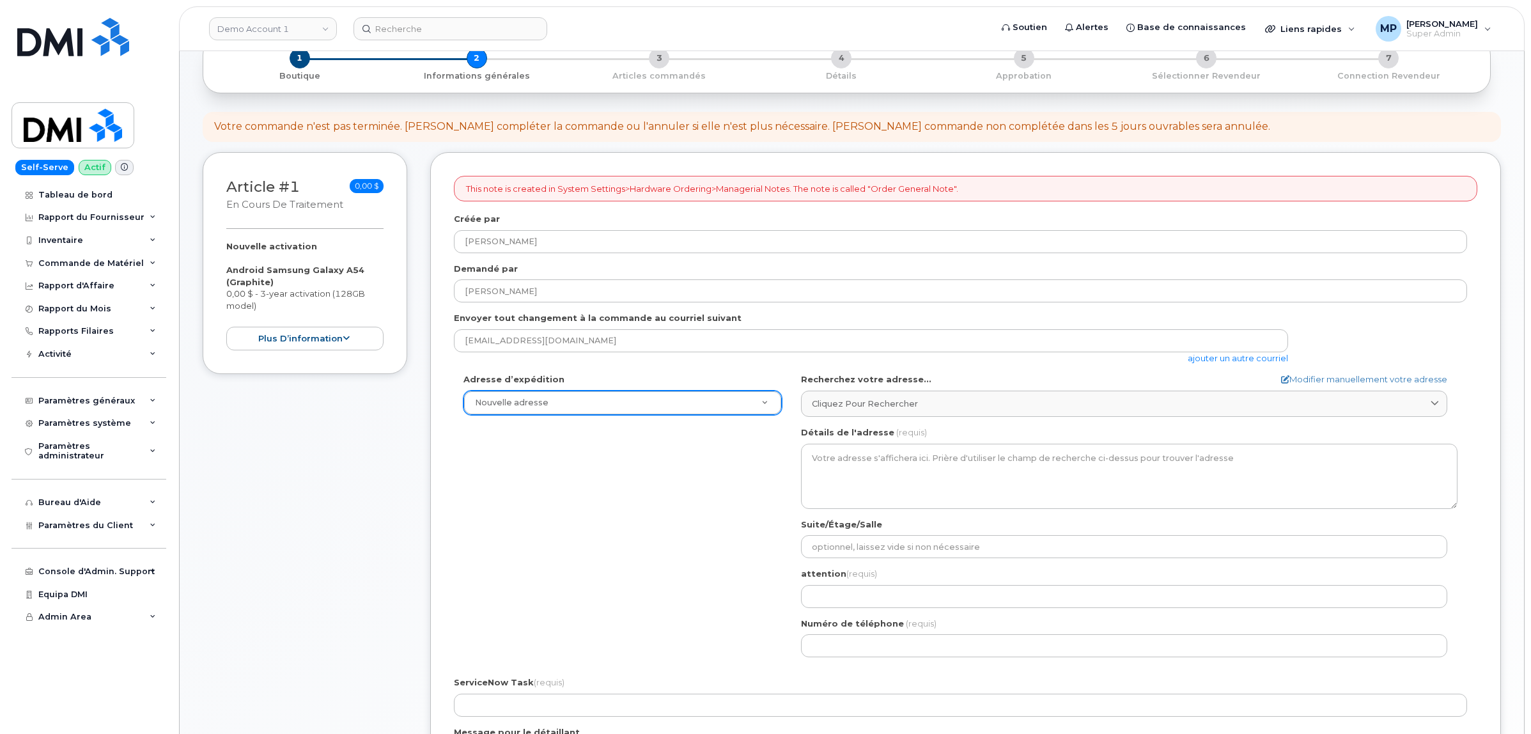
click at [727, 481] on div "Adresse d’expédition Nouvelle adresse Nouvelle adresse British Columbia Warehou…" at bounding box center [960, 519] width 1013 height 293
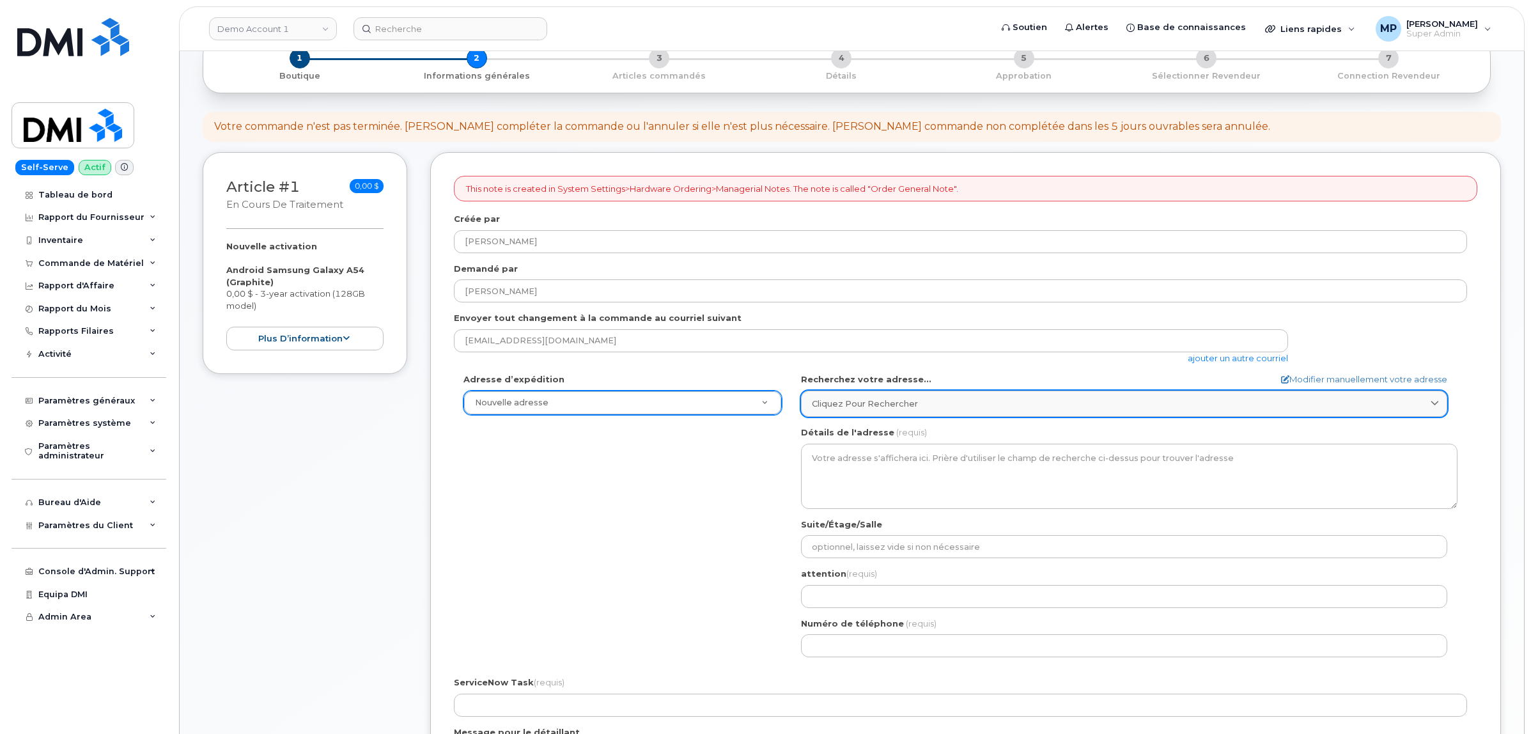
click at [895, 401] on span "Cliquez pour rechercher" at bounding box center [865, 403] width 106 height 12
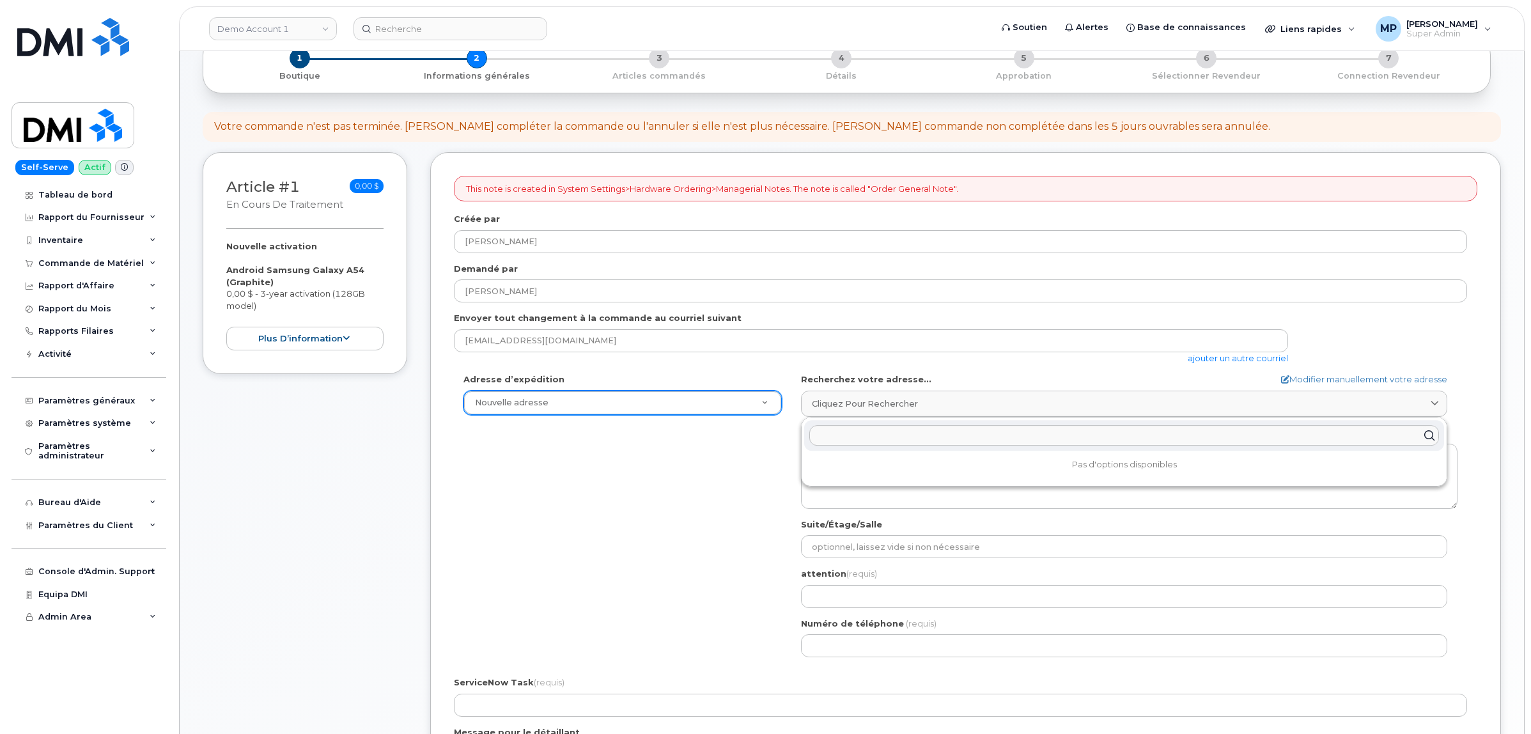
click at [888, 441] on input "text" at bounding box center [1123, 435] width 629 height 20
paste input "435 Brookside Dr, Fredericton, NB E3A 8V4"
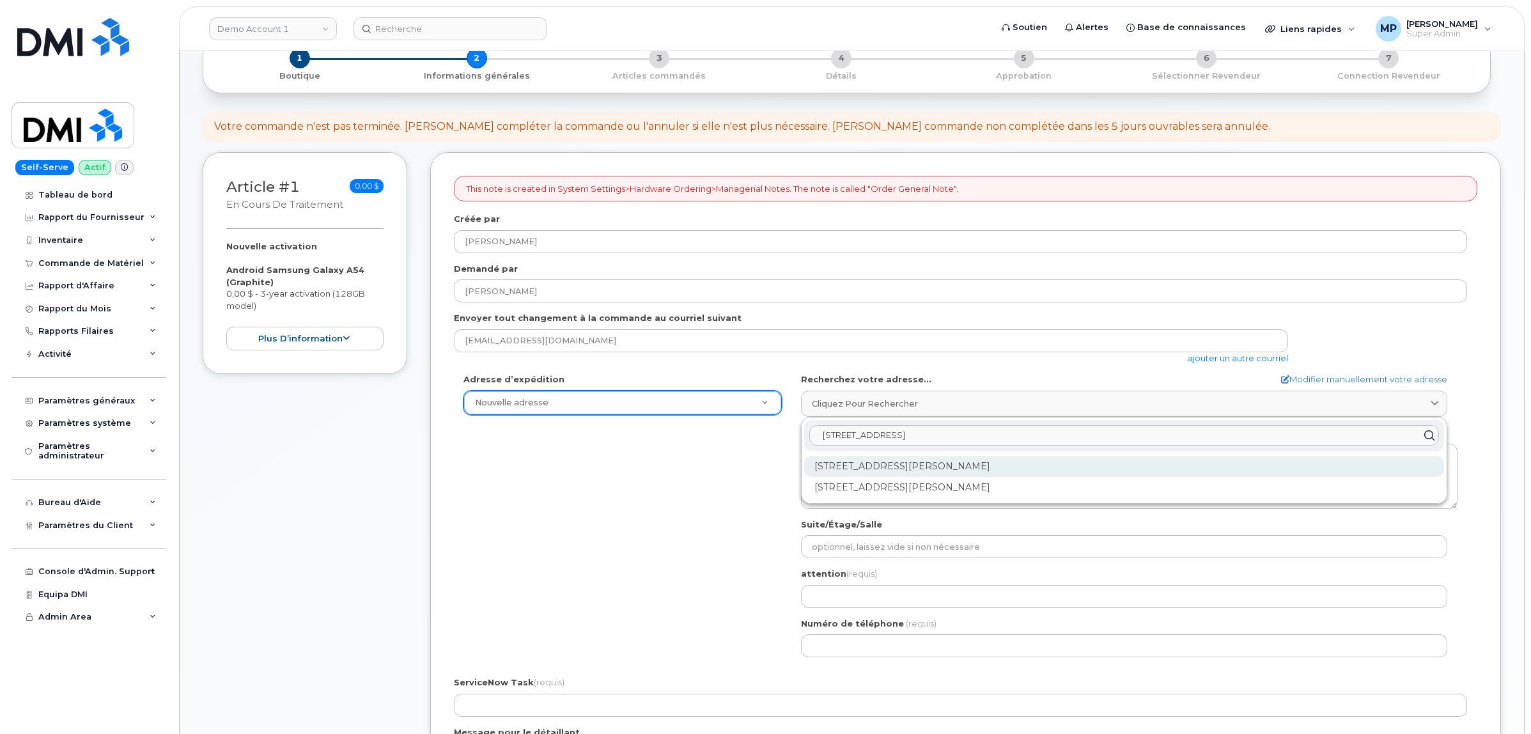
type input "435 Brookside Dr, Fredericton, NB E3A 8V4"
click at [872, 470] on div "435 Brookside Dr Fredericton NB E3A 8V4" at bounding box center [1124, 466] width 640 height 21
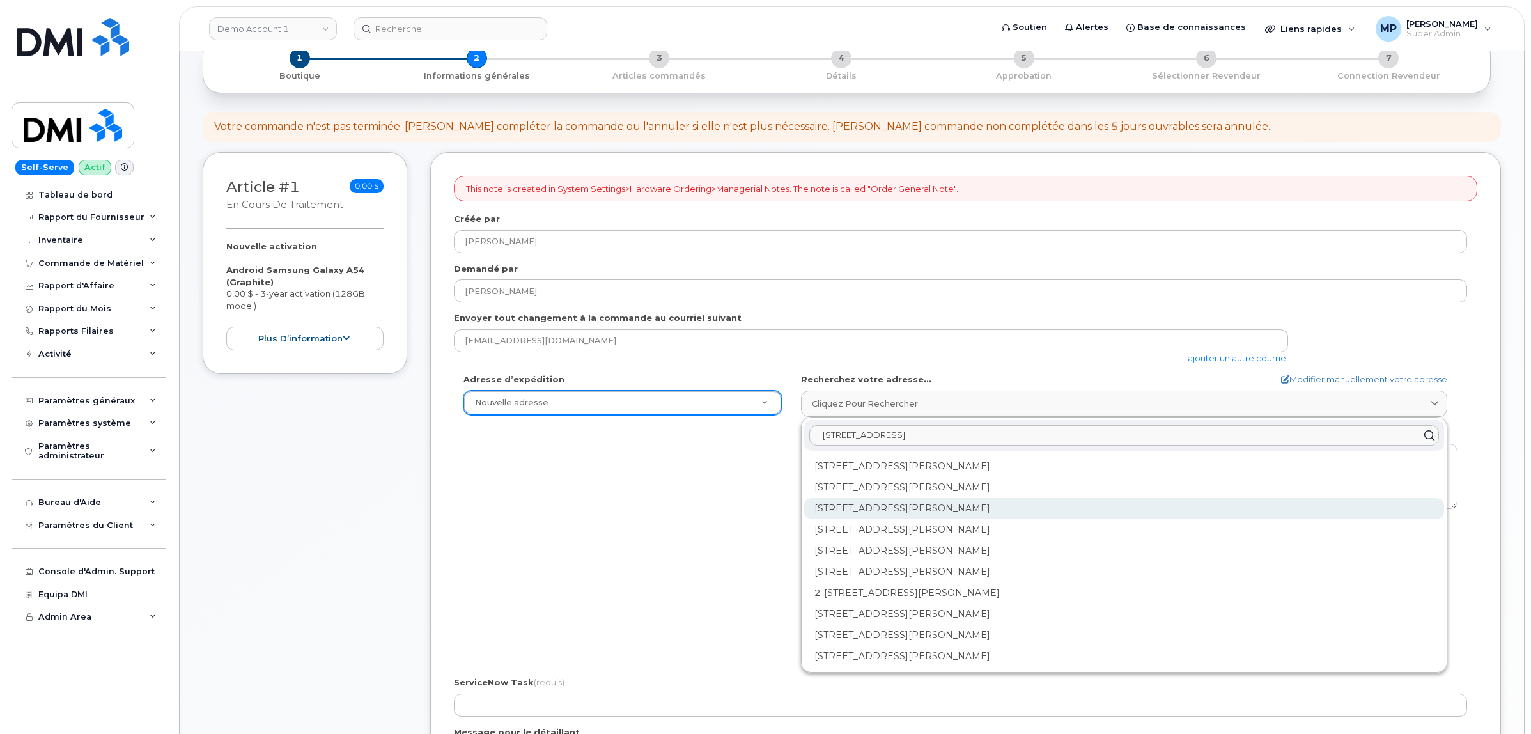
click at [869, 540] on div "100-435 Brookside Dr Fredericton NB E3A 8V4" at bounding box center [1124, 550] width 640 height 21
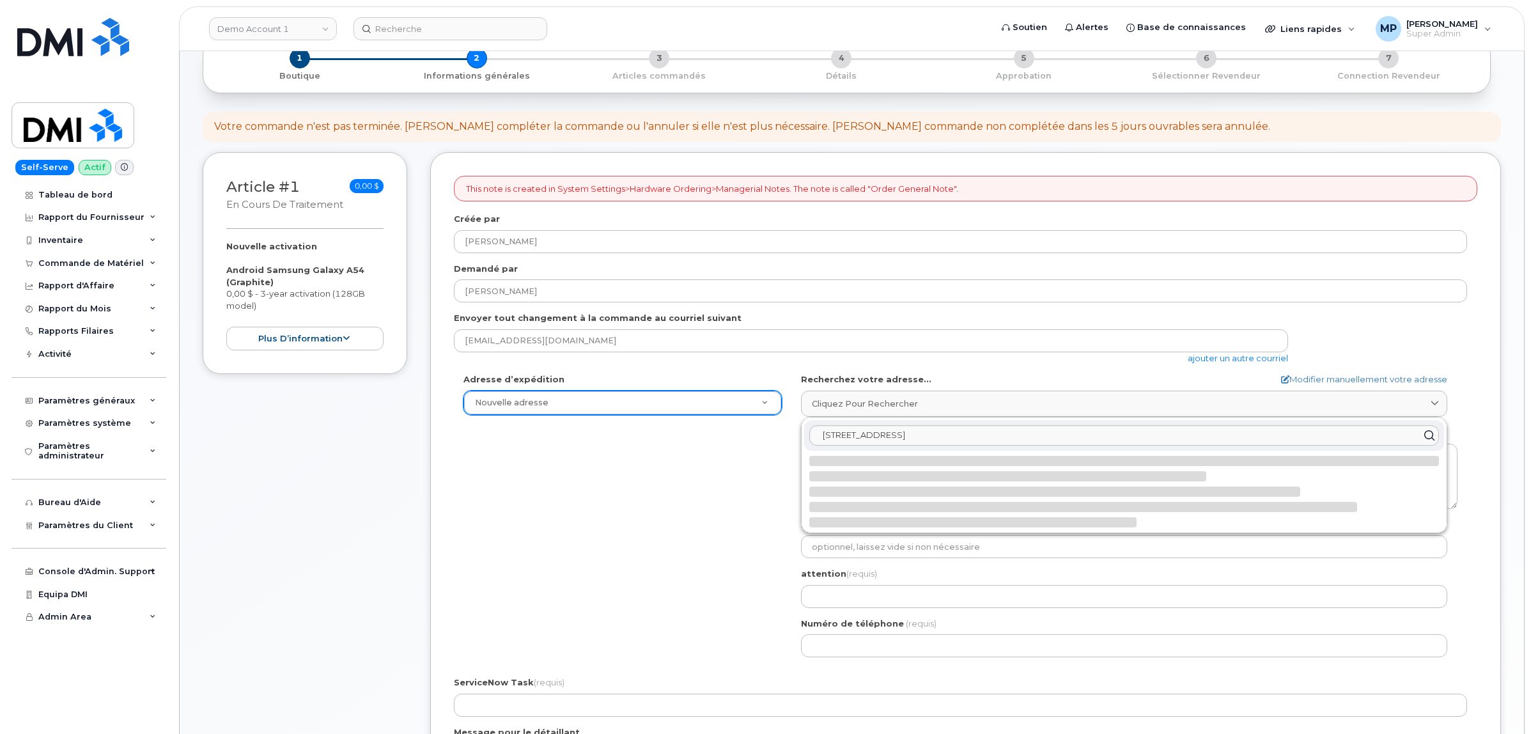
select select
type textarea "100-435 Brookside Dr FREDERICTON NB E3A 8V4 CANADA"
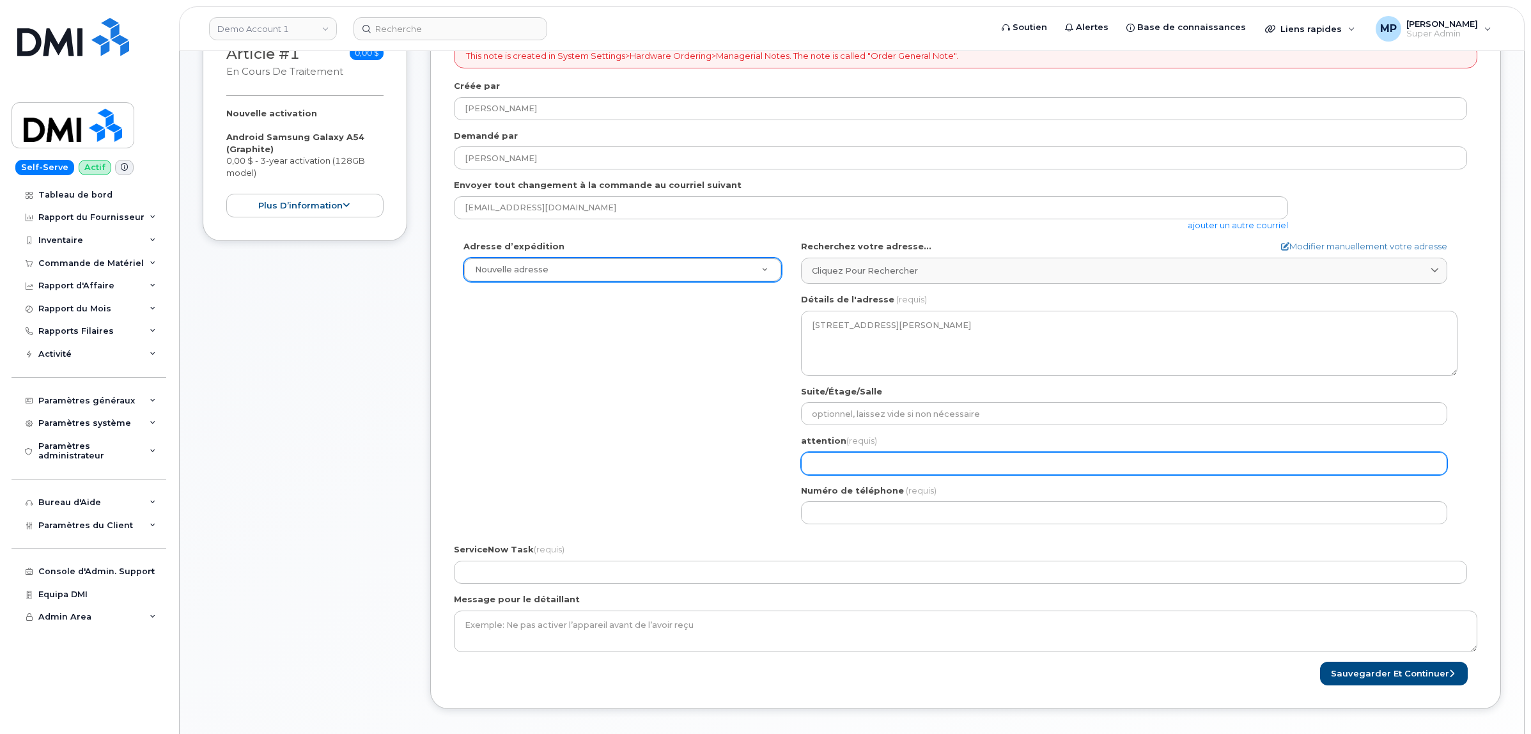
scroll to position [240, 0]
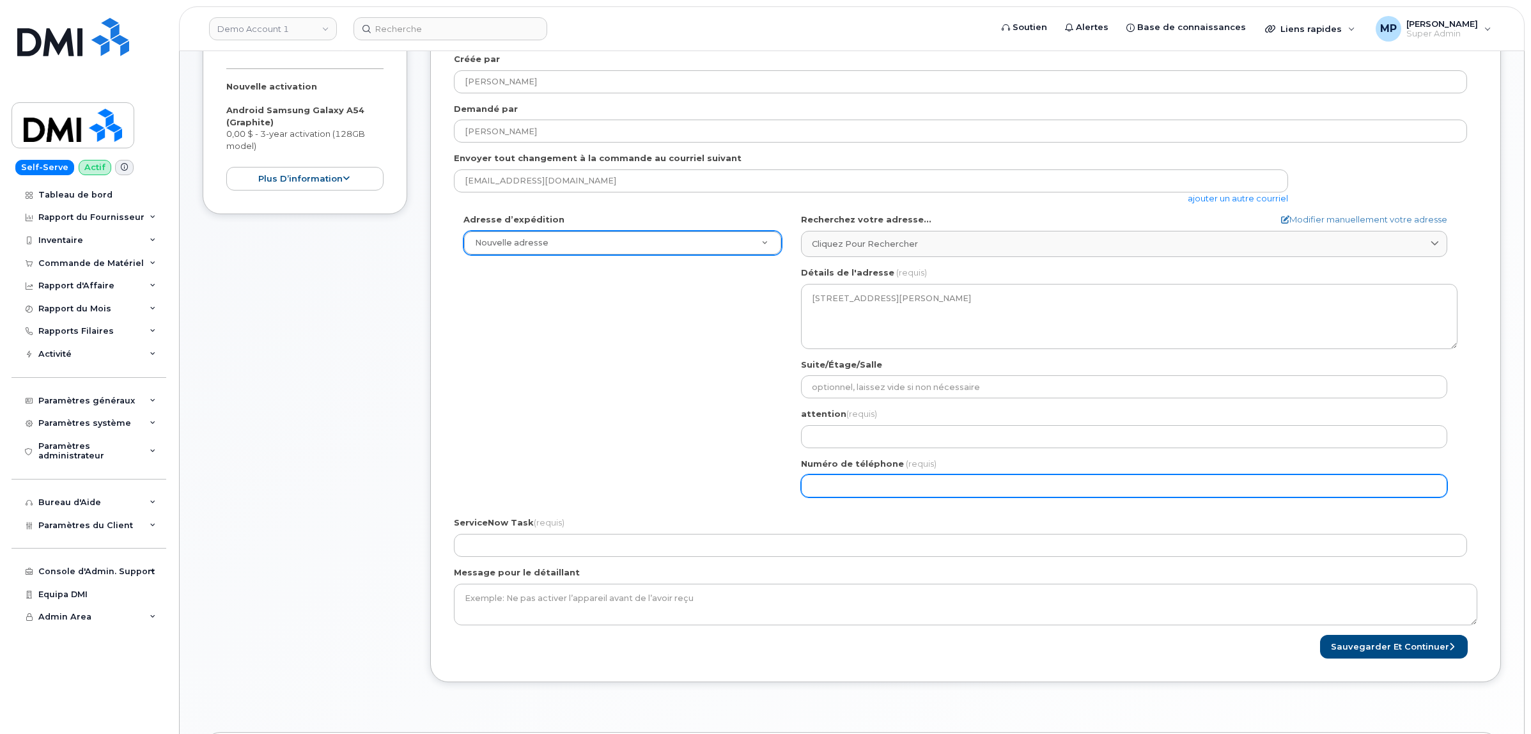
click at [841, 481] on input "Numéro de téléphone" at bounding box center [1124, 485] width 646 height 23
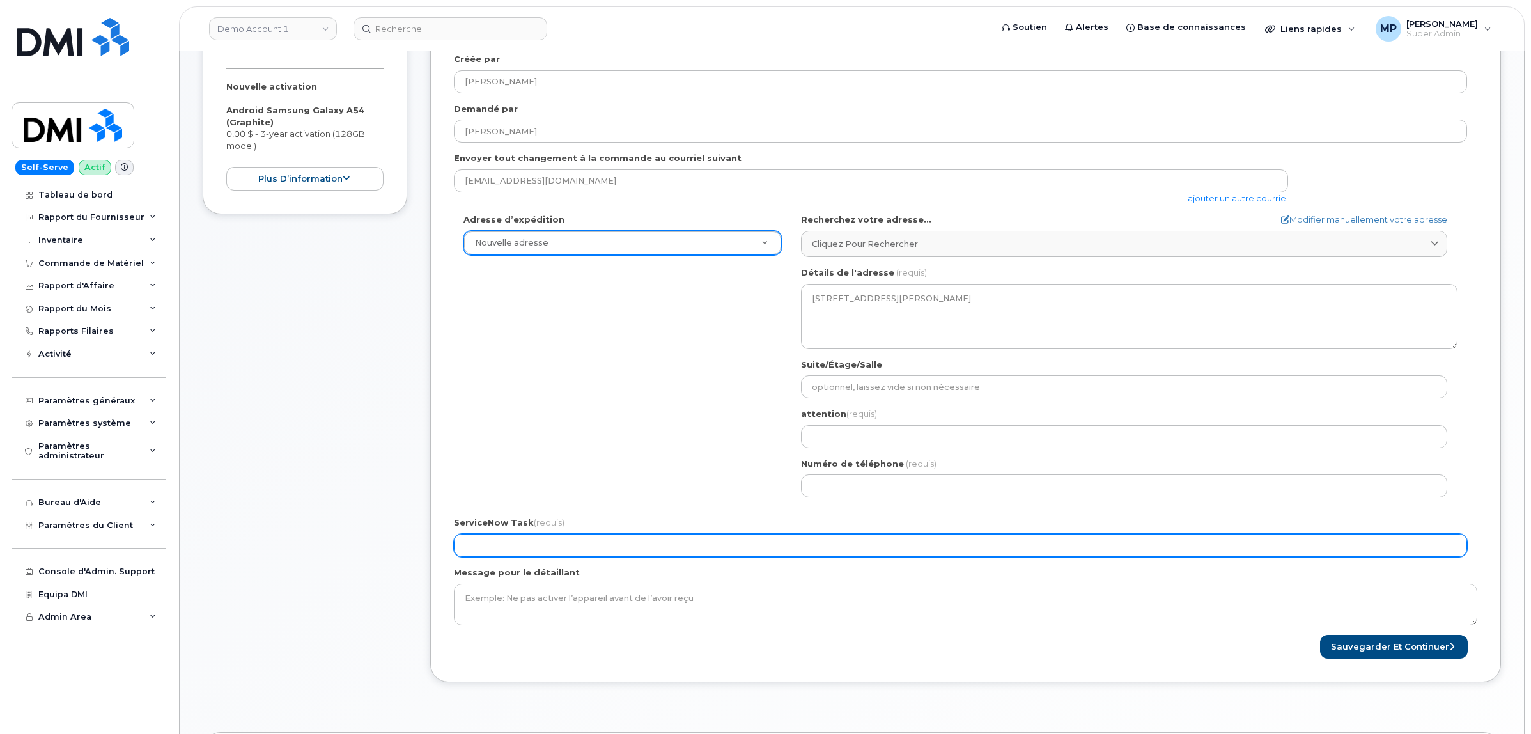
click at [494, 545] on input "ServiceNow Task (requis)" at bounding box center [960, 545] width 1013 height 23
type input "WO0000000XXXXXX"
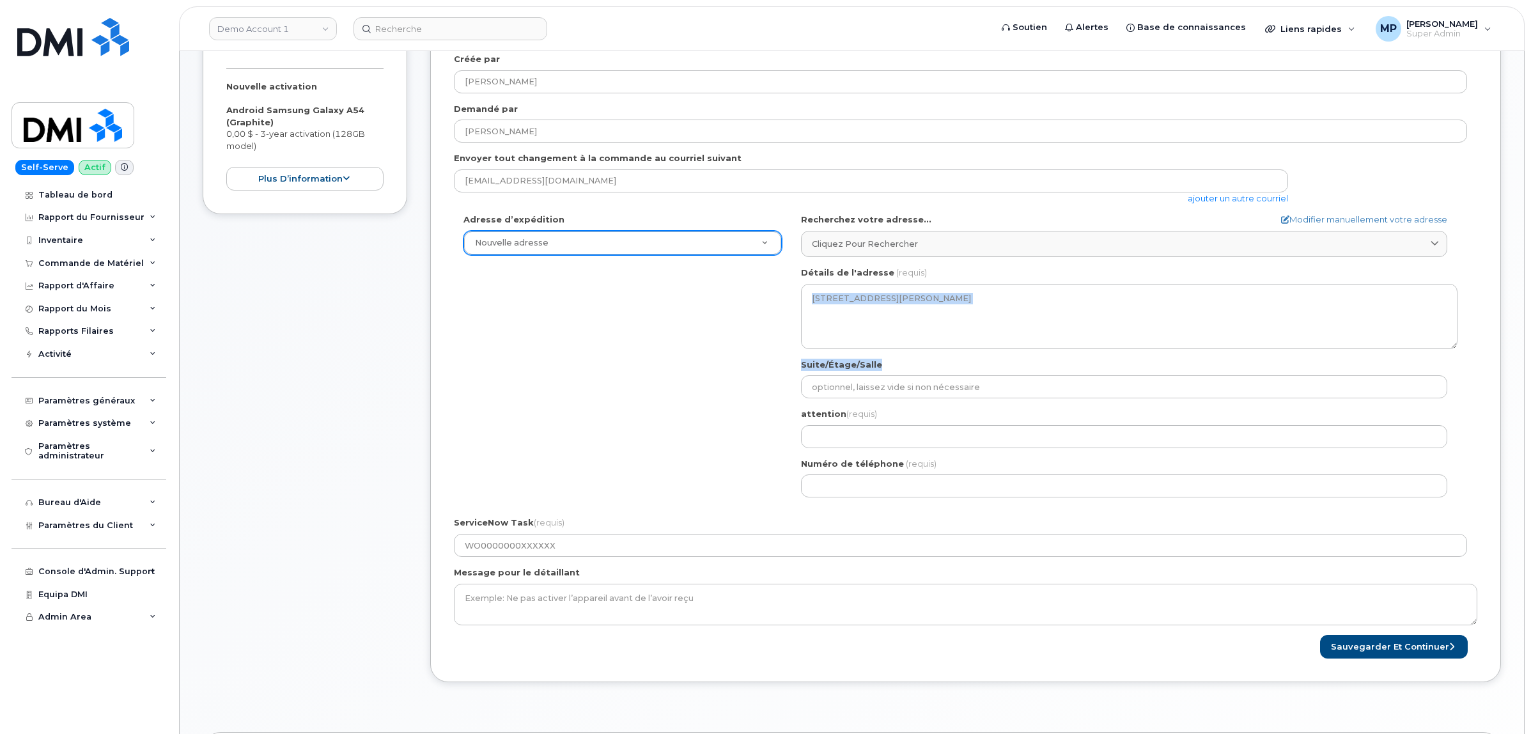
drag, startPoint x: 1529, startPoint y: 350, endPoint x: 1532, endPoint y: 317, distance: 33.4
click at [1530, 317] on html "Demo Account 1 Soutien Alertes Base de connaissances Liens rapides Suspendre/Su…" at bounding box center [765, 409] width 1531 height 1299
drag, startPoint x: 1529, startPoint y: 333, endPoint x: 1532, endPoint y: 302, distance: 31.5
click at [1530, 302] on html "Demo Account 1 Soutien Alertes Base de connaissances Liens rapides Suspendre/Su…" at bounding box center [765, 409] width 1531 height 1299
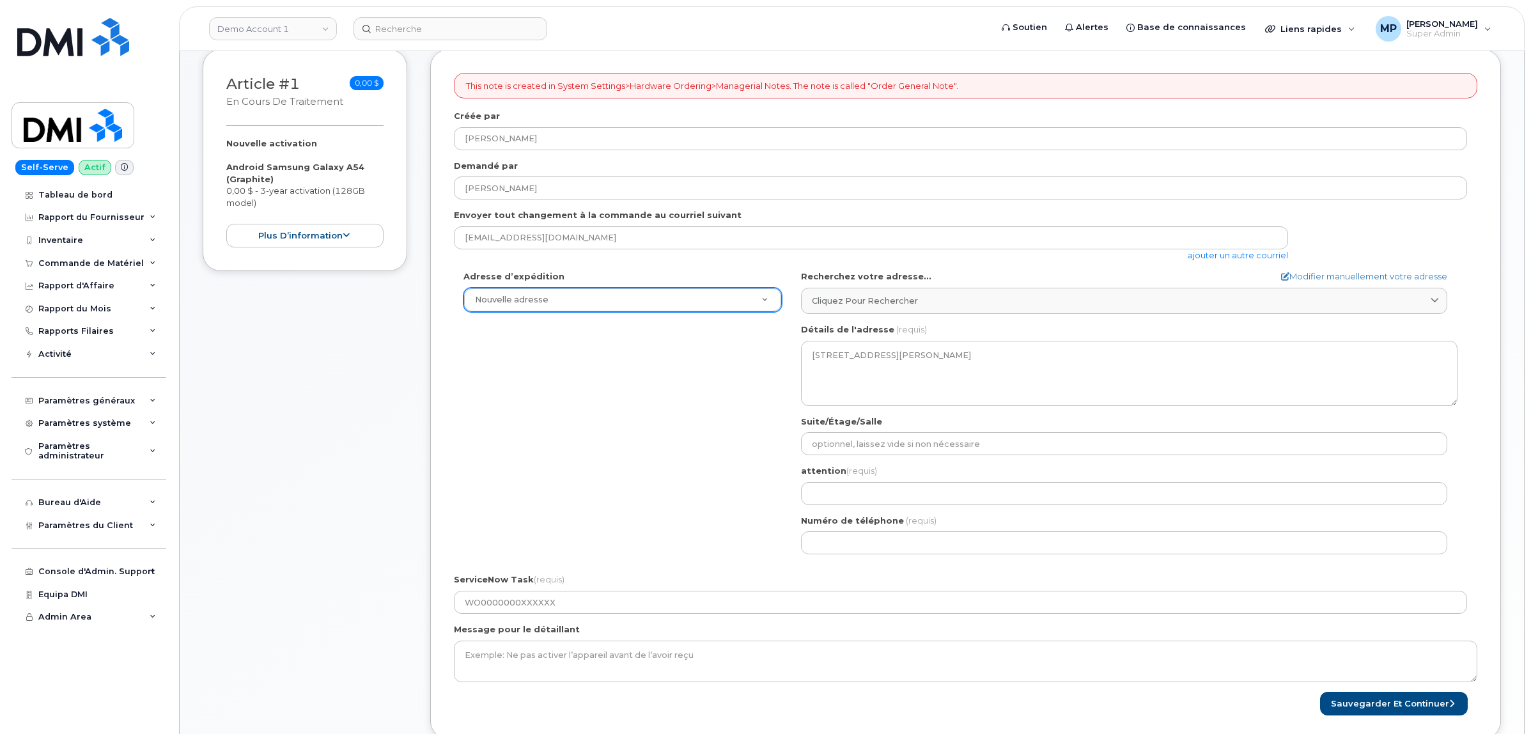
scroll to position [189, 0]
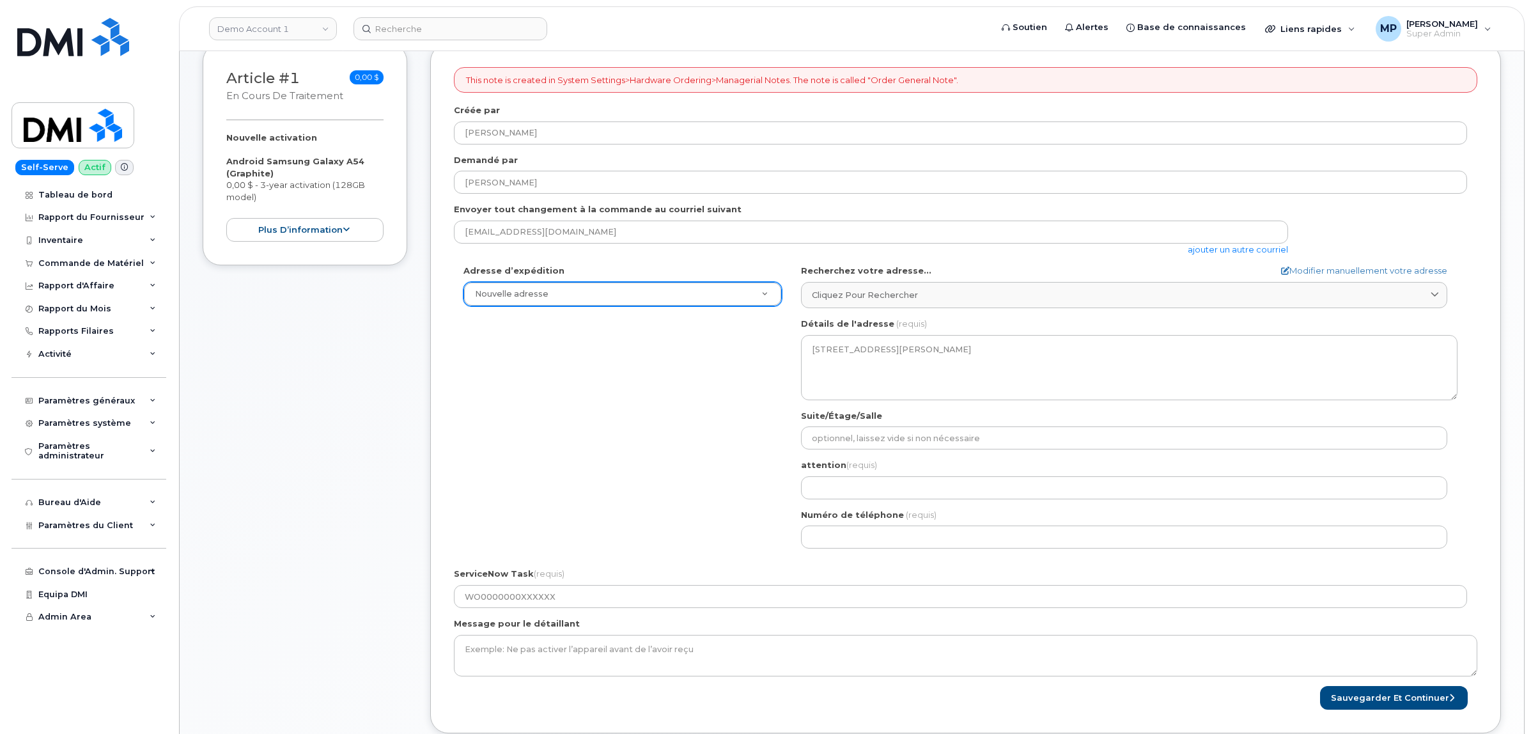
click at [670, 398] on div "Adresse d’expédition Nouvelle adresse Nouvelle adresse British Columbia Warehou…" at bounding box center [960, 411] width 1013 height 293
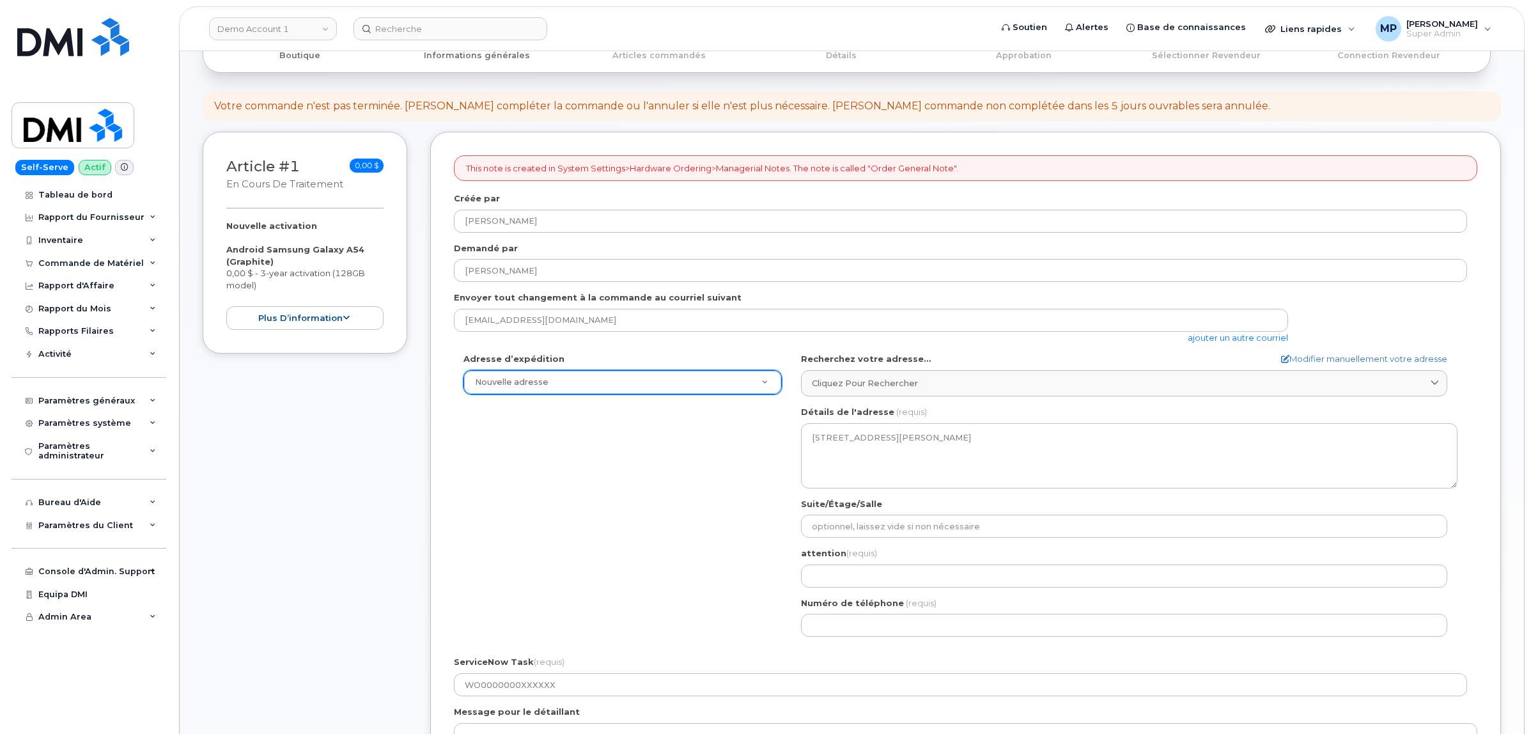
scroll to position [0, 0]
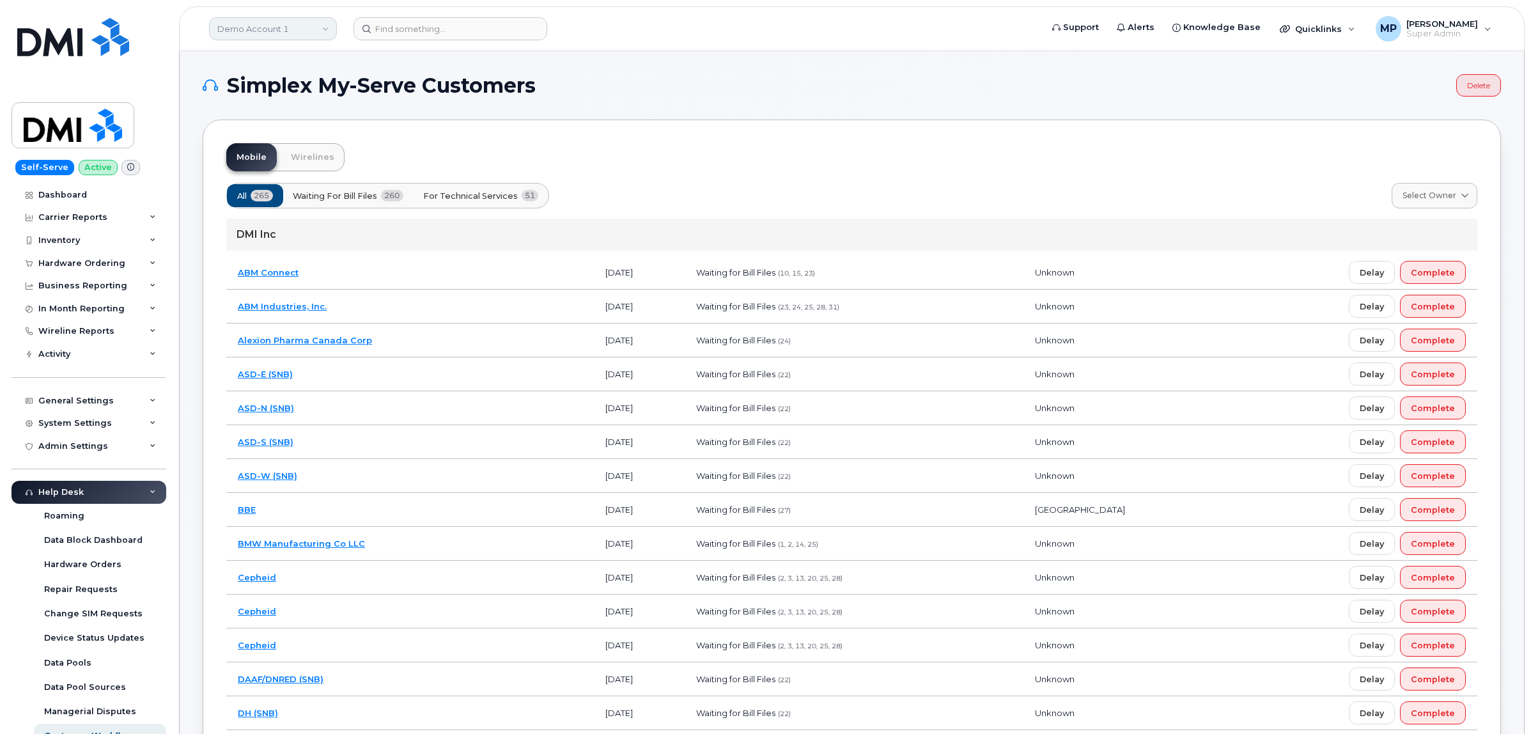
click at [270, 19] on link "Demo Account 1" at bounding box center [273, 28] width 128 height 23
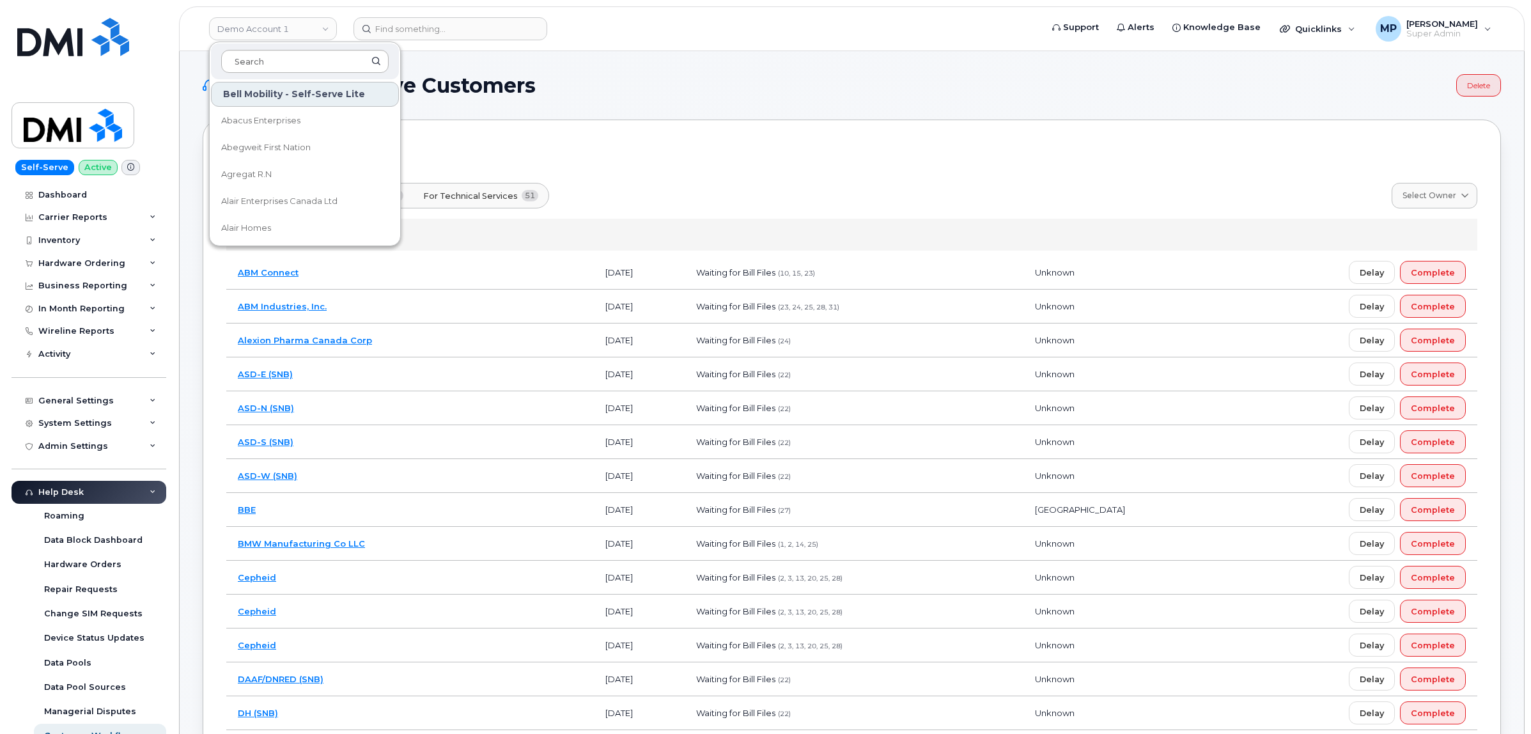
click at [318, 59] on input at bounding box center [304, 61] width 167 height 23
drag, startPoint x: 1061, startPoint y: 102, endPoint x: 1080, endPoint y: 103, distance: 18.5
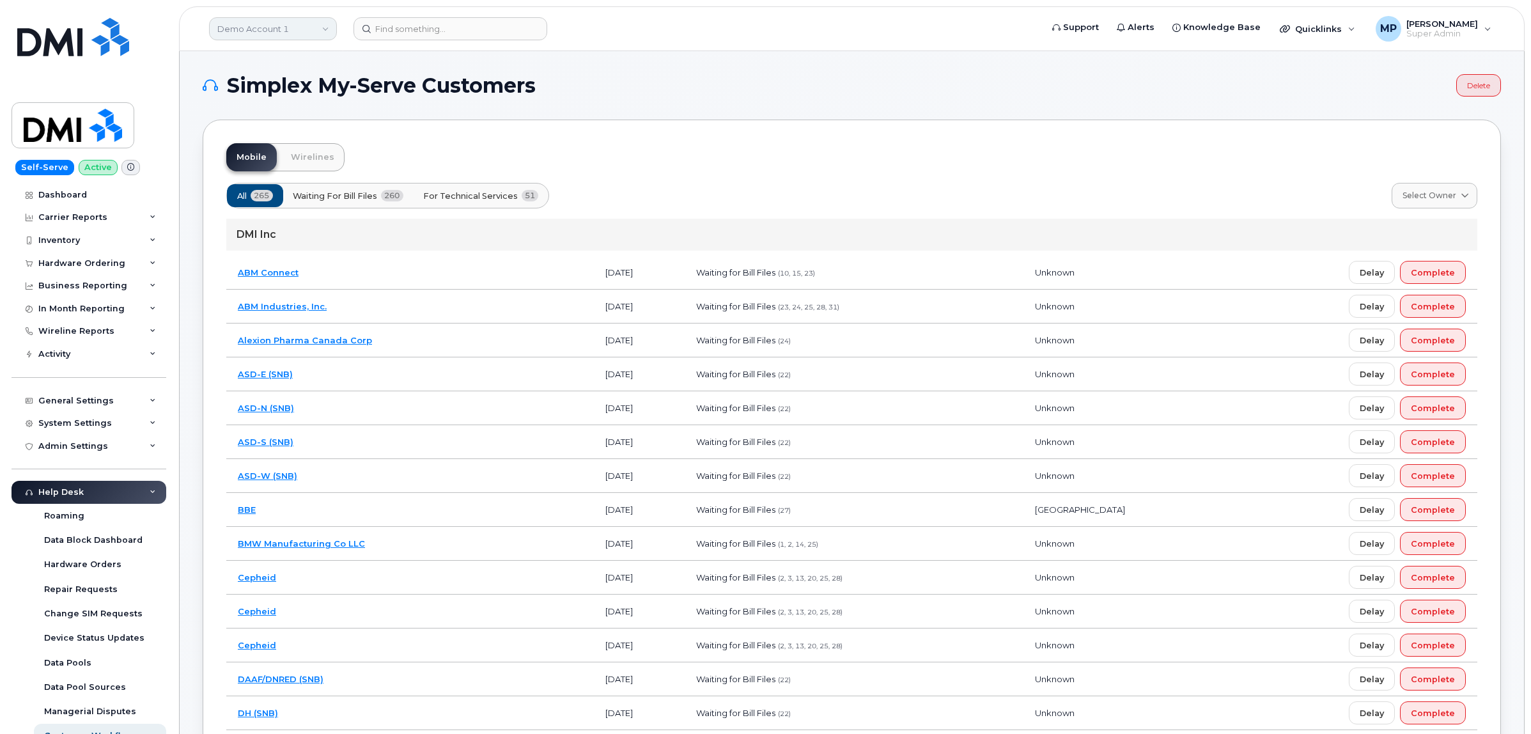
click at [283, 27] on link "Demo Account 1" at bounding box center [273, 28] width 128 height 23
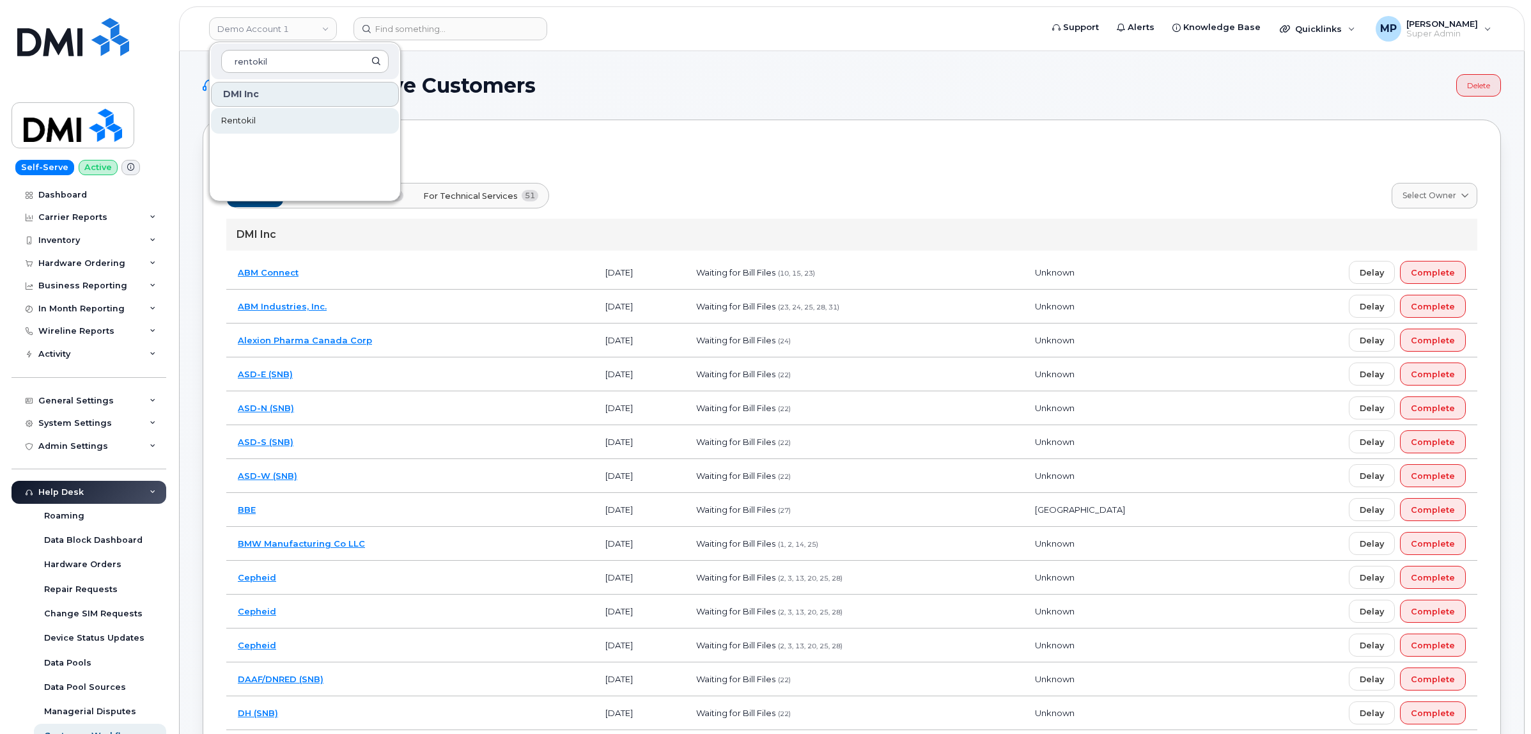
type input "rentokil"
click at [262, 121] on link "Rentokil" at bounding box center [305, 121] width 188 height 26
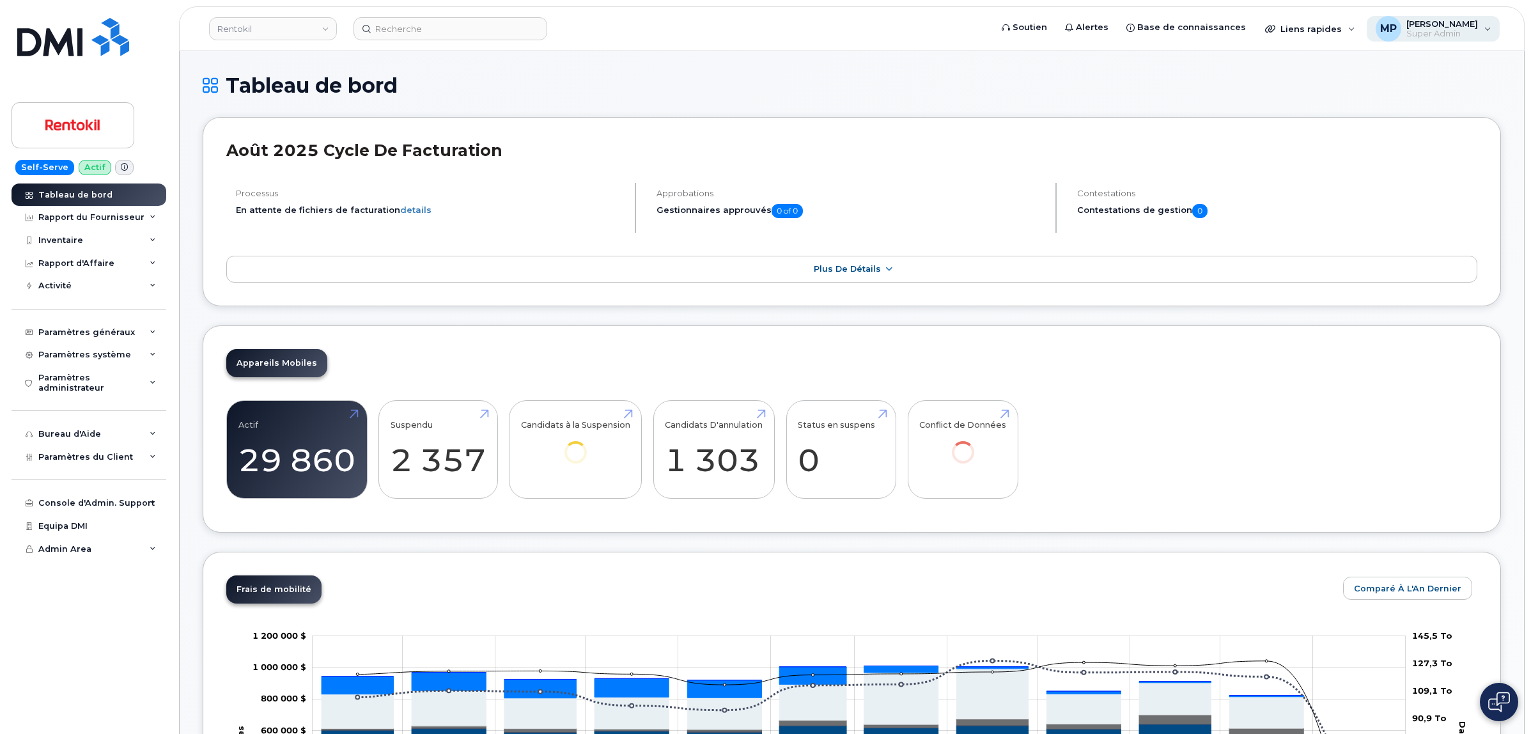
drag, startPoint x: 1455, startPoint y: 20, endPoint x: 1456, endPoint y: 27, distance: 7.7
click at [1454, 23] on span "[PERSON_NAME]" at bounding box center [1442, 24] width 72 height 10
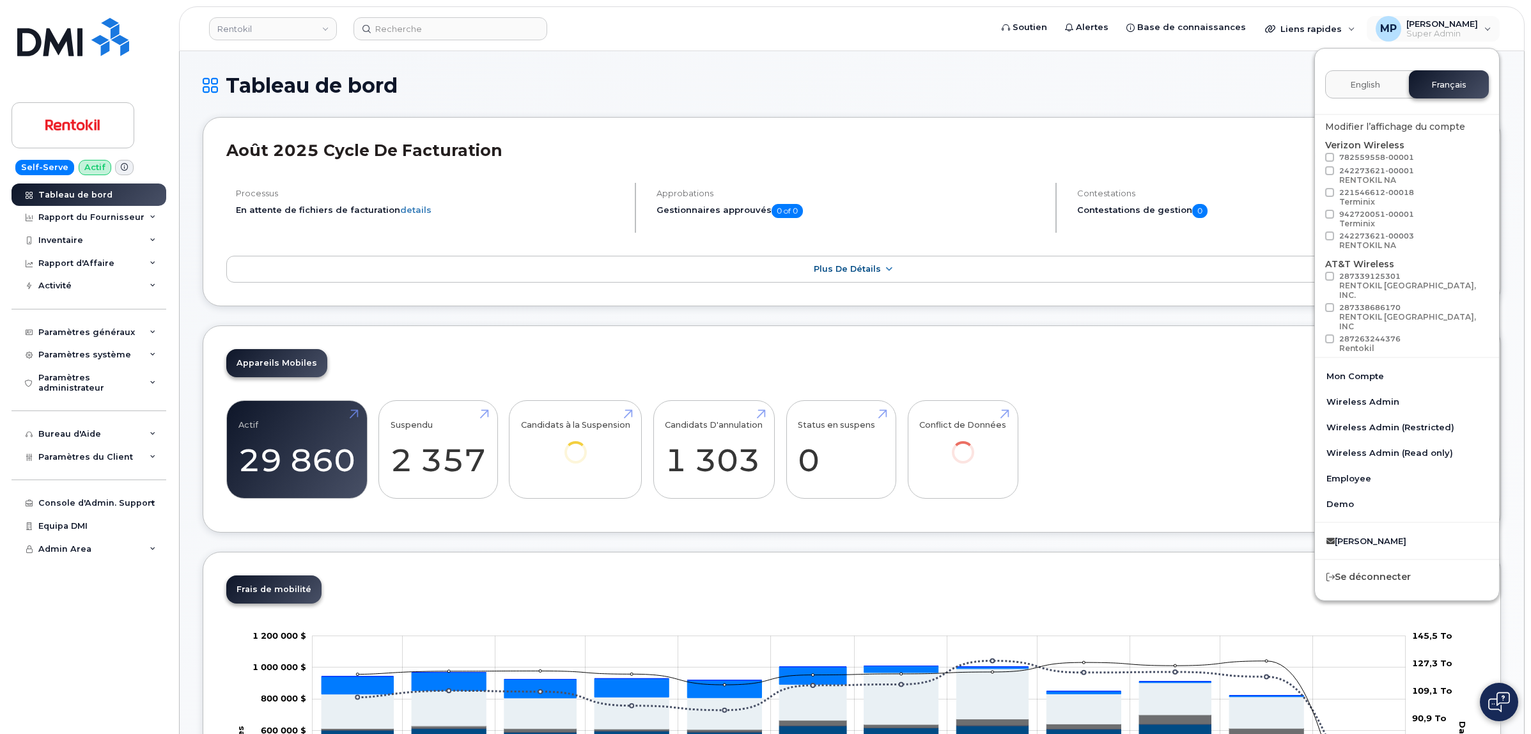
click at [1360, 81] on span "English" at bounding box center [1365, 85] width 30 height 10
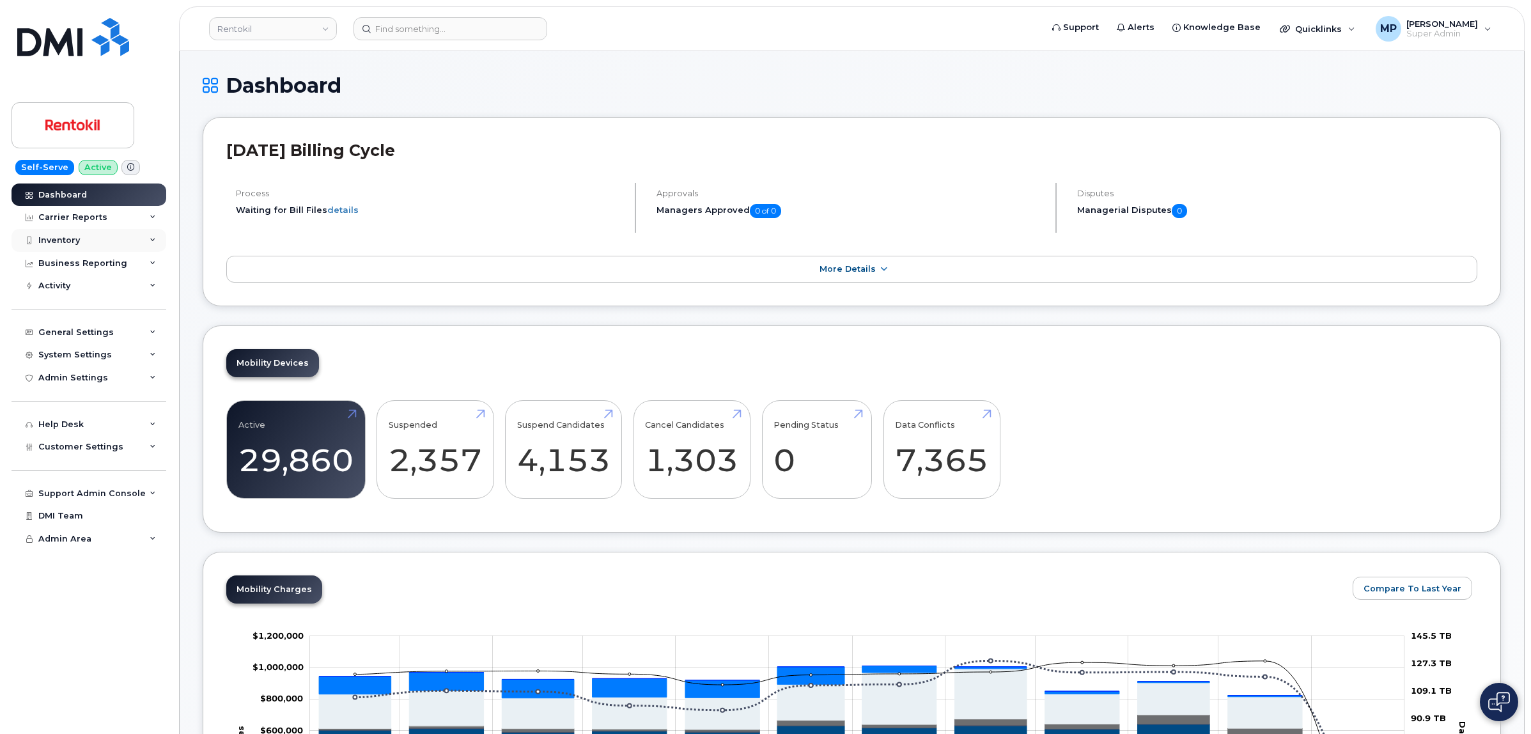
click at [51, 238] on div "Inventory" at bounding box center [89, 240] width 155 height 23
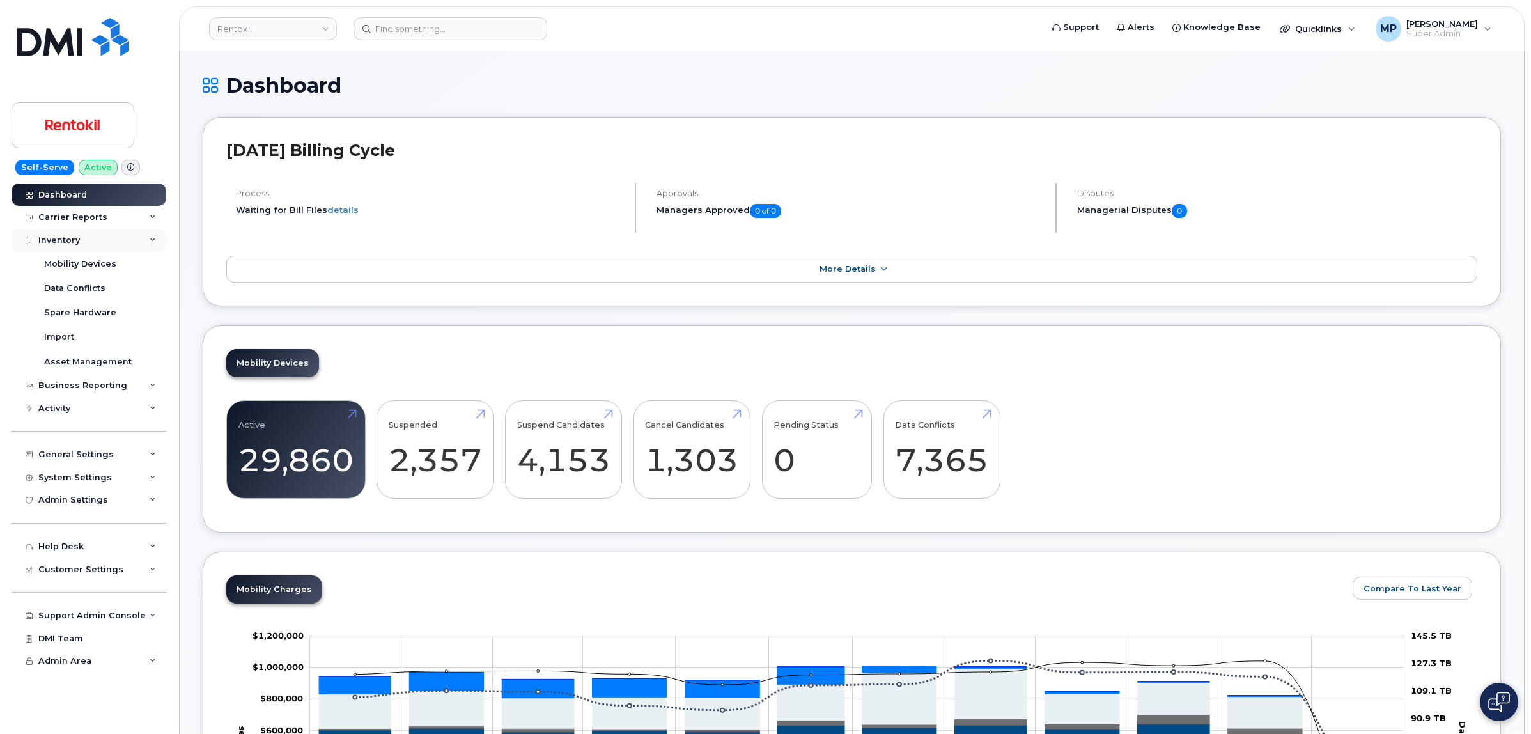
click at [65, 242] on div "Inventory" at bounding box center [59, 240] width 42 height 10
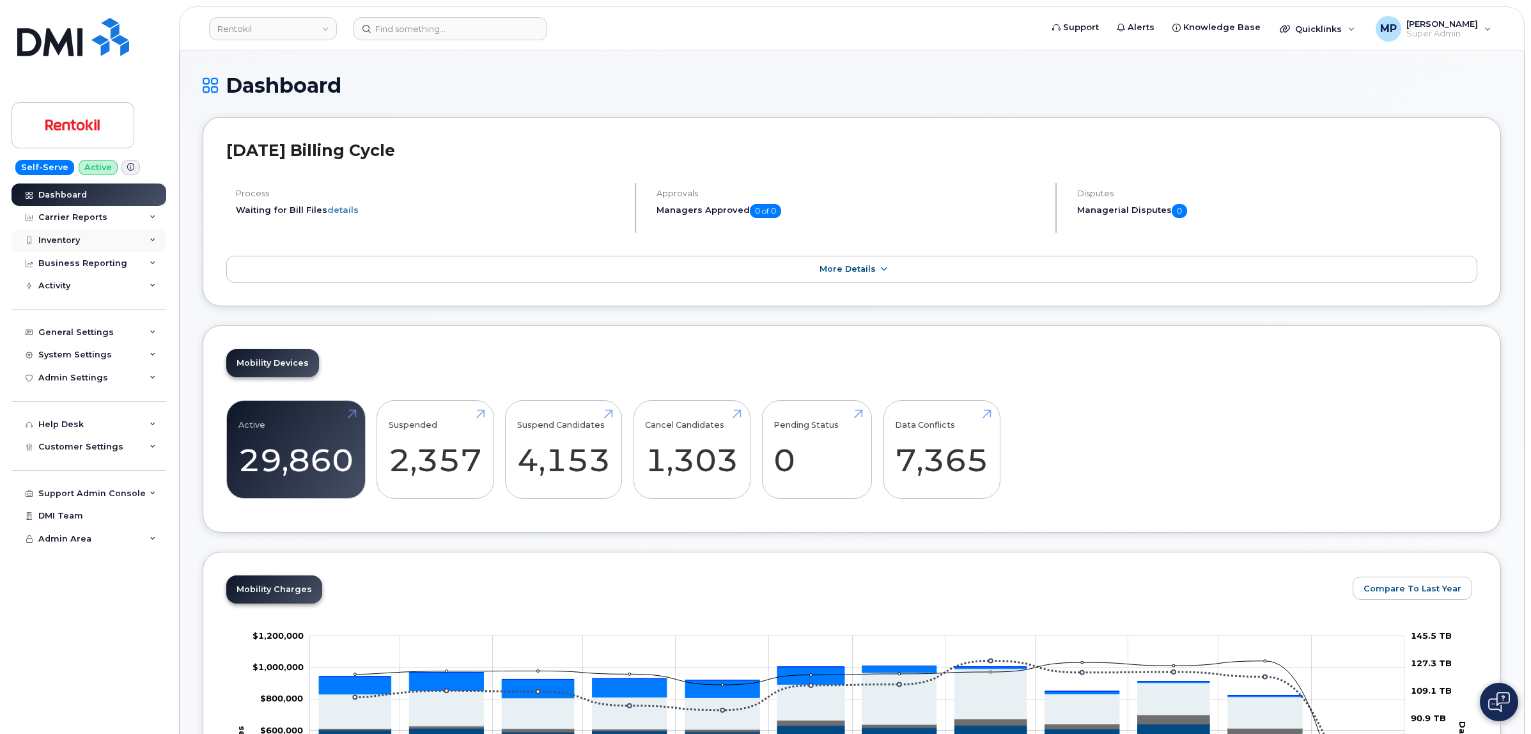
click at [65, 237] on div "Inventory" at bounding box center [59, 240] width 42 height 10
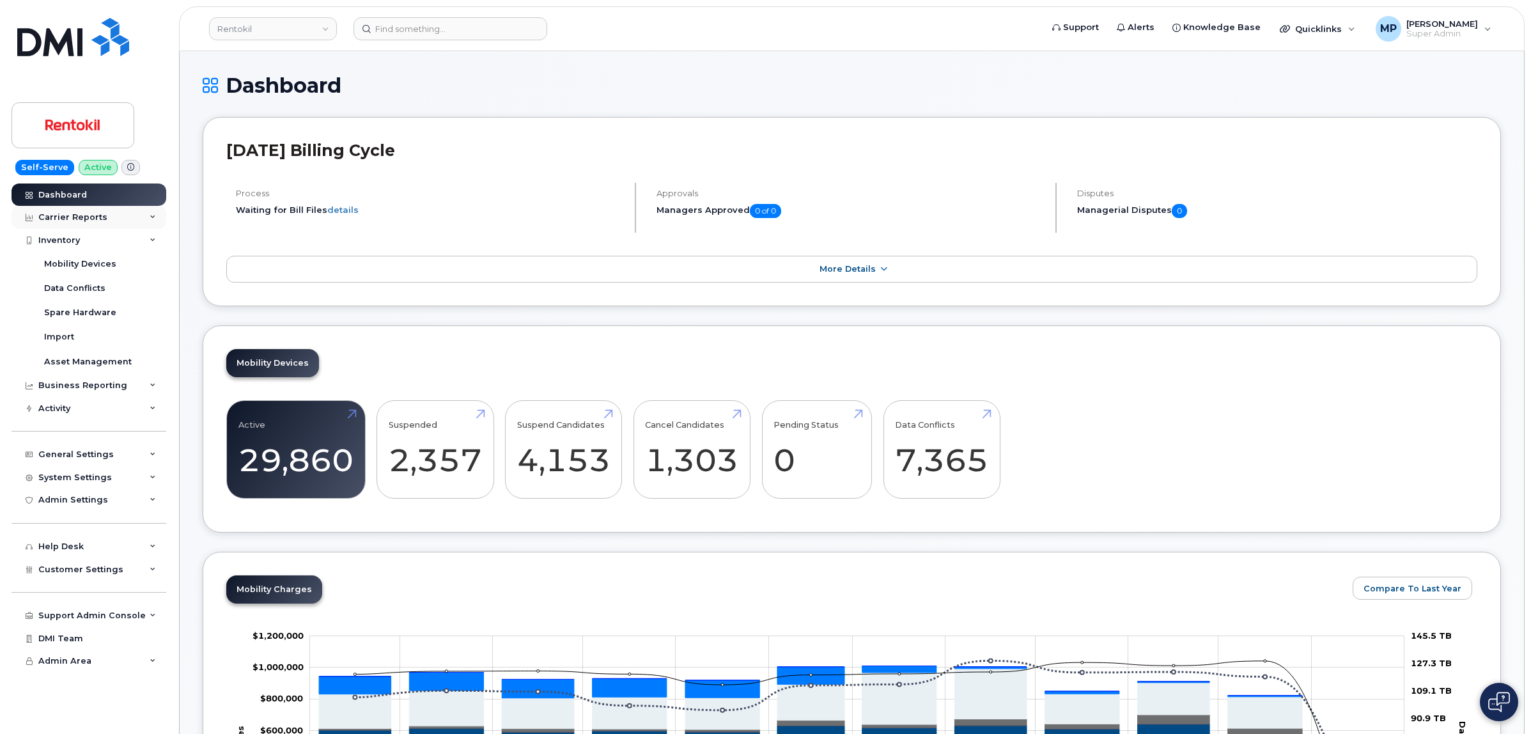
click at [72, 218] on div "Carrier Reports" at bounding box center [72, 217] width 69 height 10
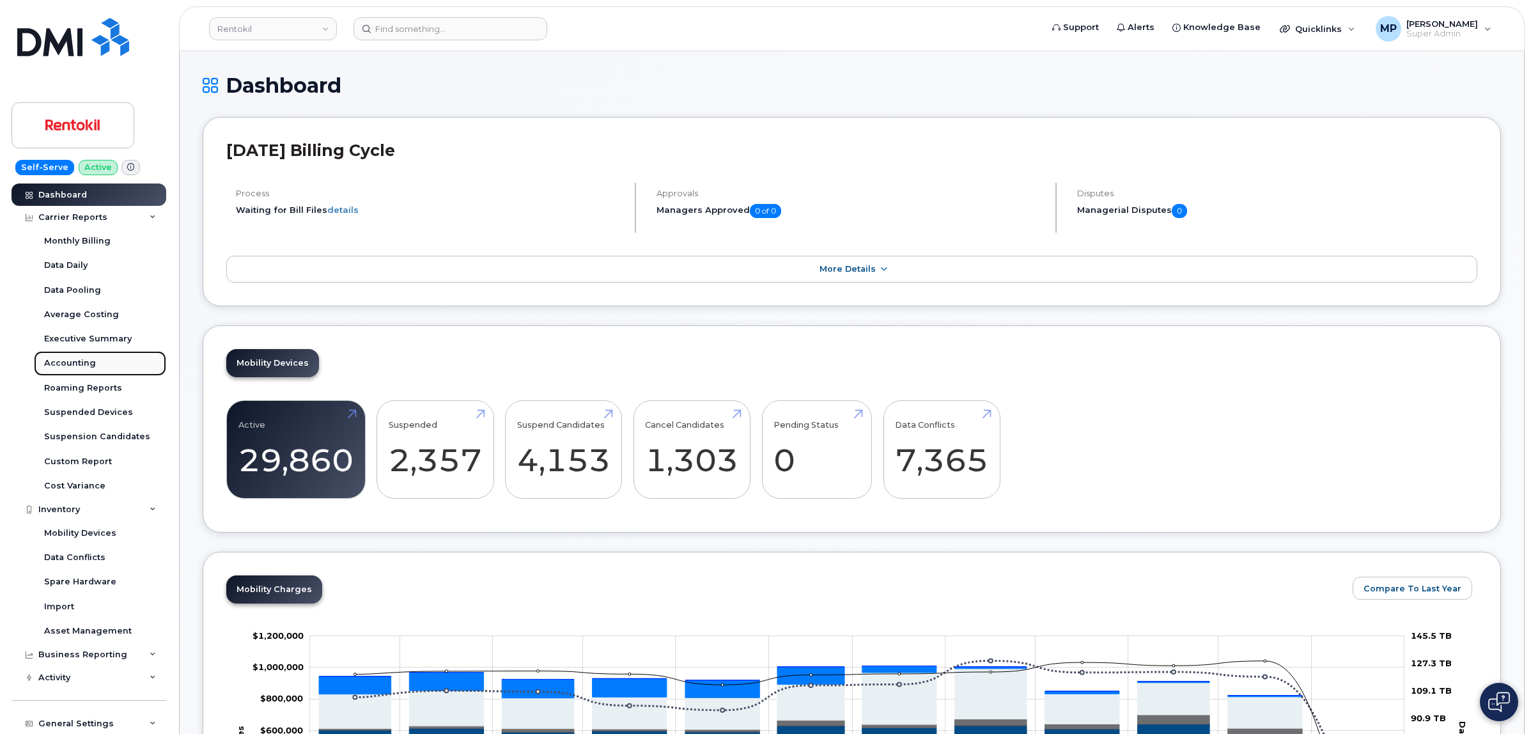
click at [66, 362] on div "Accounting" at bounding box center [70, 363] width 52 height 12
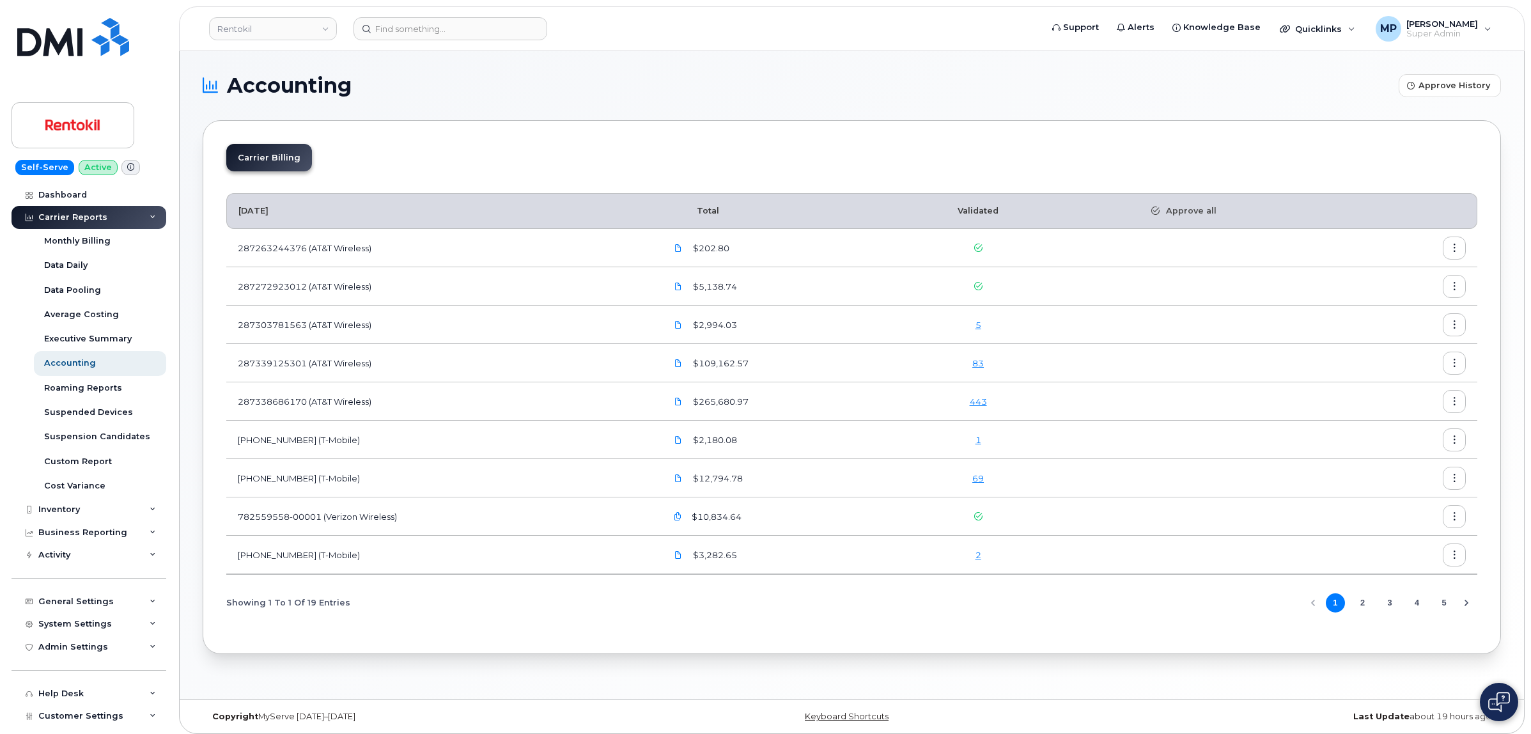
click at [1453, 321] on icon "button" at bounding box center [1454, 325] width 8 height 8
click at [1385, 375] on span "Download" at bounding box center [1396, 377] width 50 height 12
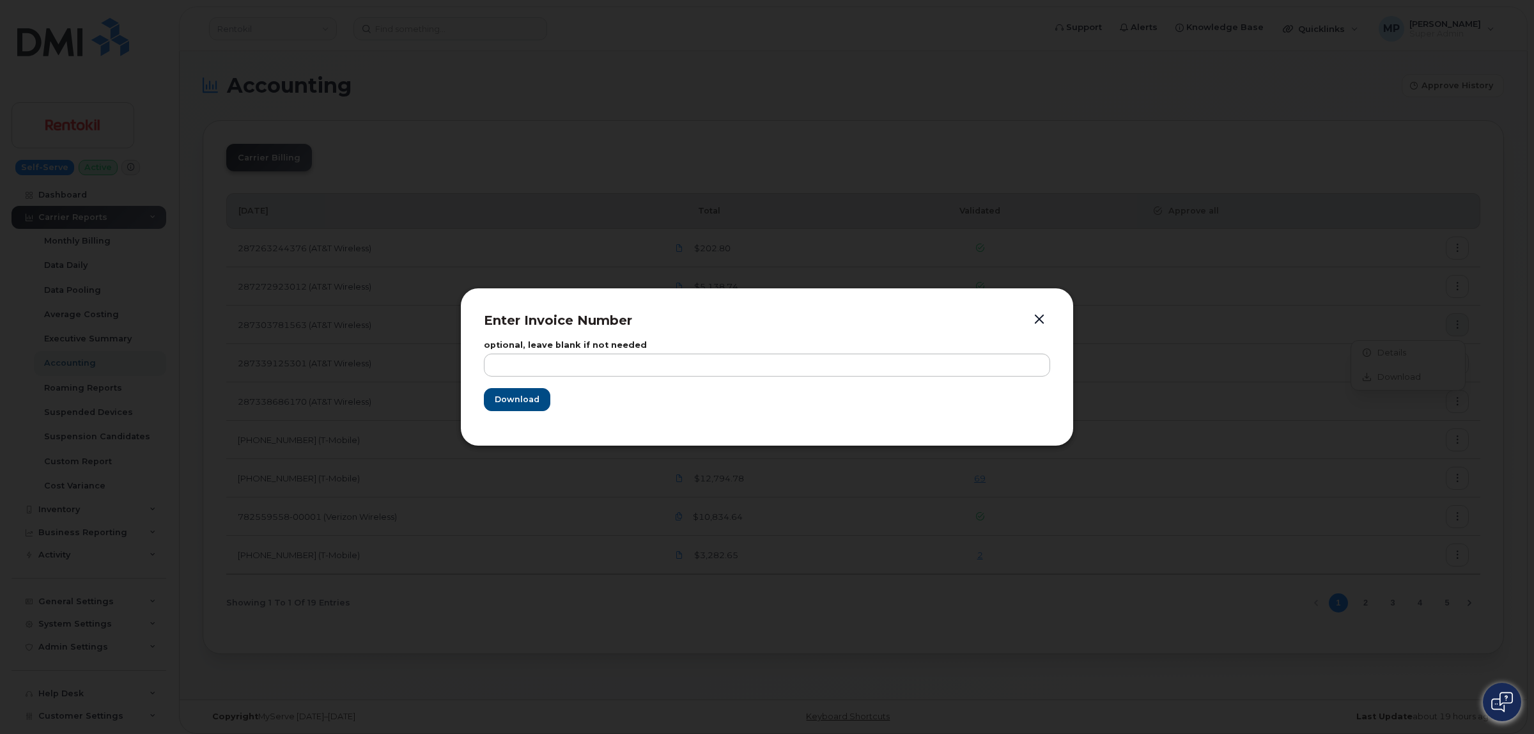
click at [1042, 320] on button "button" at bounding box center [1039, 320] width 19 height 18
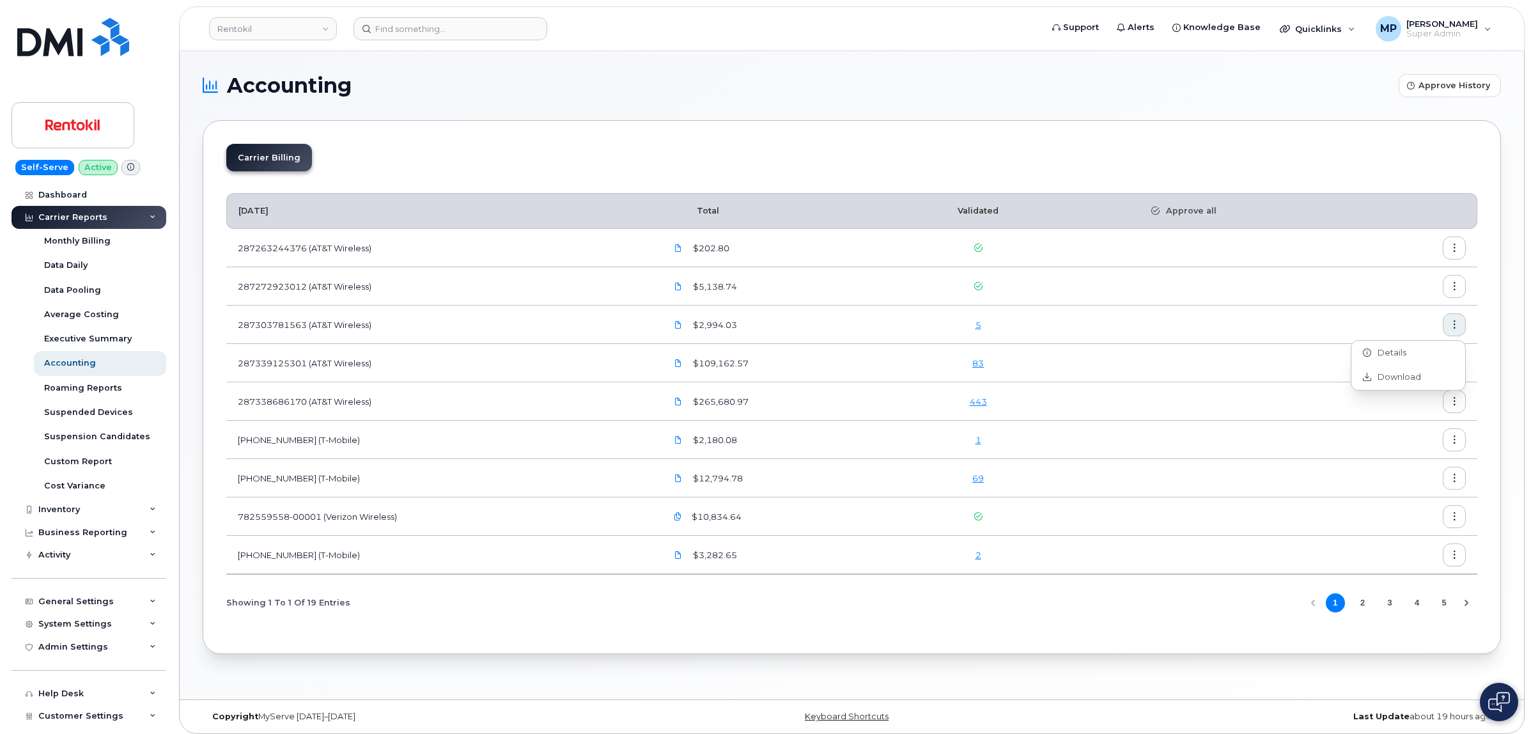
click at [1454, 326] on icon "button" at bounding box center [1454, 325] width 8 height 8
click at [1453, 326] on icon "button" at bounding box center [1454, 325] width 8 height 8
click at [1408, 376] on span "Download" at bounding box center [1396, 377] width 50 height 12
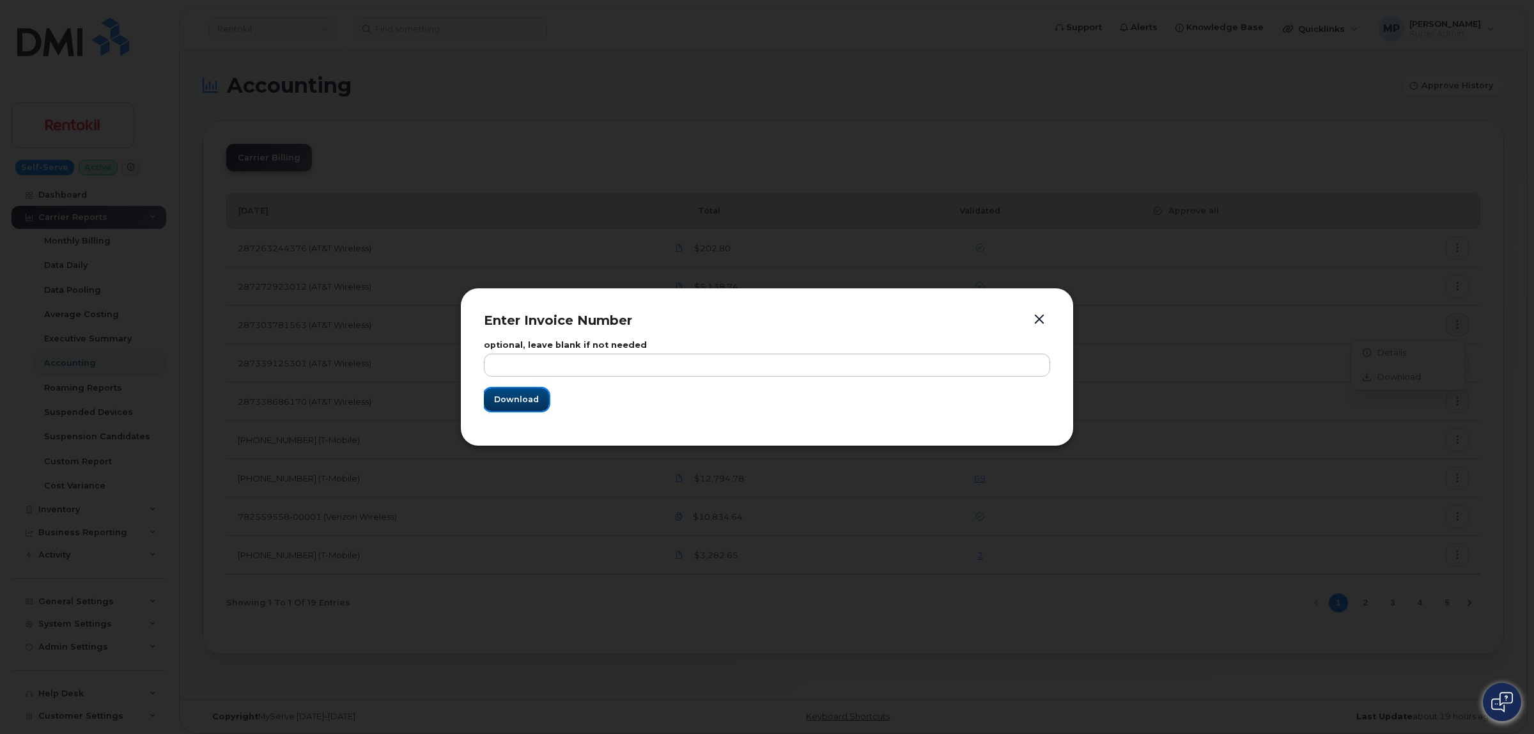
click at [522, 400] on span "Download" at bounding box center [516, 399] width 45 height 12
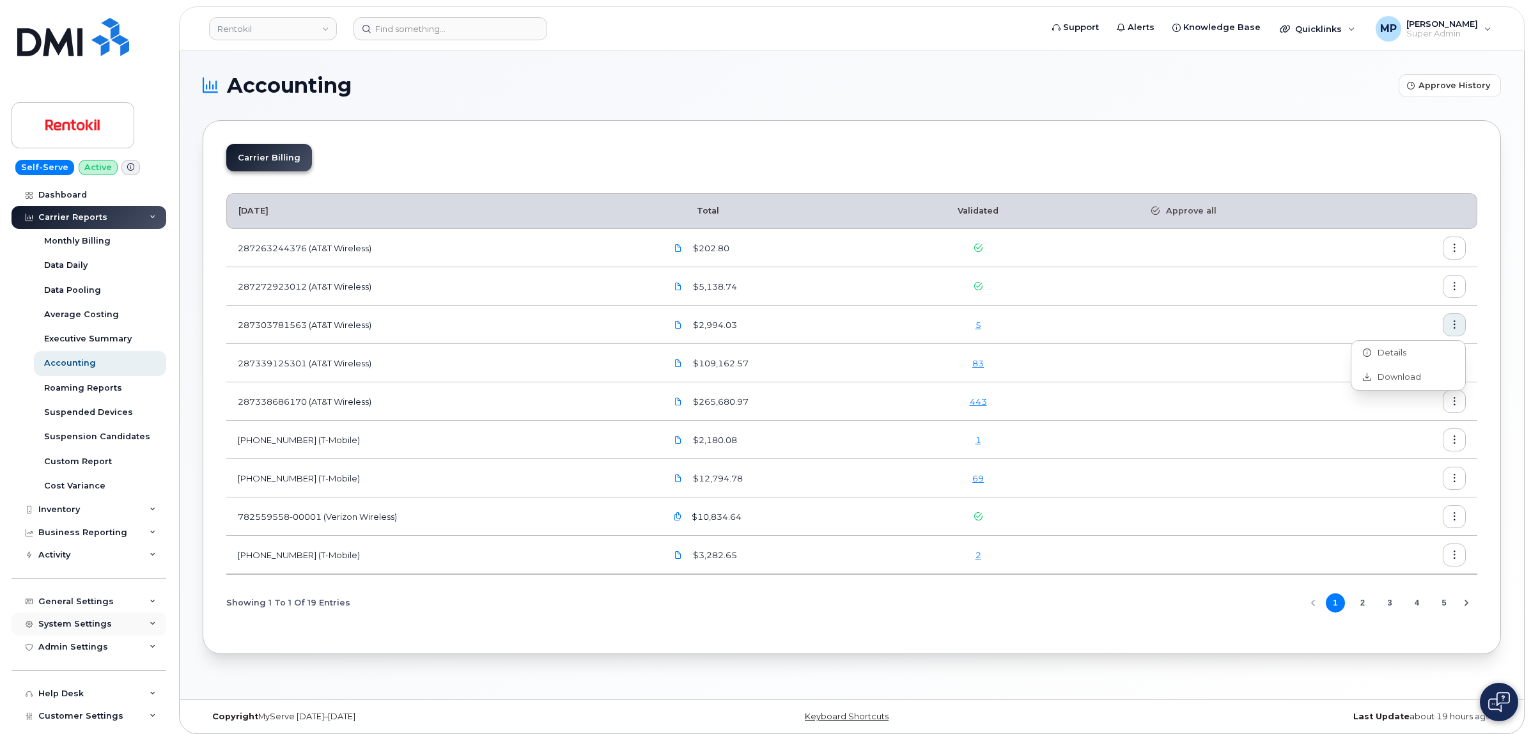
click at [61, 617] on div "System Settings" at bounding box center [89, 623] width 155 height 23
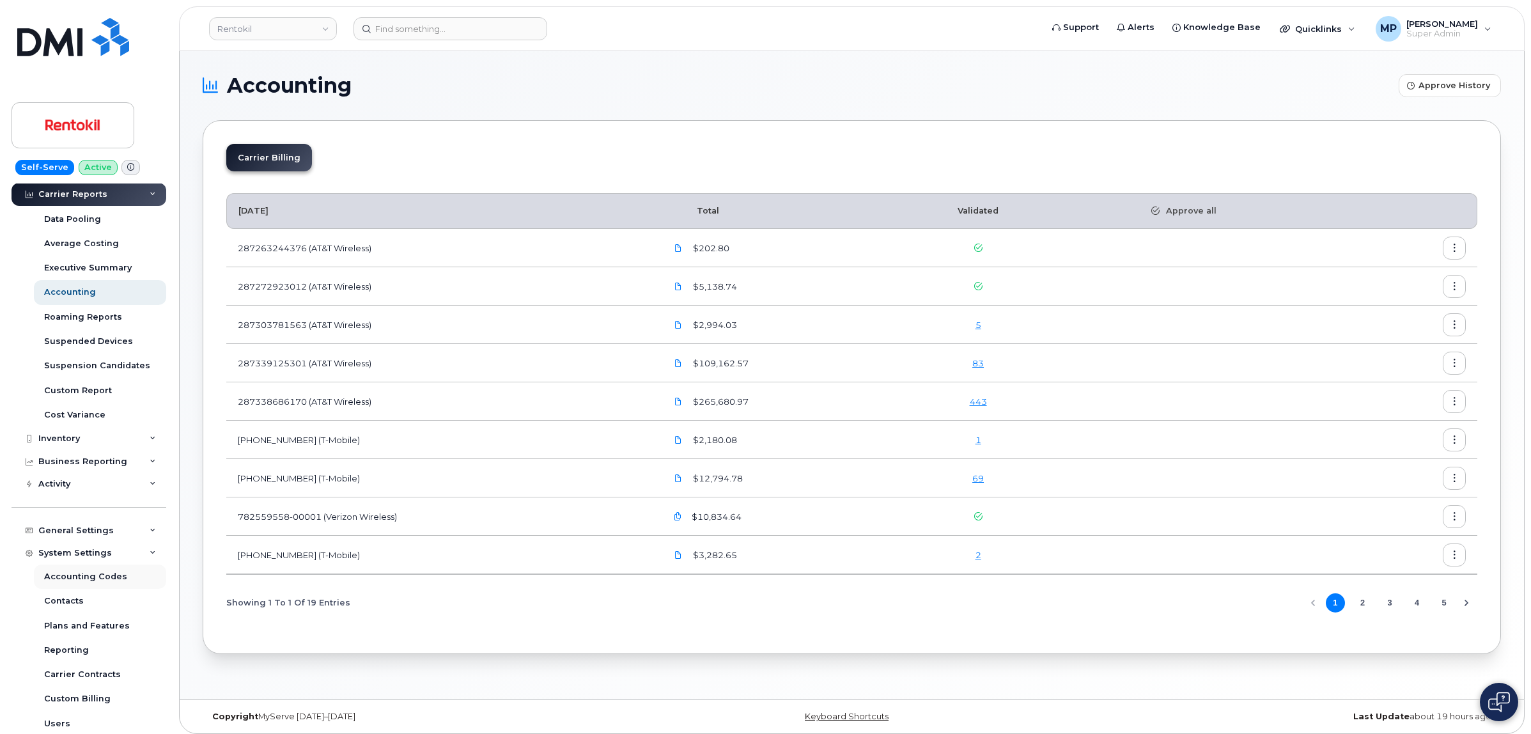
scroll to position [240, 0]
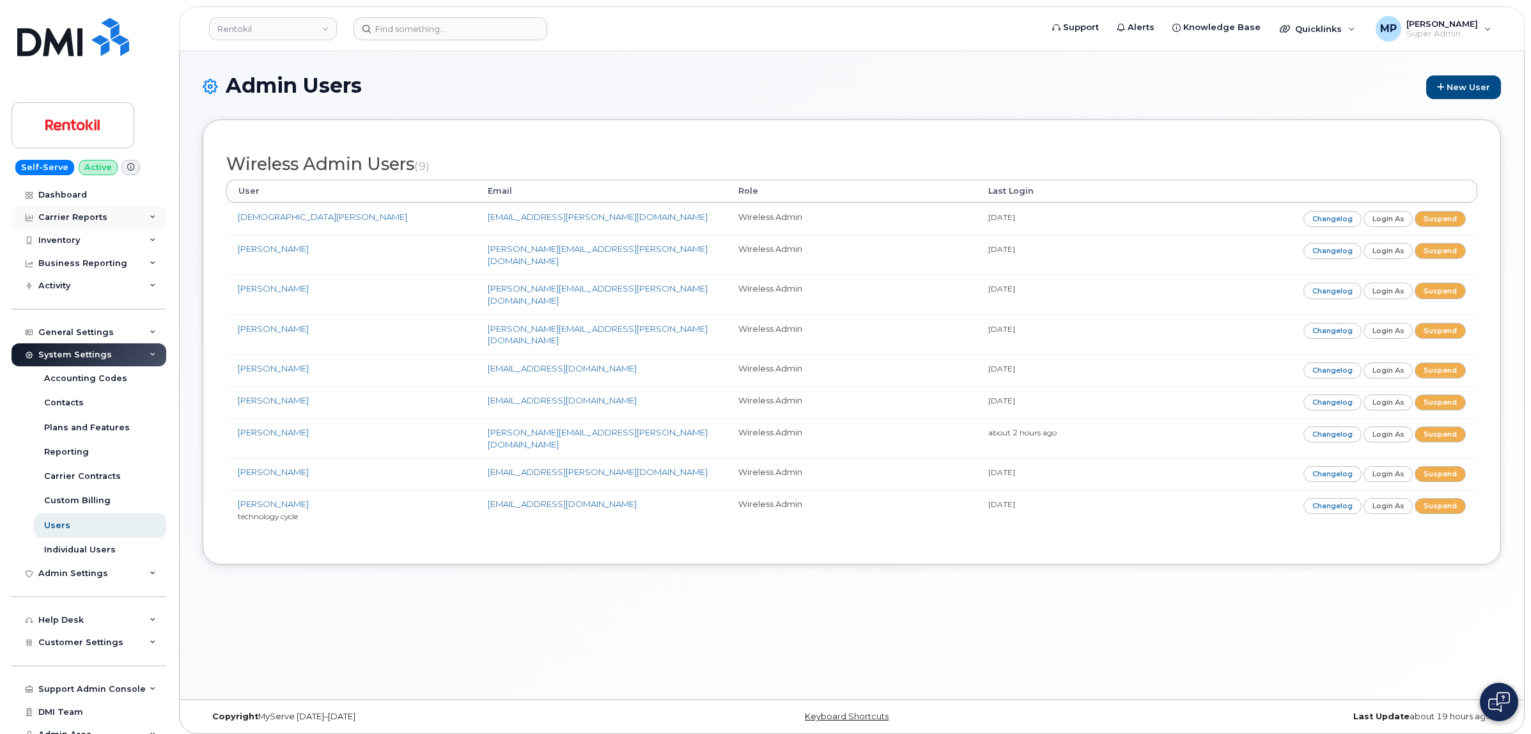
click at [61, 214] on div "Carrier Reports" at bounding box center [72, 217] width 69 height 10
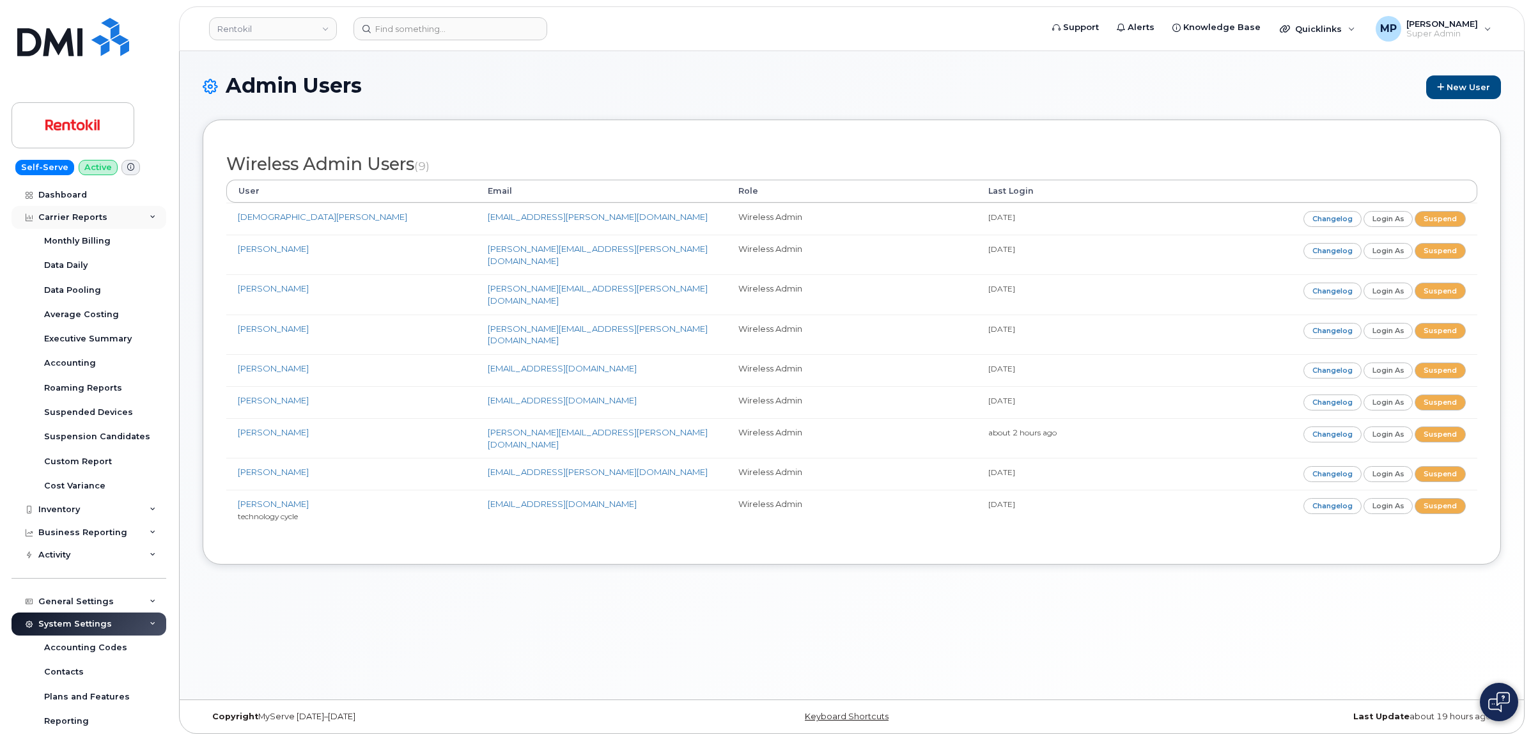
click at [61, 214] on div "Carrier Reports" at bounding box center [72, 217] width 69 height 10
